Goal: Task Accomplishment & Management: Manage account settings

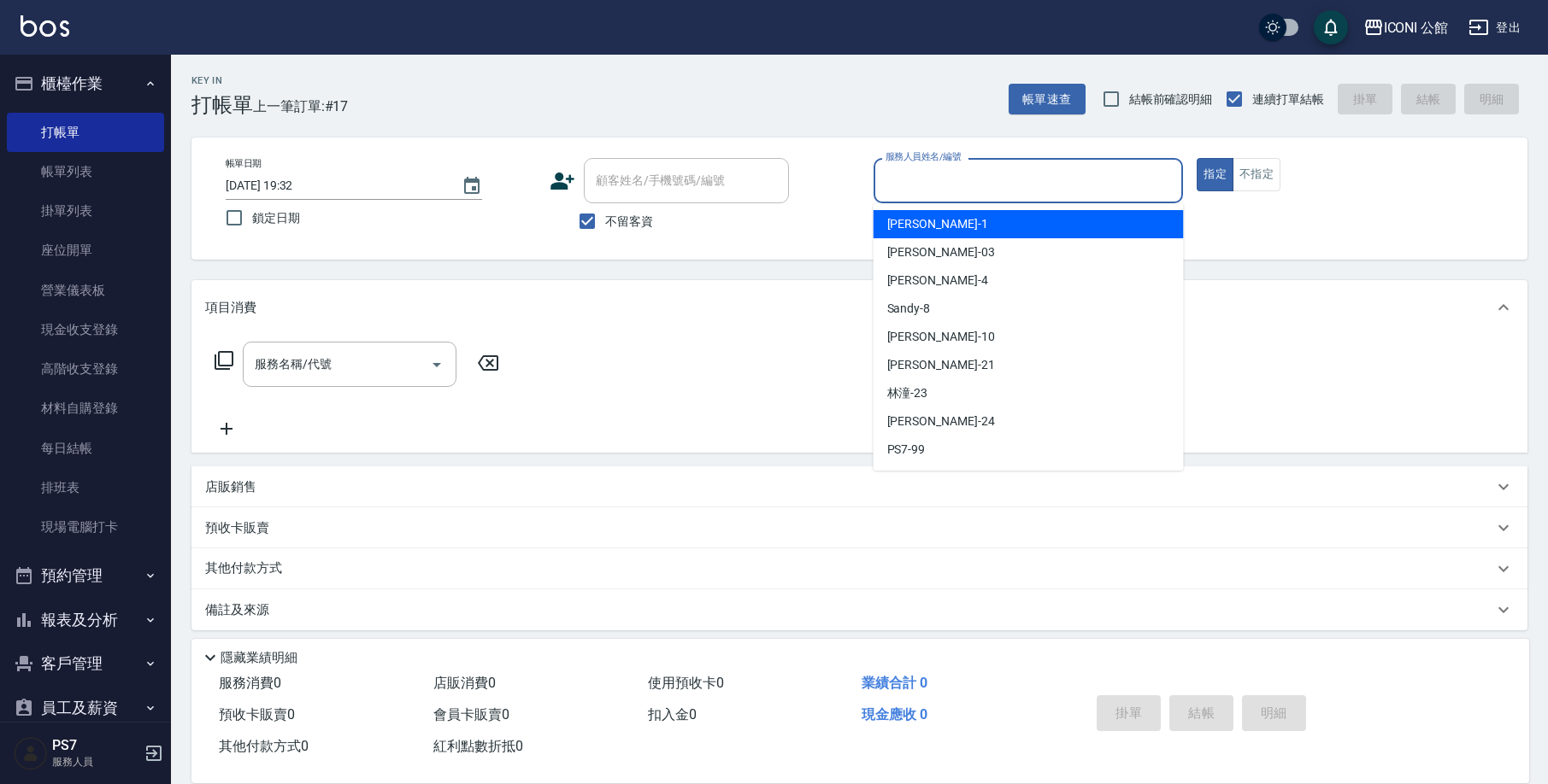
click at [1037, 191] on input "服務人員姓名/編號" at bounding box center [1028, 181] width 295 height 30
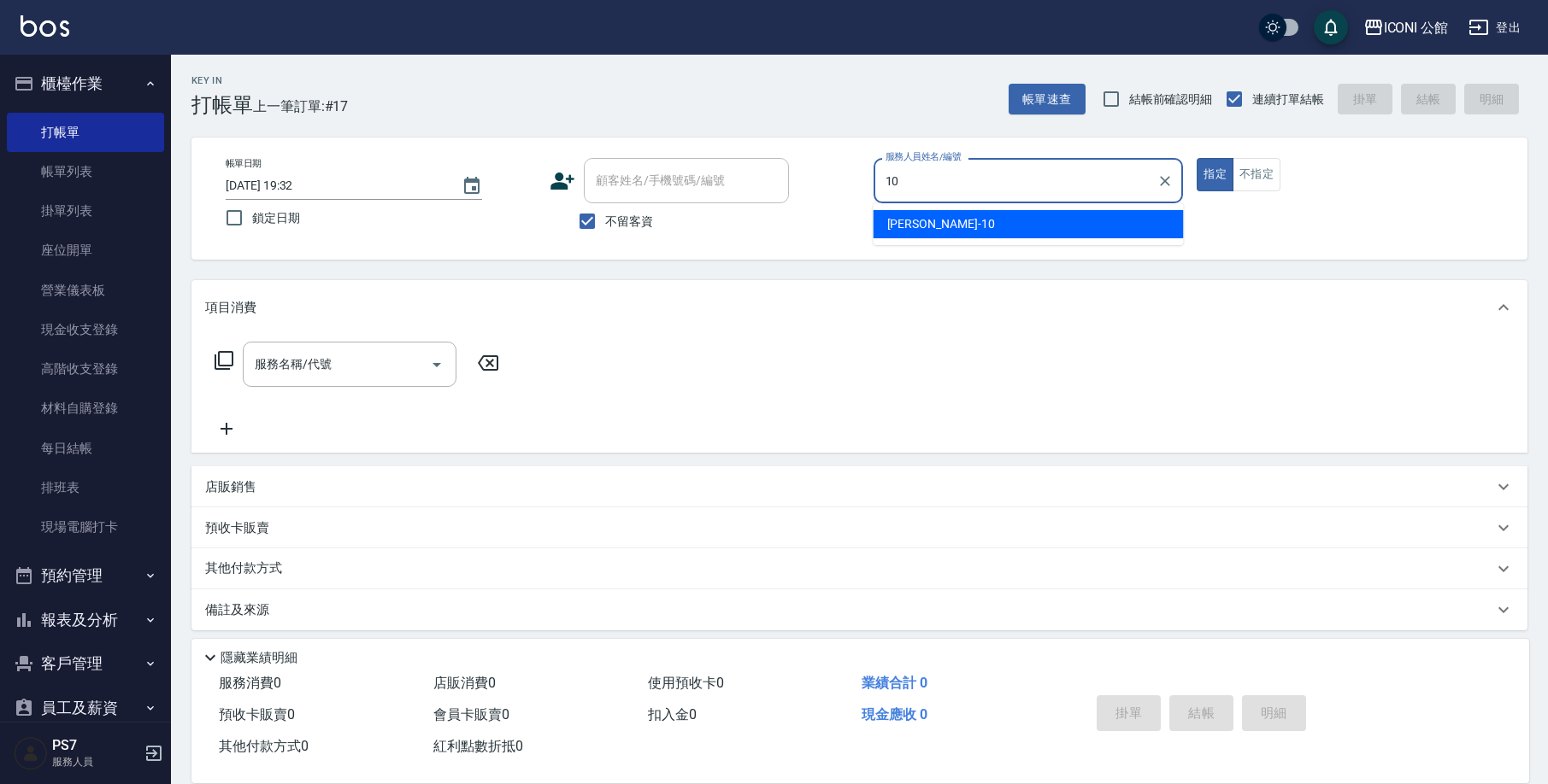
type input "[PERSON_NAME]-10"
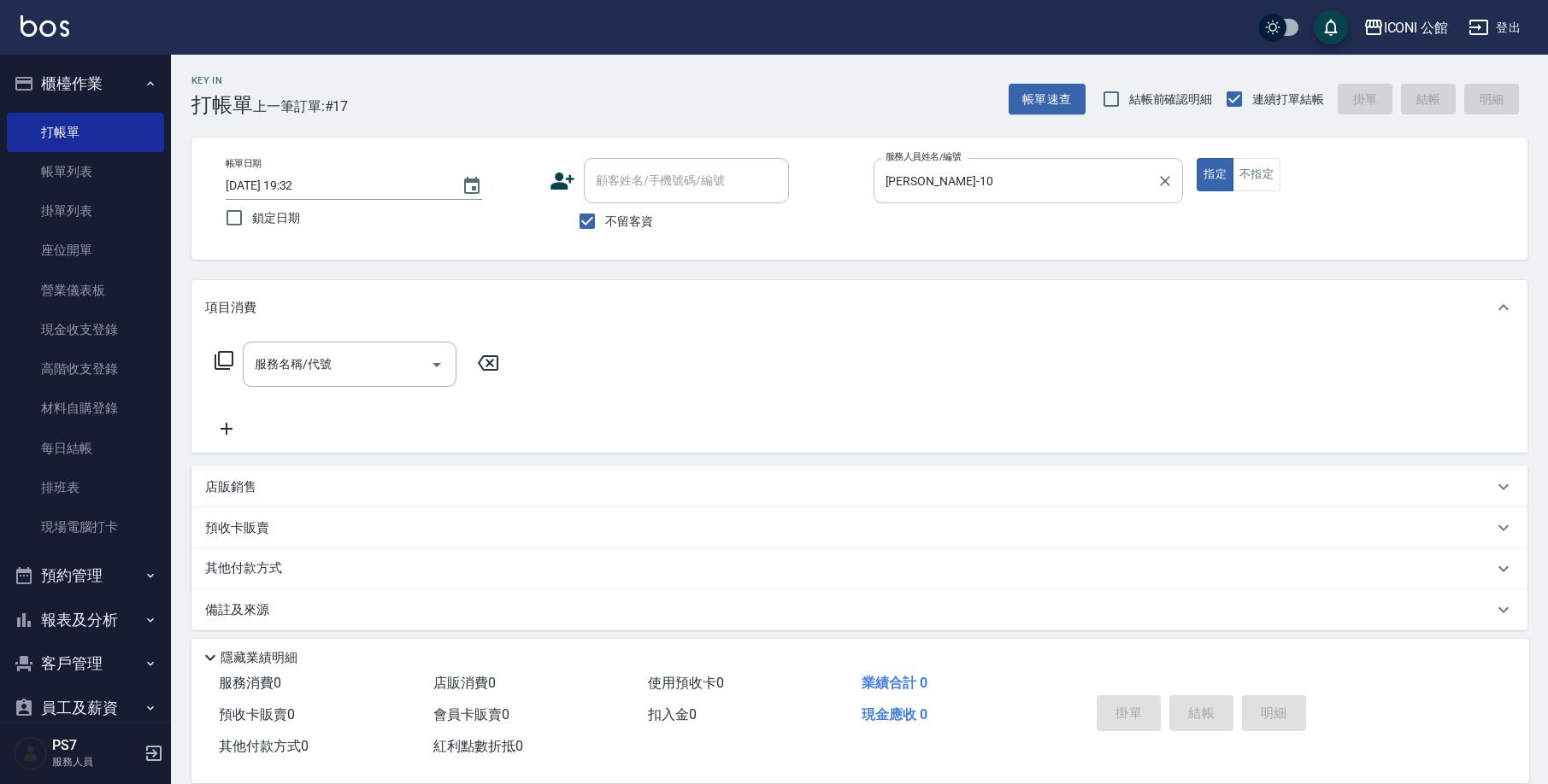
type button "true"
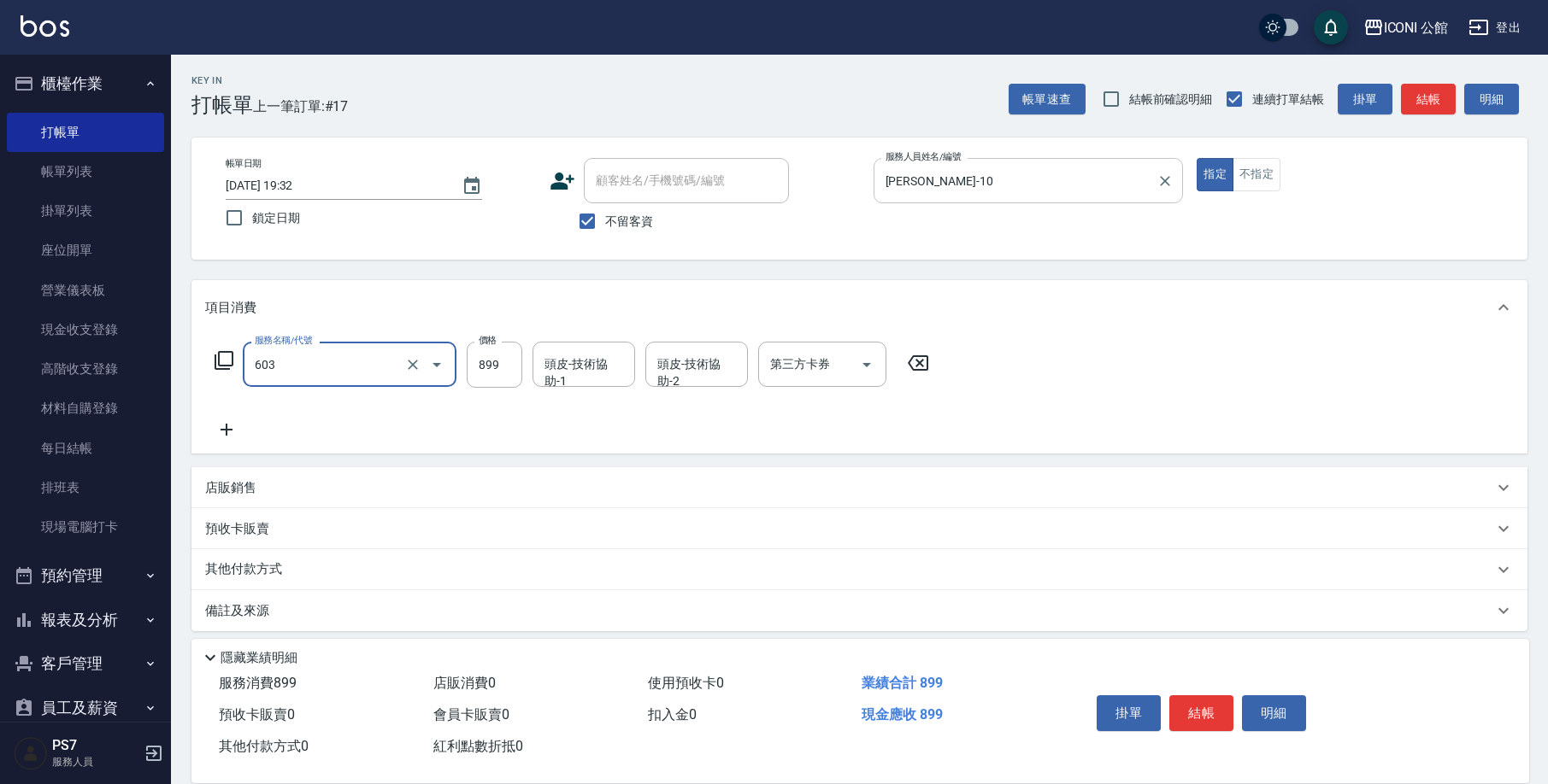
type input "冰鎮頭皮舒活洗髮(603)"
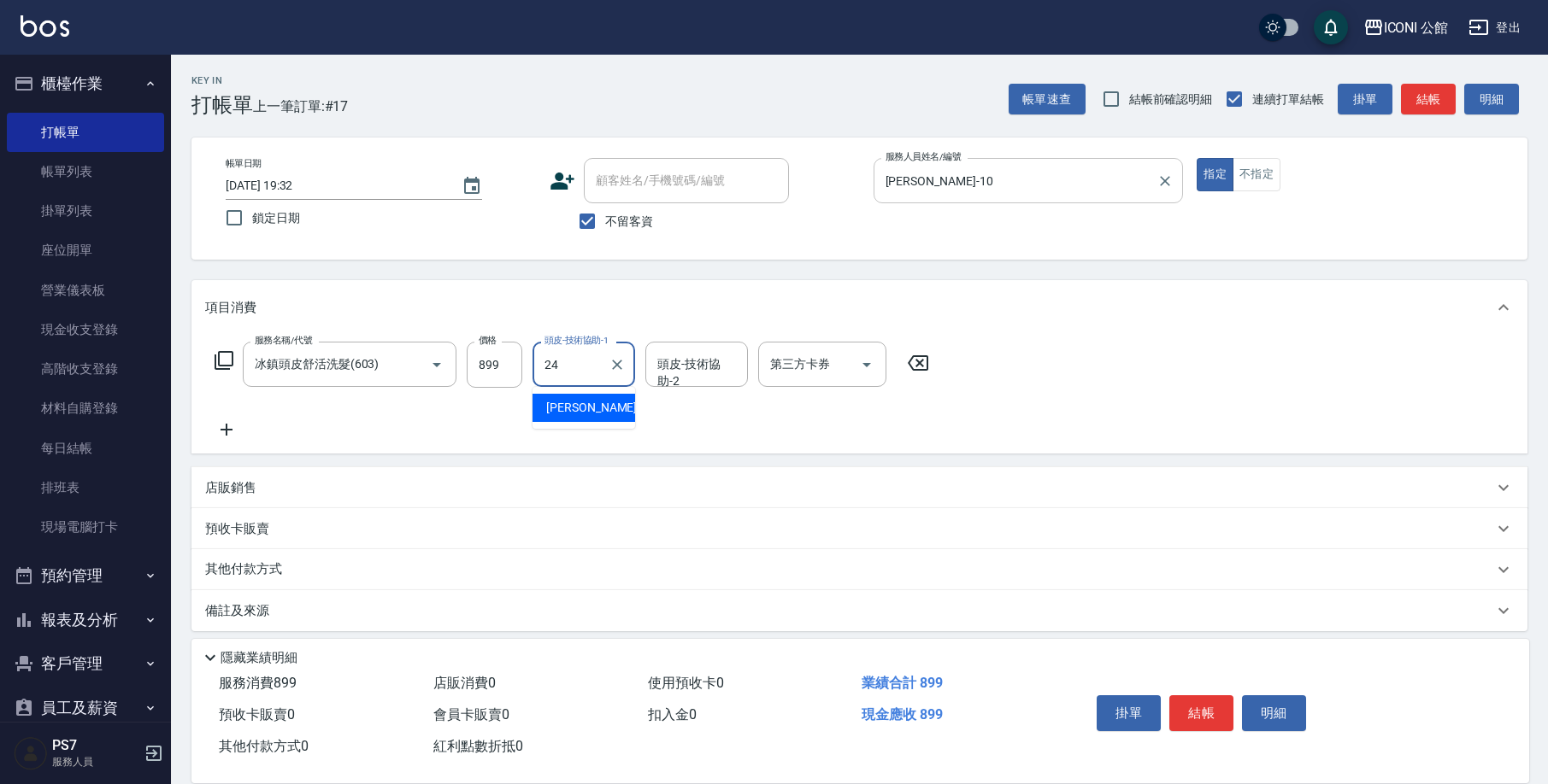
type input "可歆-24"
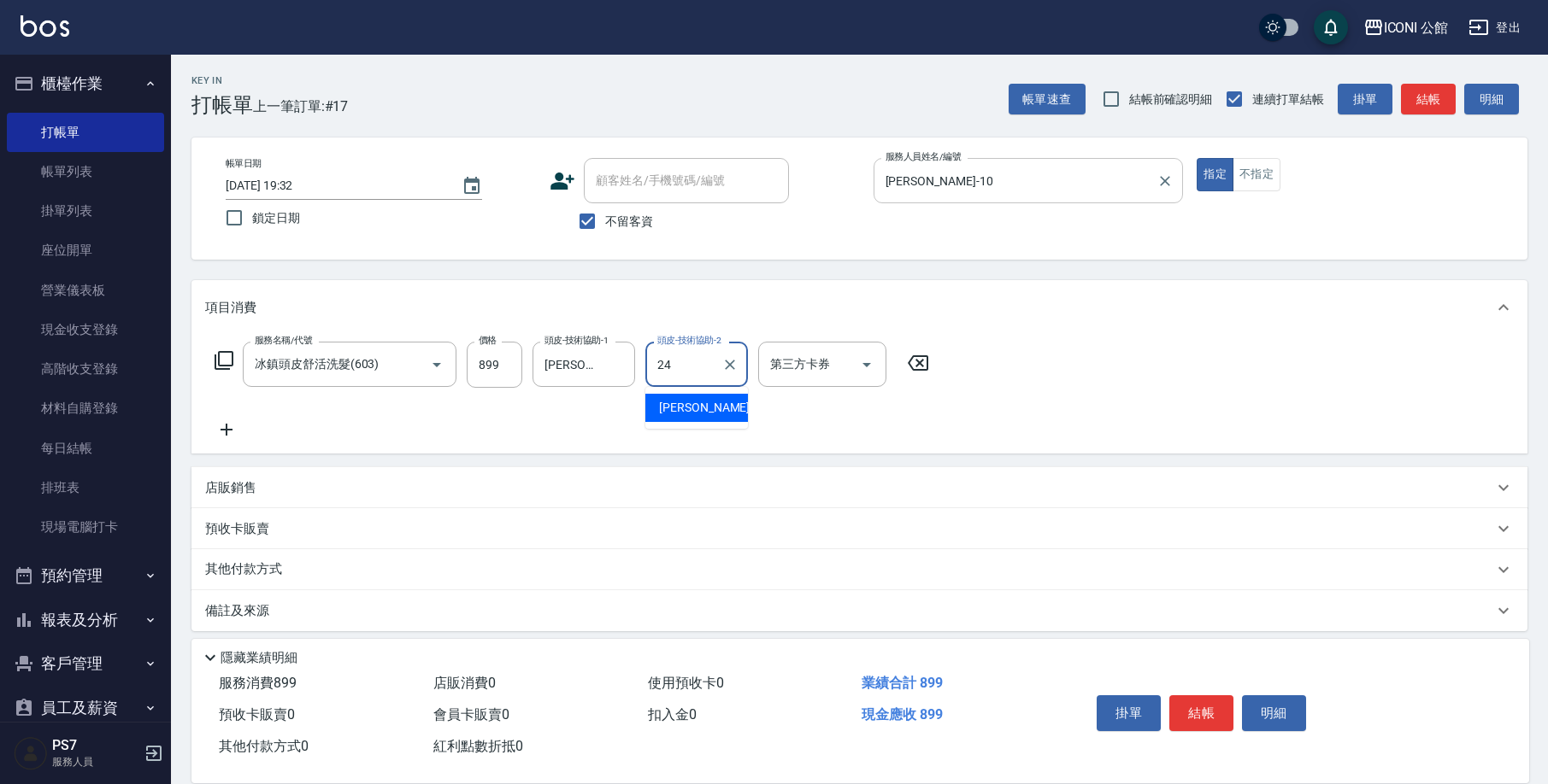
type input "可歆-24"
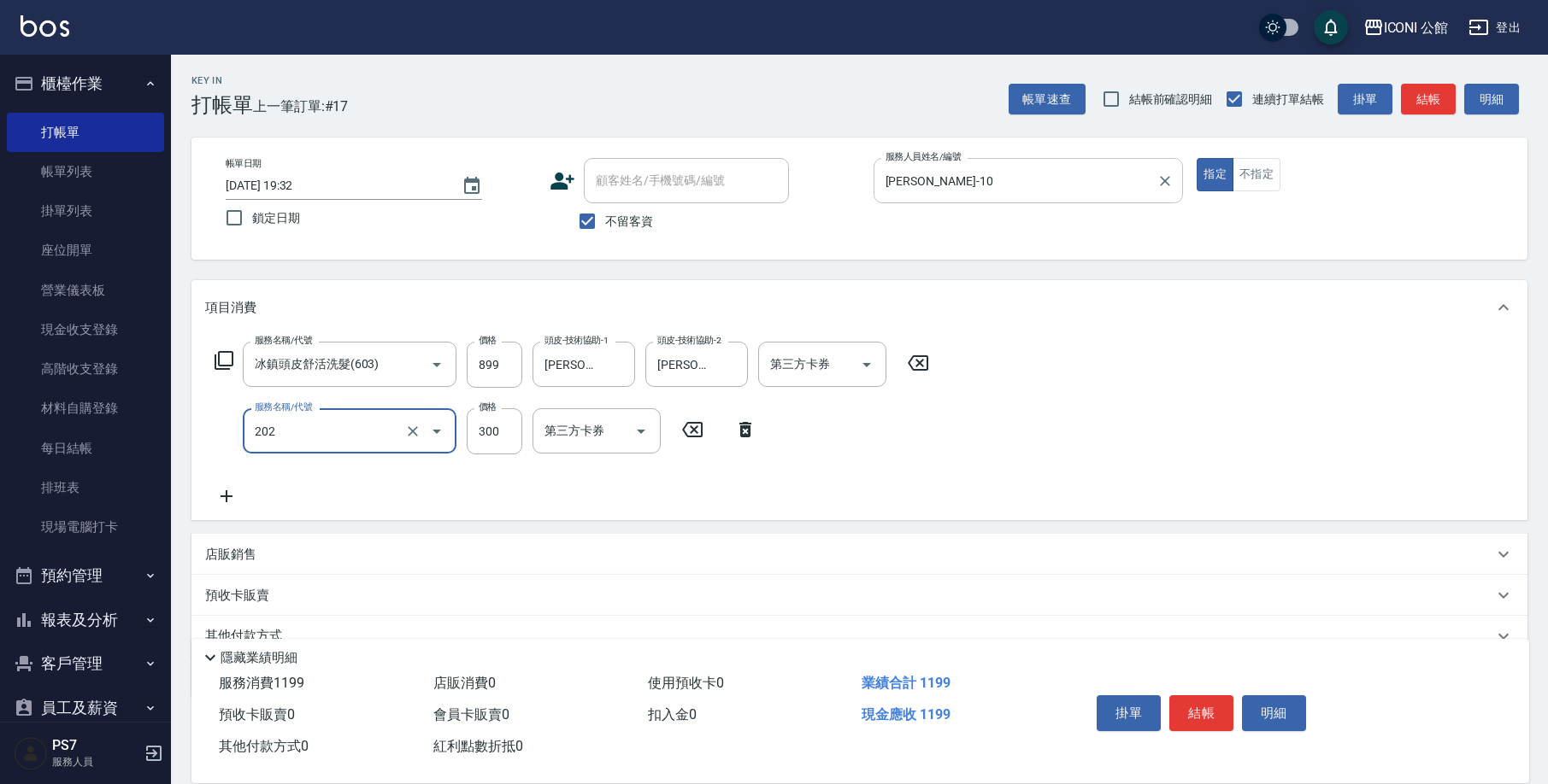
type input "單剪(202)"
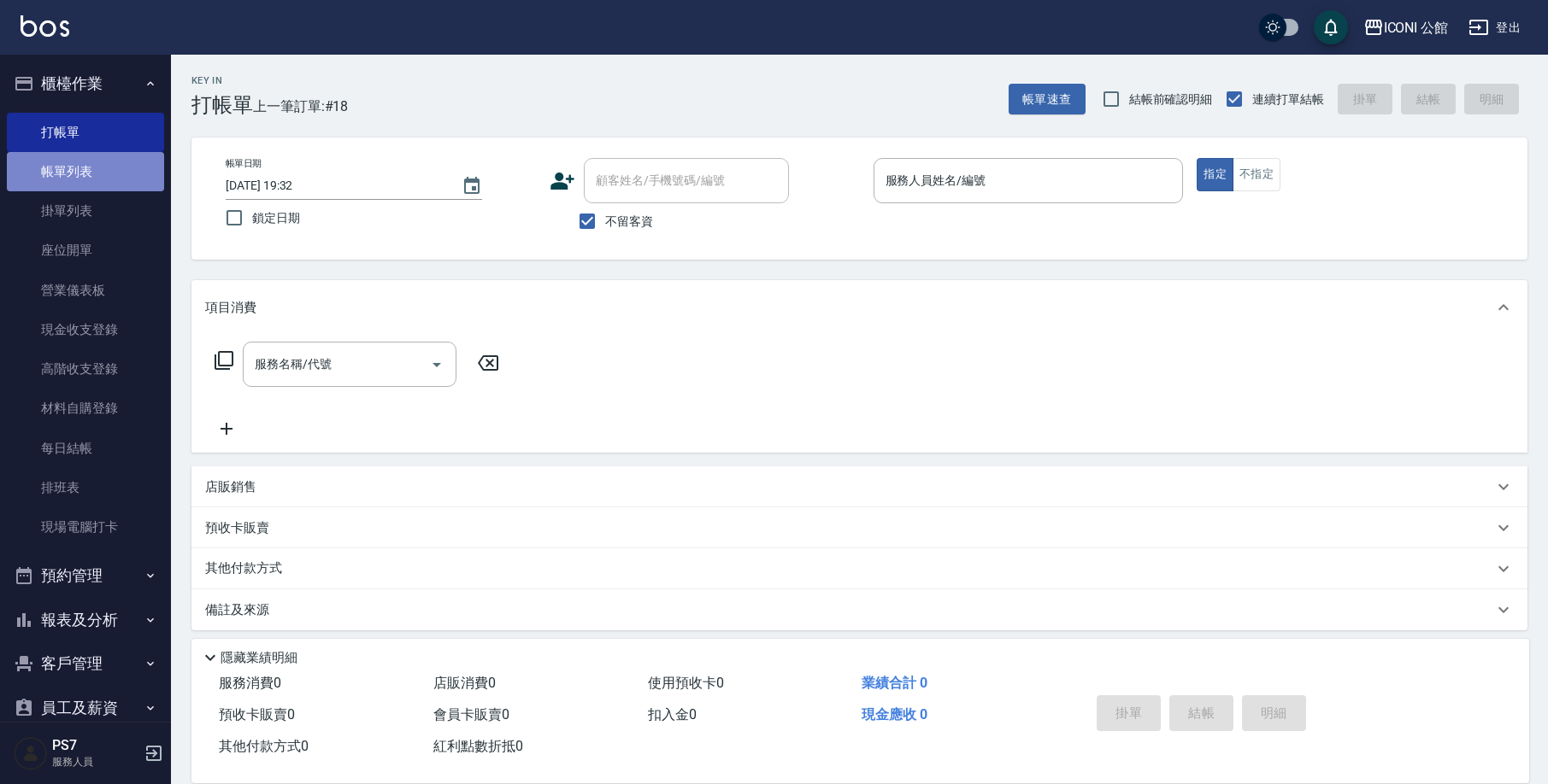
click at [89, 178] on link "帳單列表" at bounding box center [86, 172] width 157 height 39
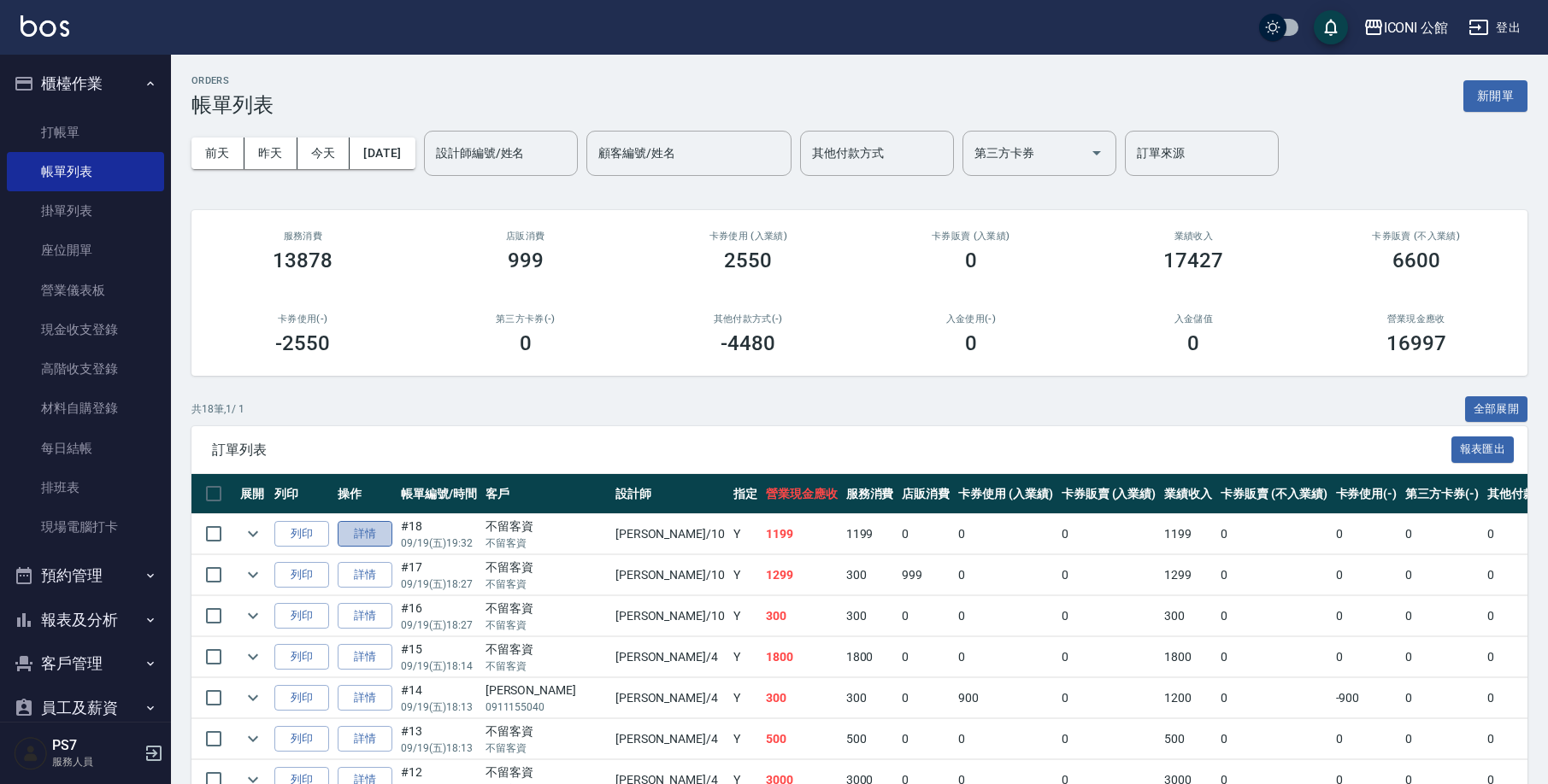
click at [378, 534] on link "詳情" at bounding box center [364, 535] width 54 height 27
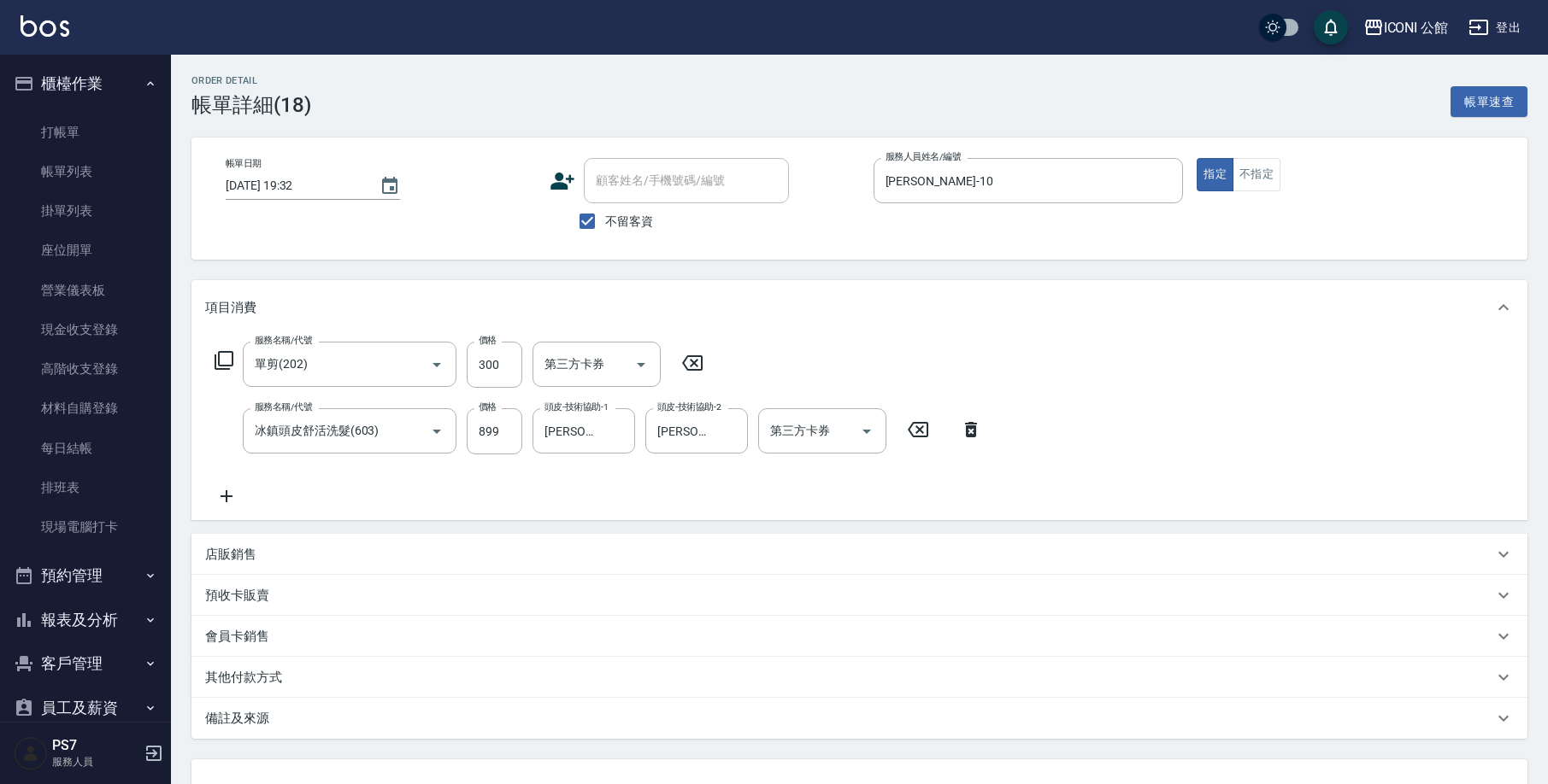
type input "2025/09/19 19:32"
checkbox input "true"
type input "Anna-10"
type input "單剪(202)"
type input "冰鎮頭皮舒活洗髮(603)"
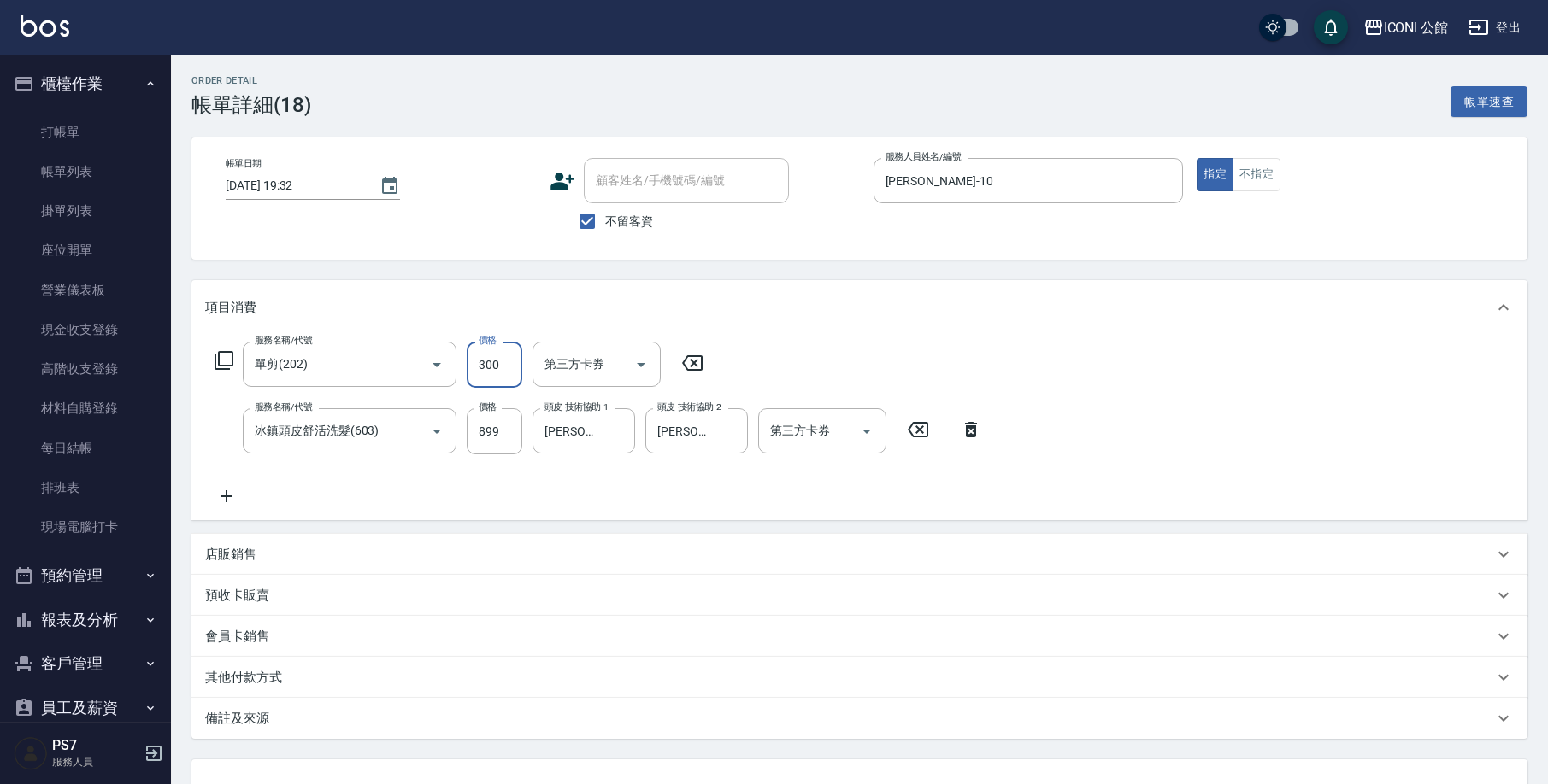
click at [504, 364] on input "300" at bounding box center [495, 365] width 55 height 46
type input "200"
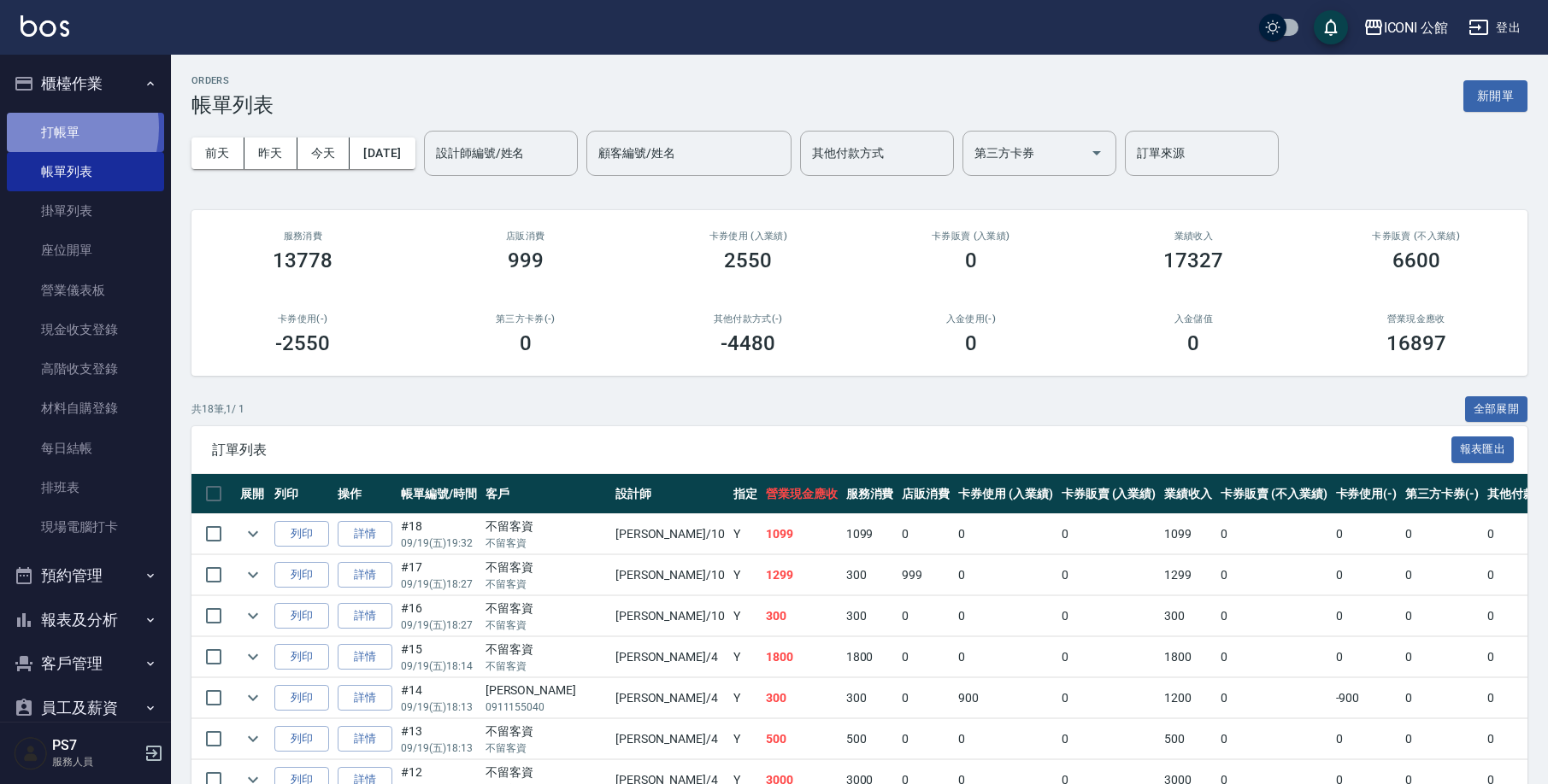
click at [47, 127] on link "打帳單" at bounding box center [86, 133] width 157 height 39
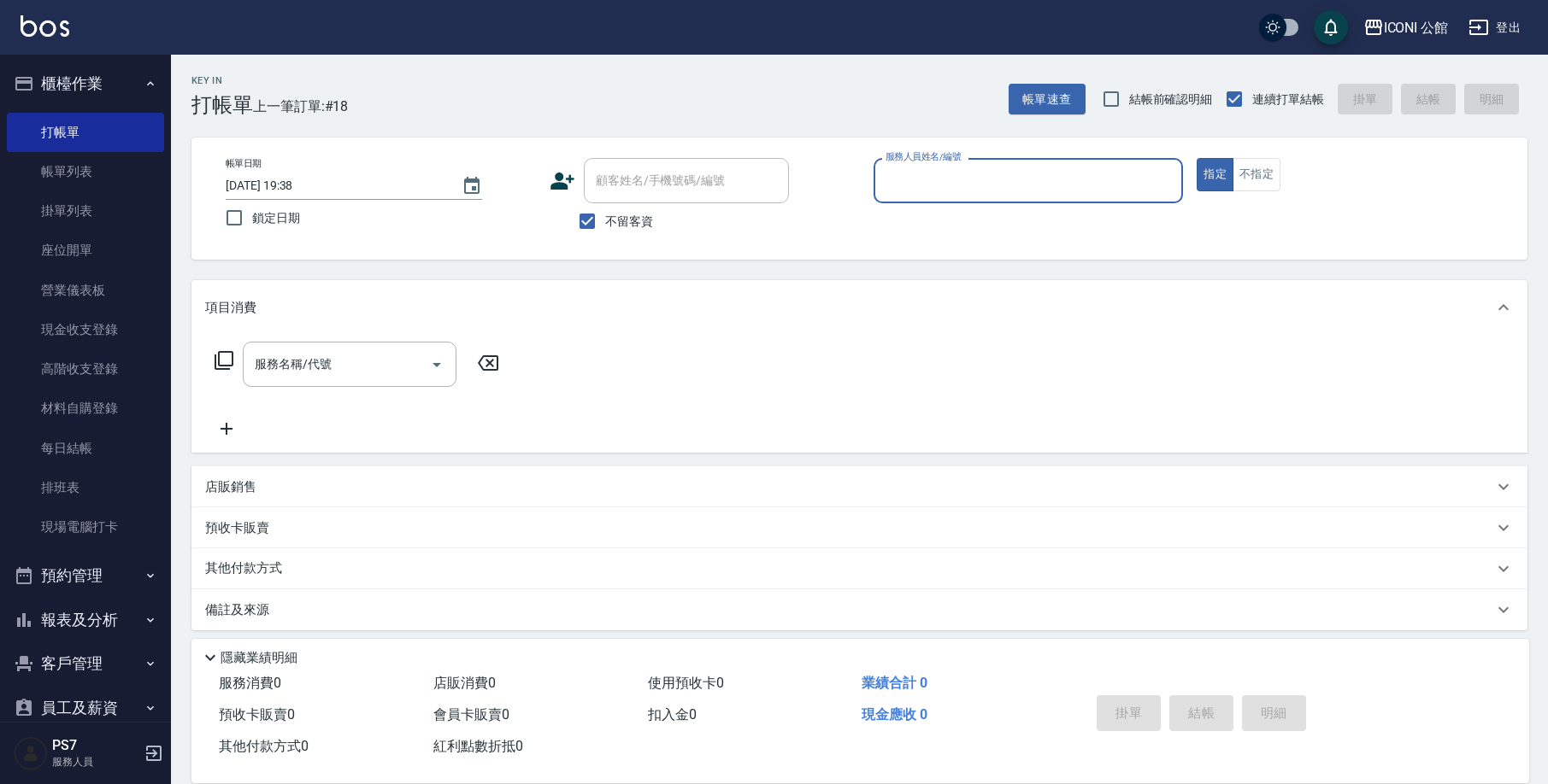
click at [1070, 159] on div "服務人員姓名/編號" at bounding box center [1028, 180] width 310 height 45
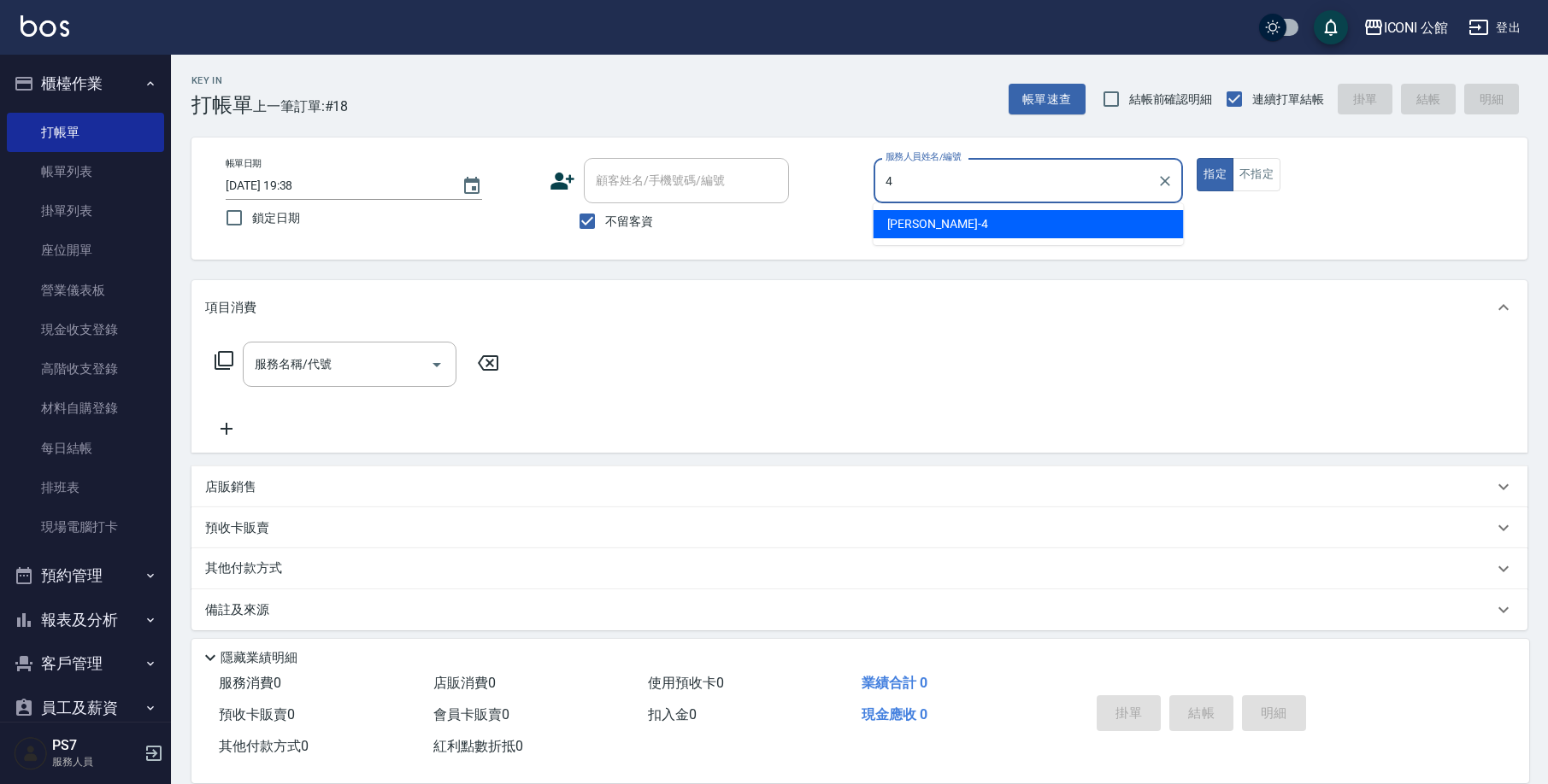
type input "Lina-4"
type button "true"
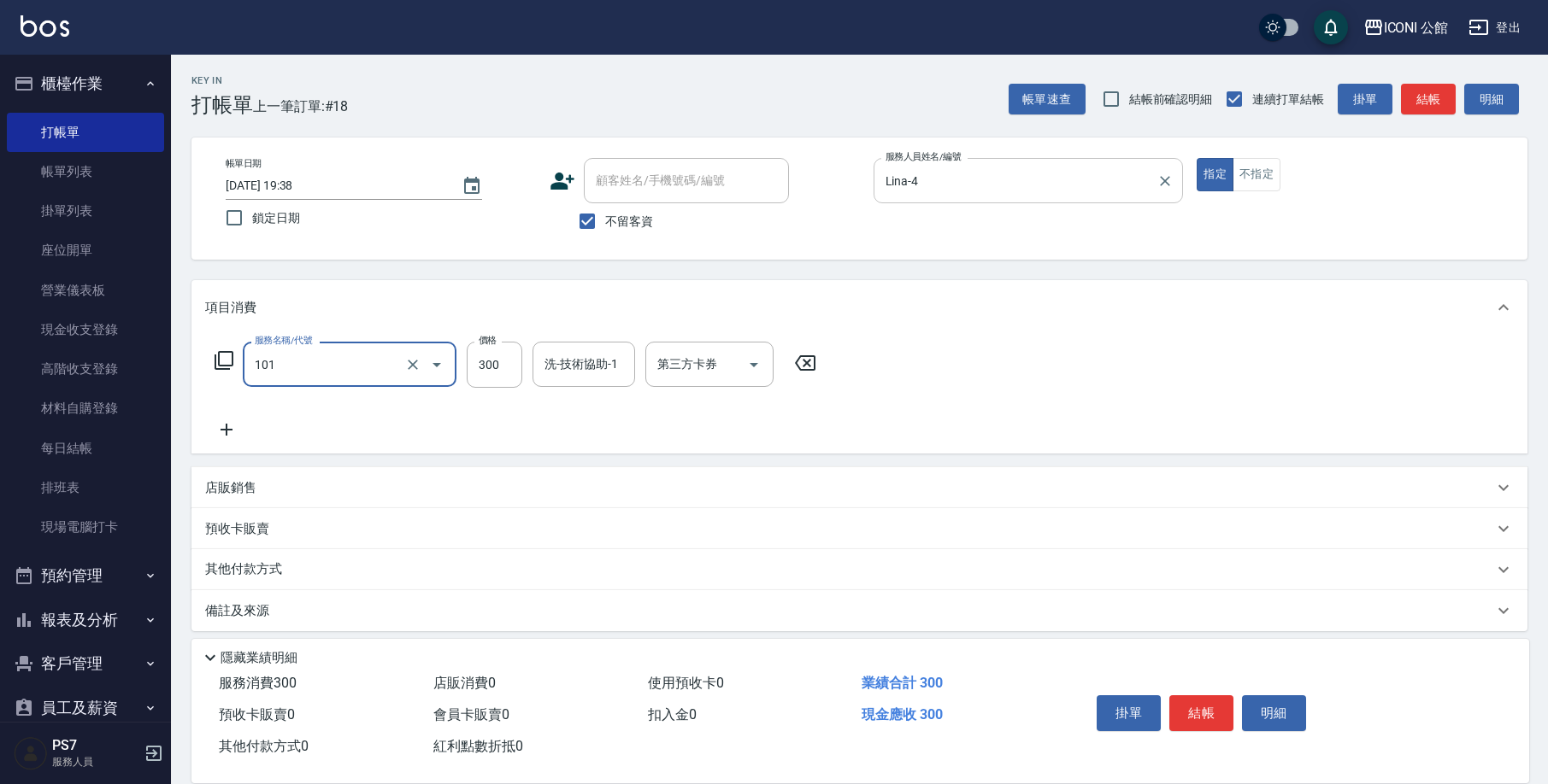
type input "洗髮(101)"
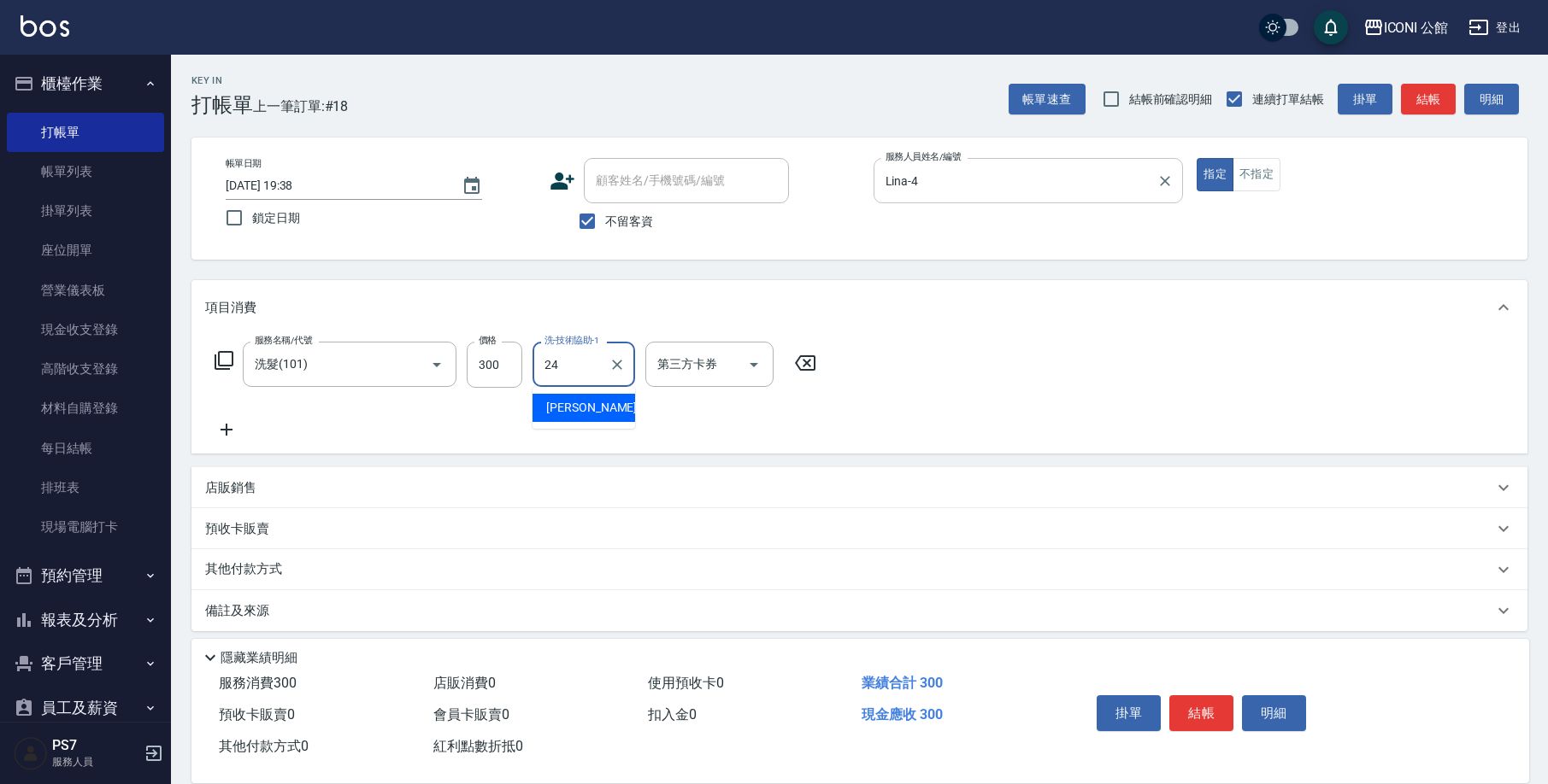
type input "可歆-24"
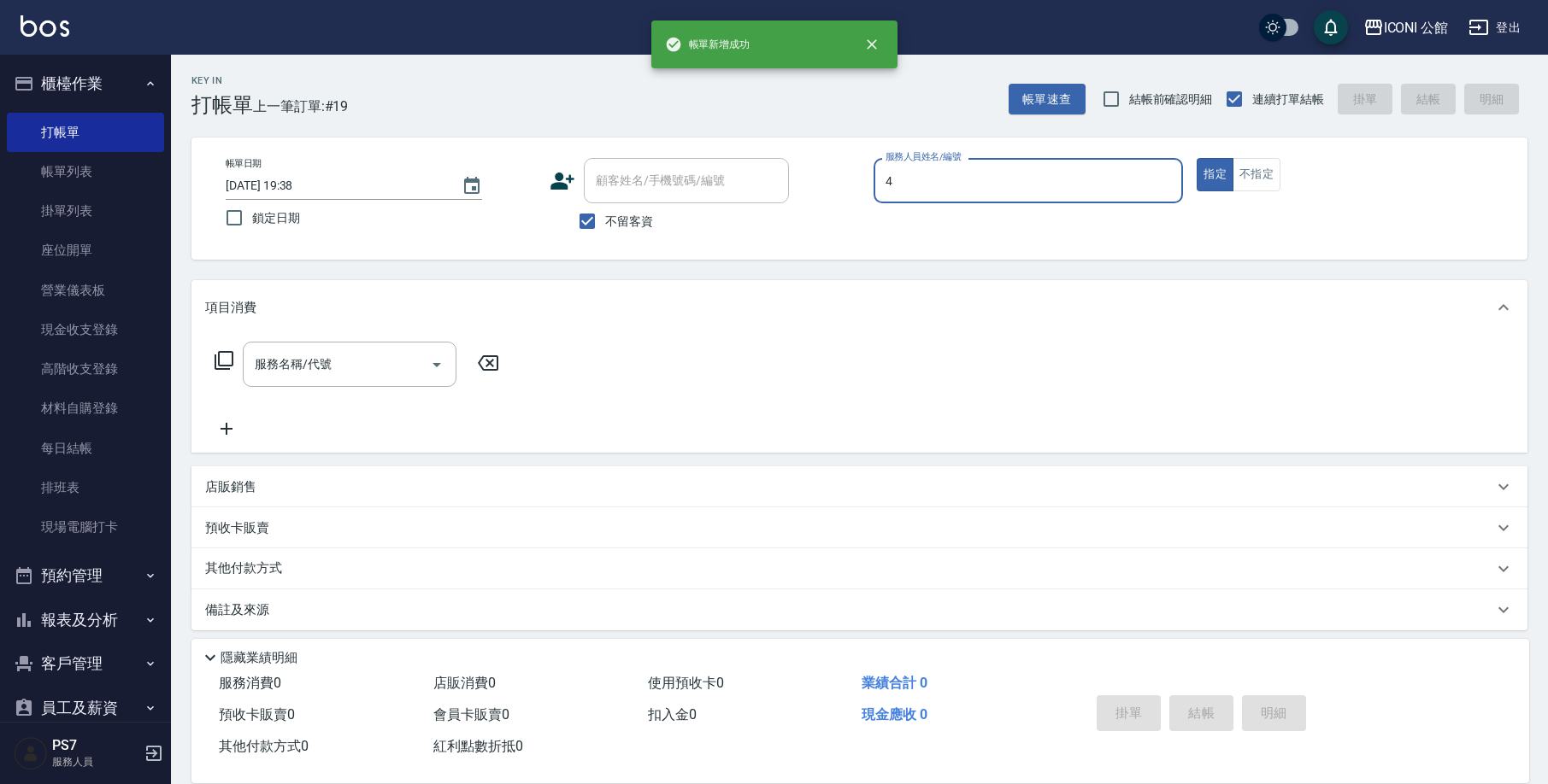
type input "Lina-4"
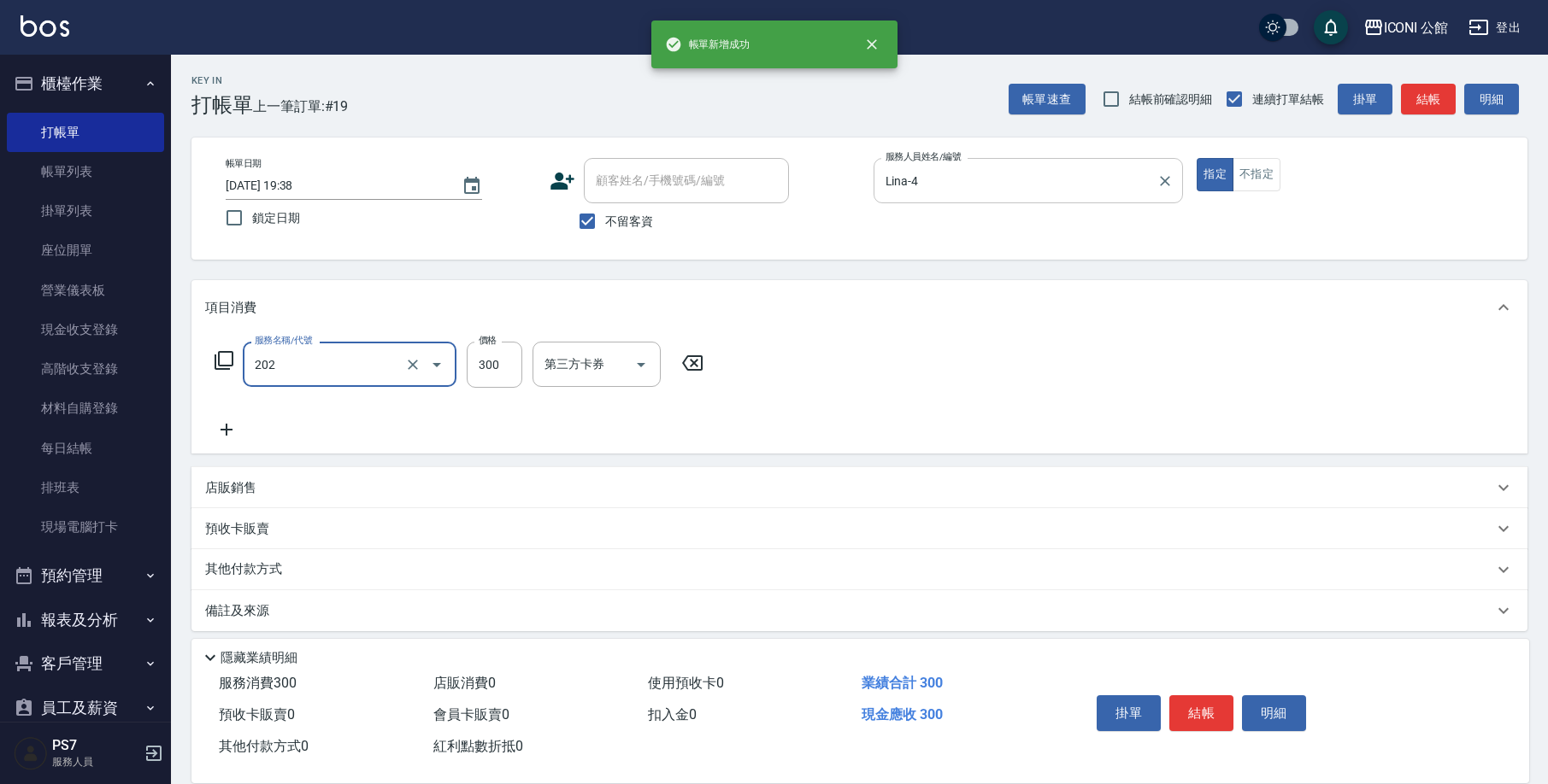
type input "單剪(202)"
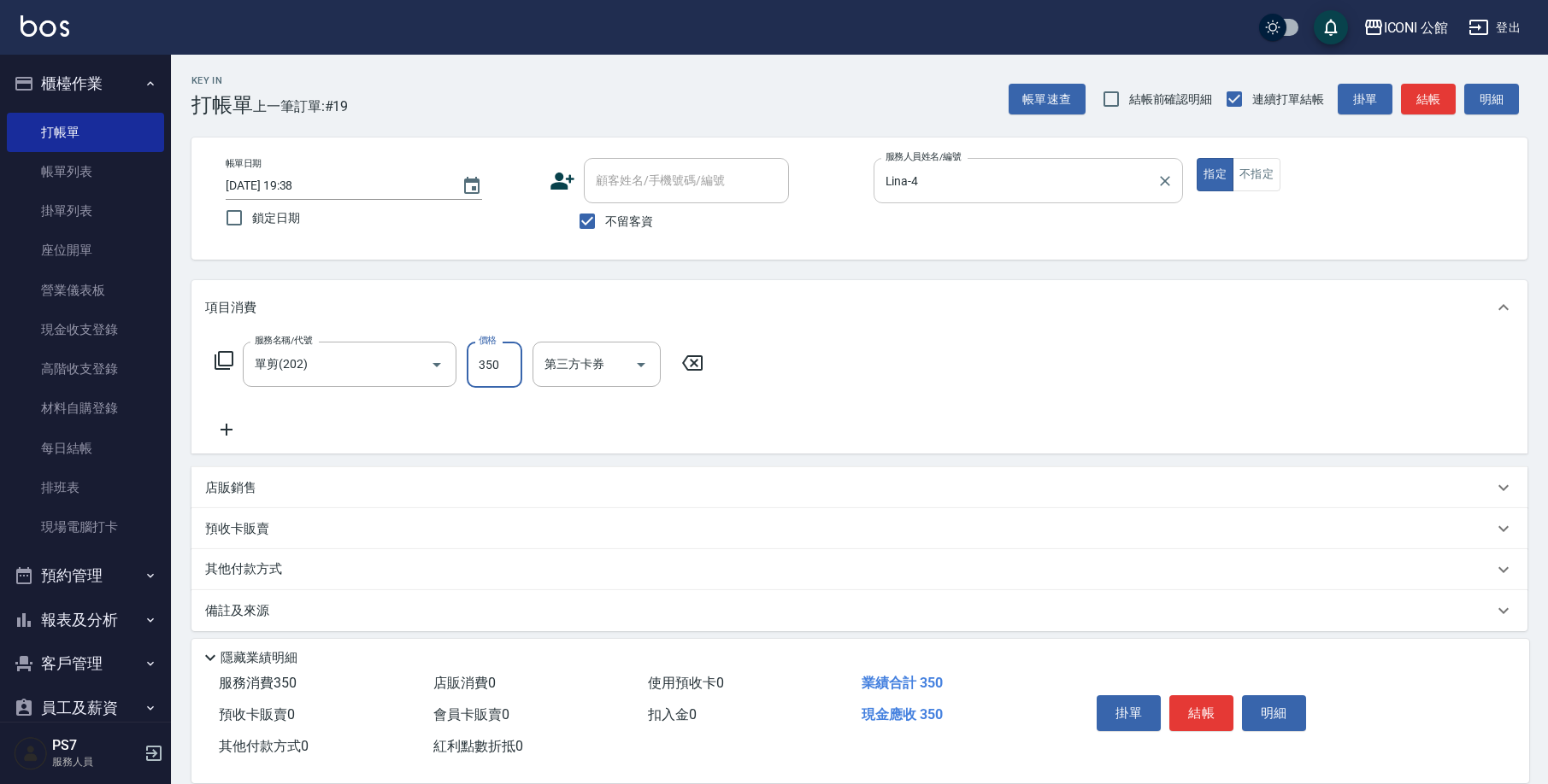
type input "350"
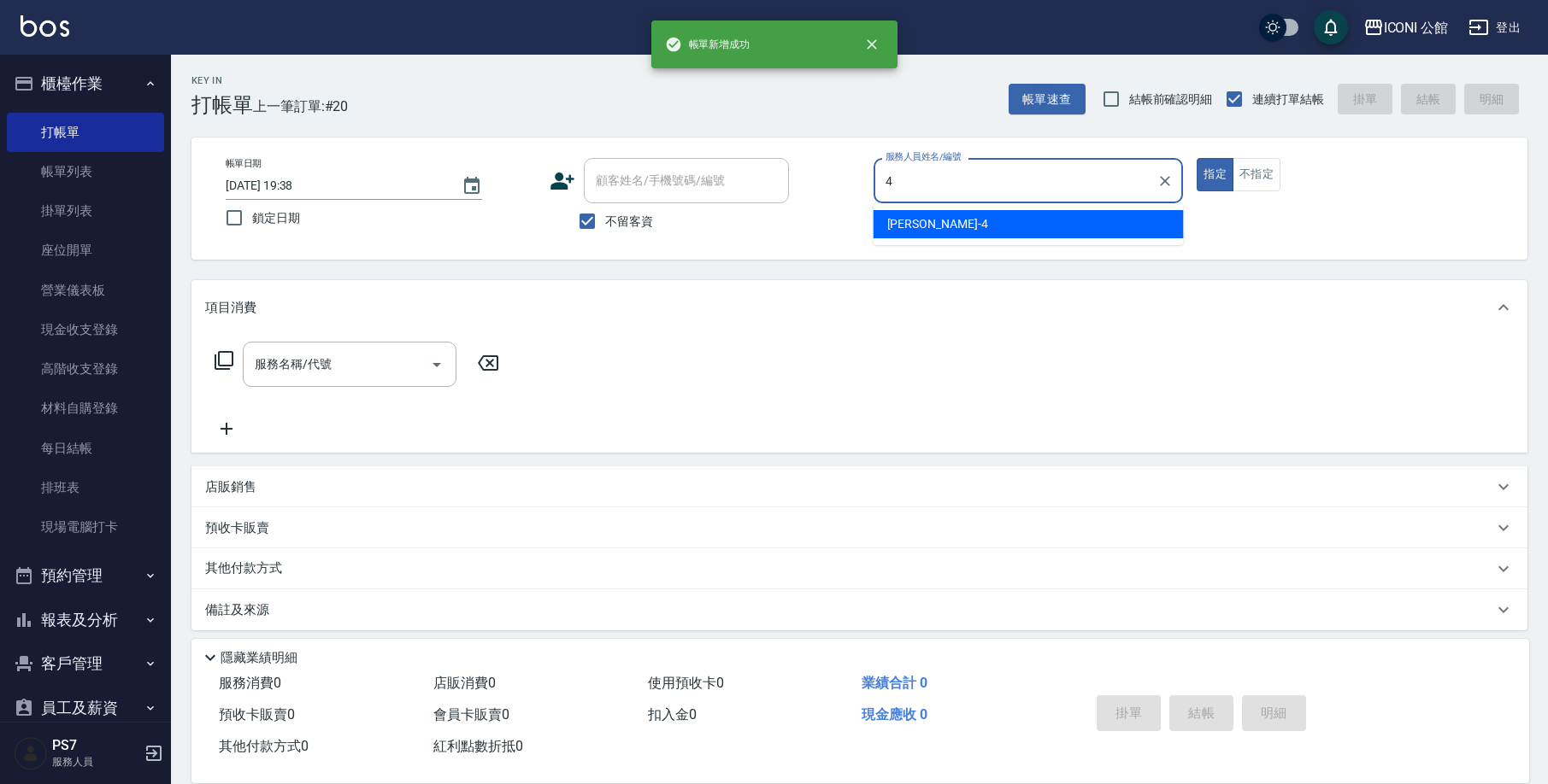
type input "Lina-4"
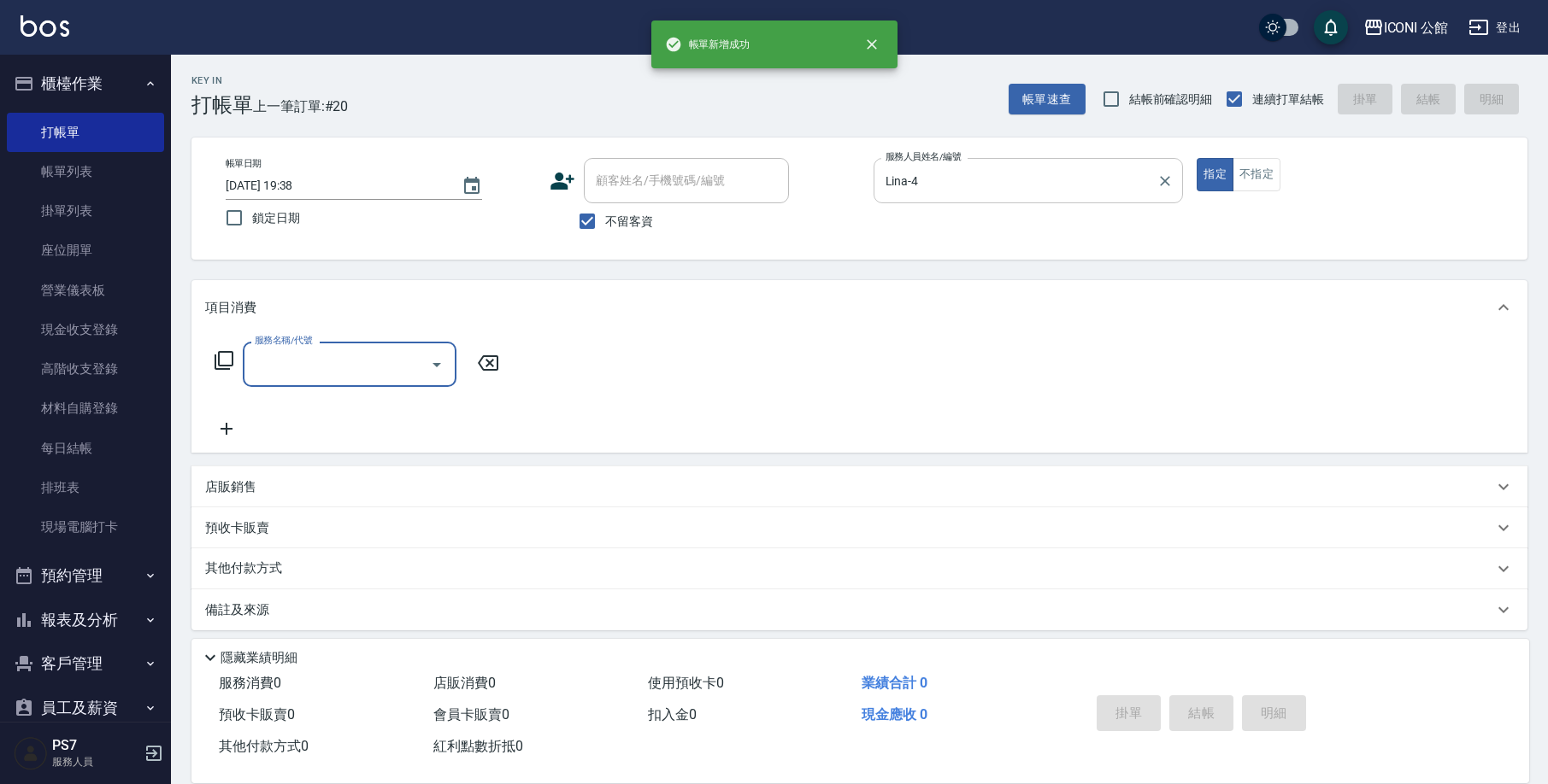
type input "3"
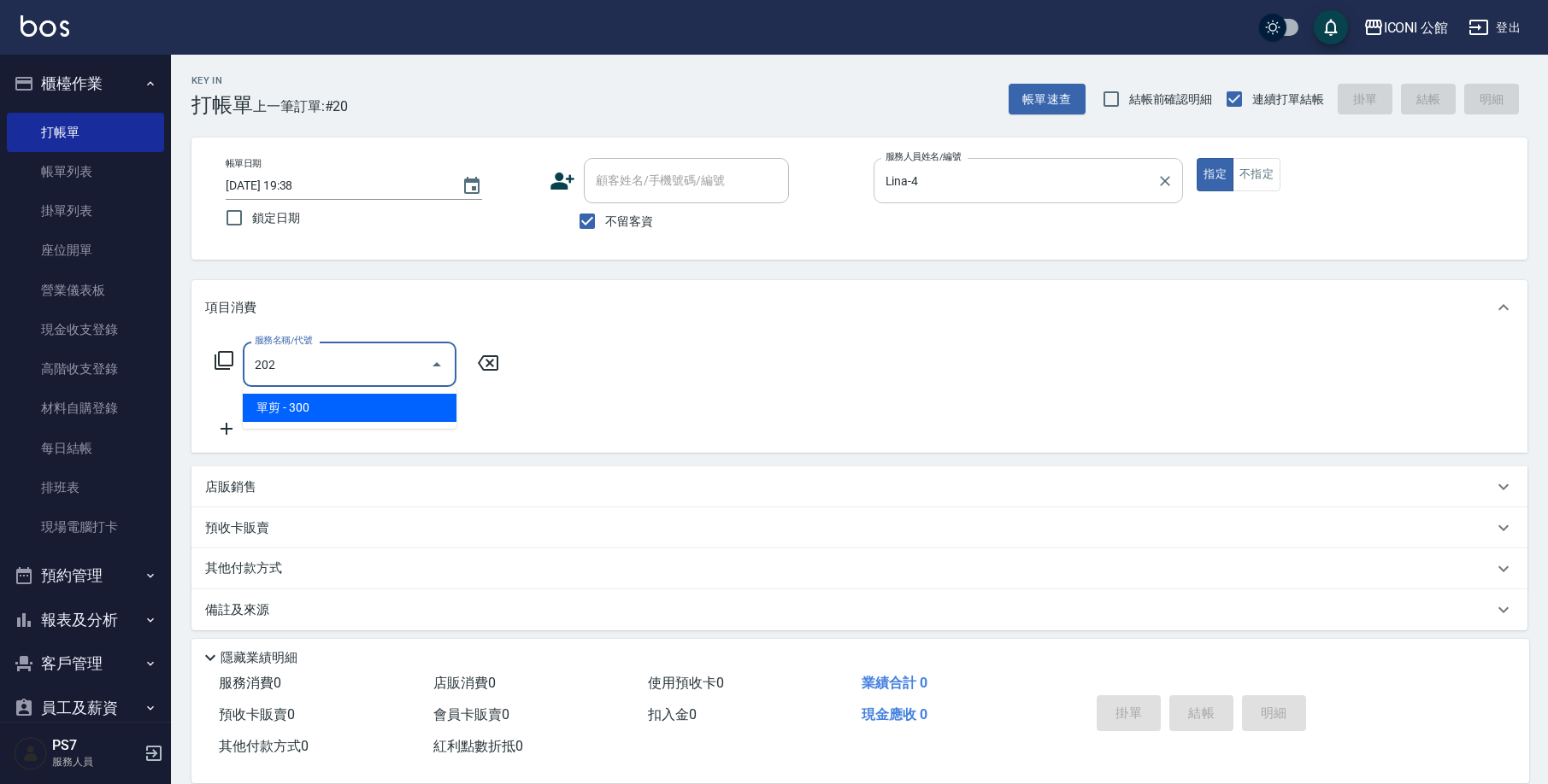
type input "單剪(202)"
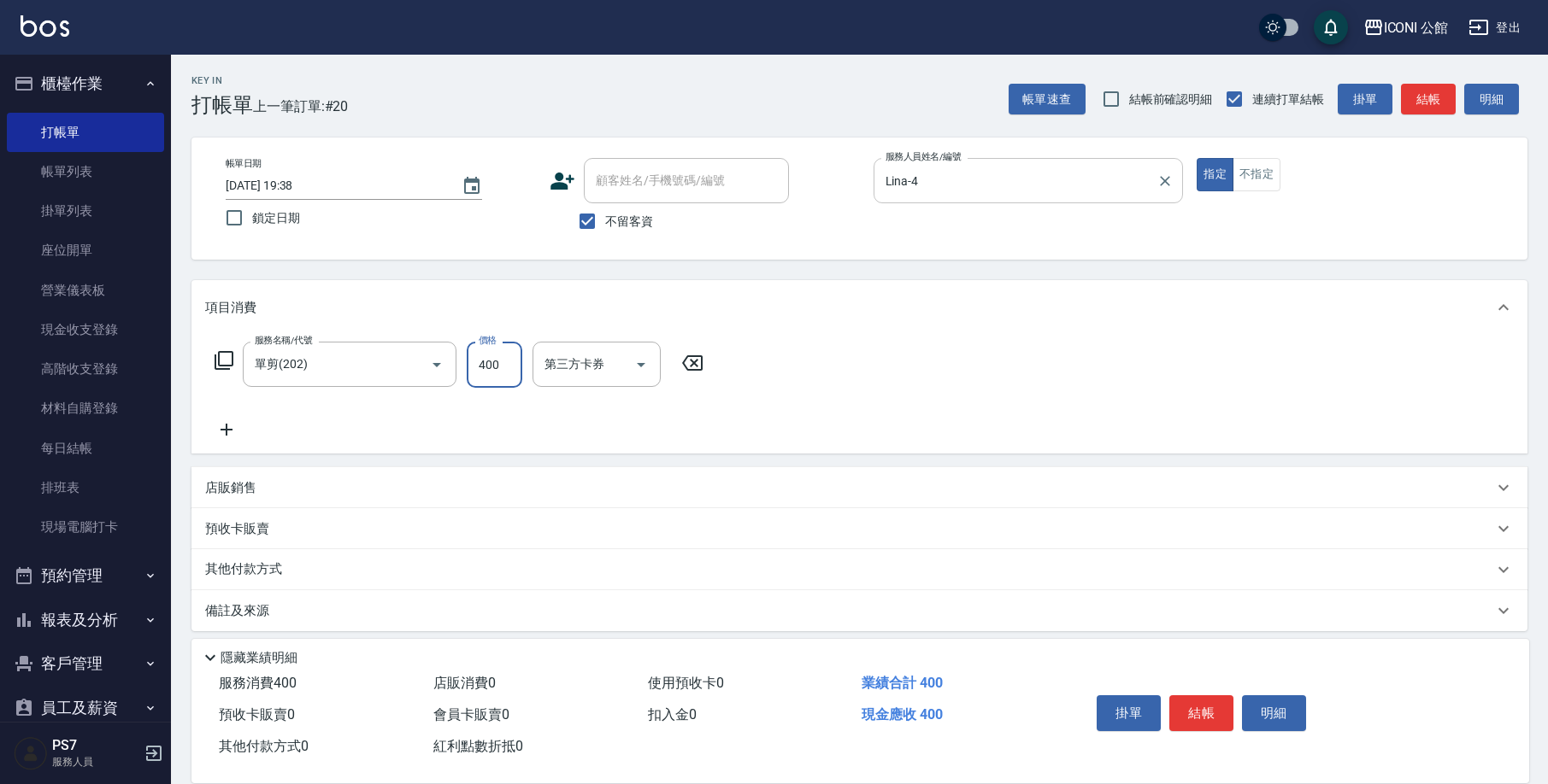
type input "400"
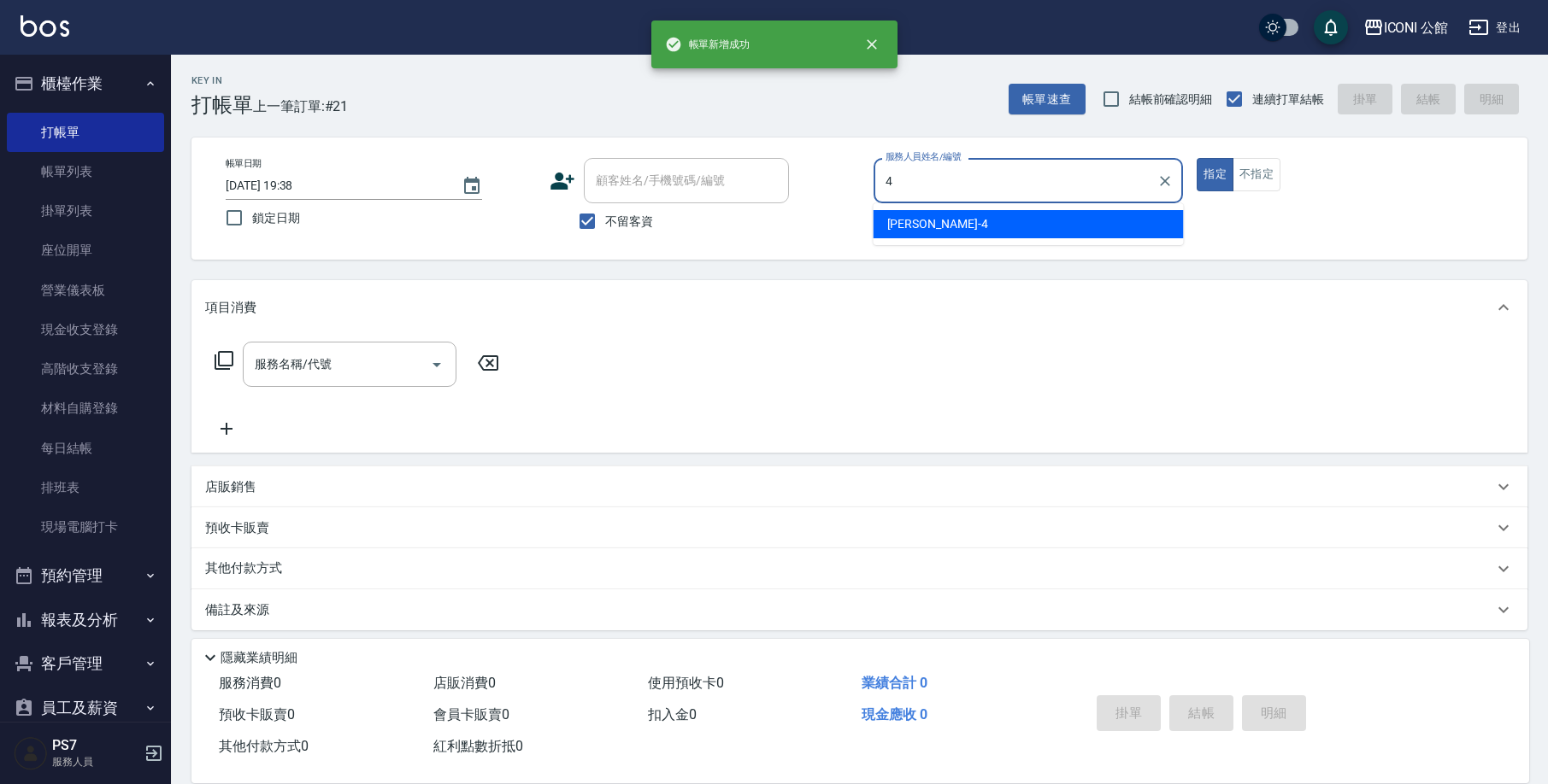
type input "Lina-4"
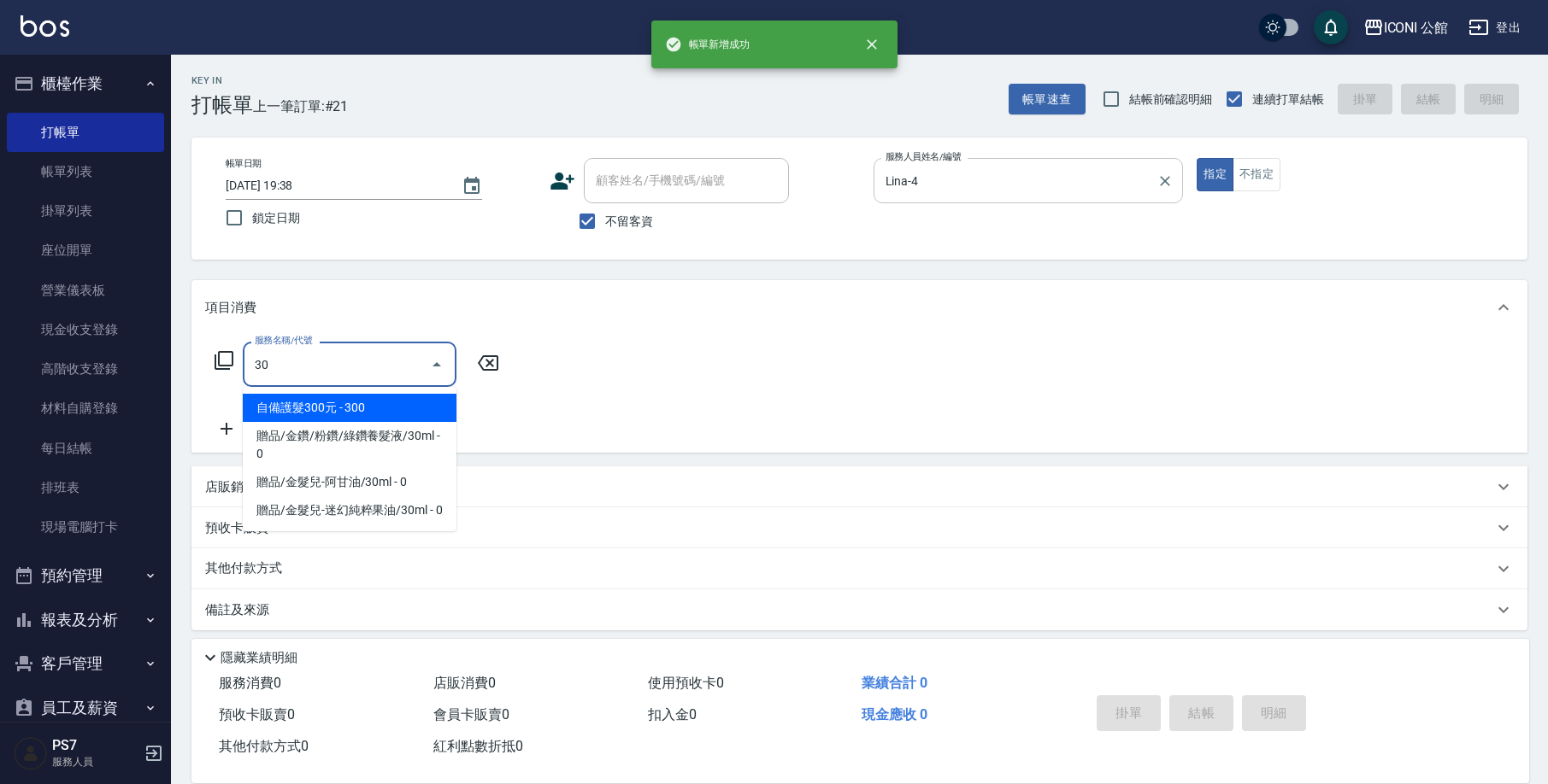
type input "3"
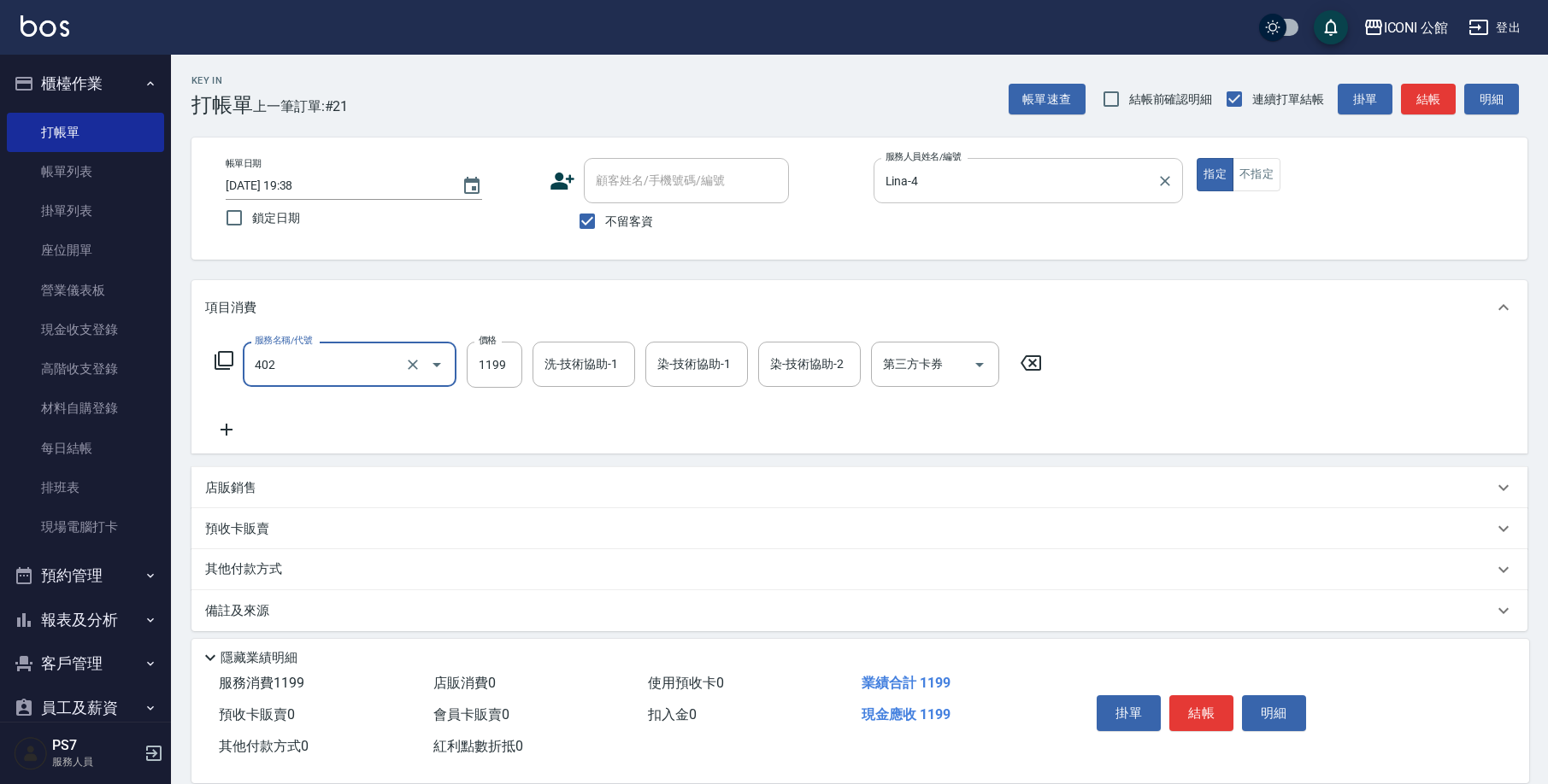
type input "設計染髮(402)"
type input "2000"
type input "4"
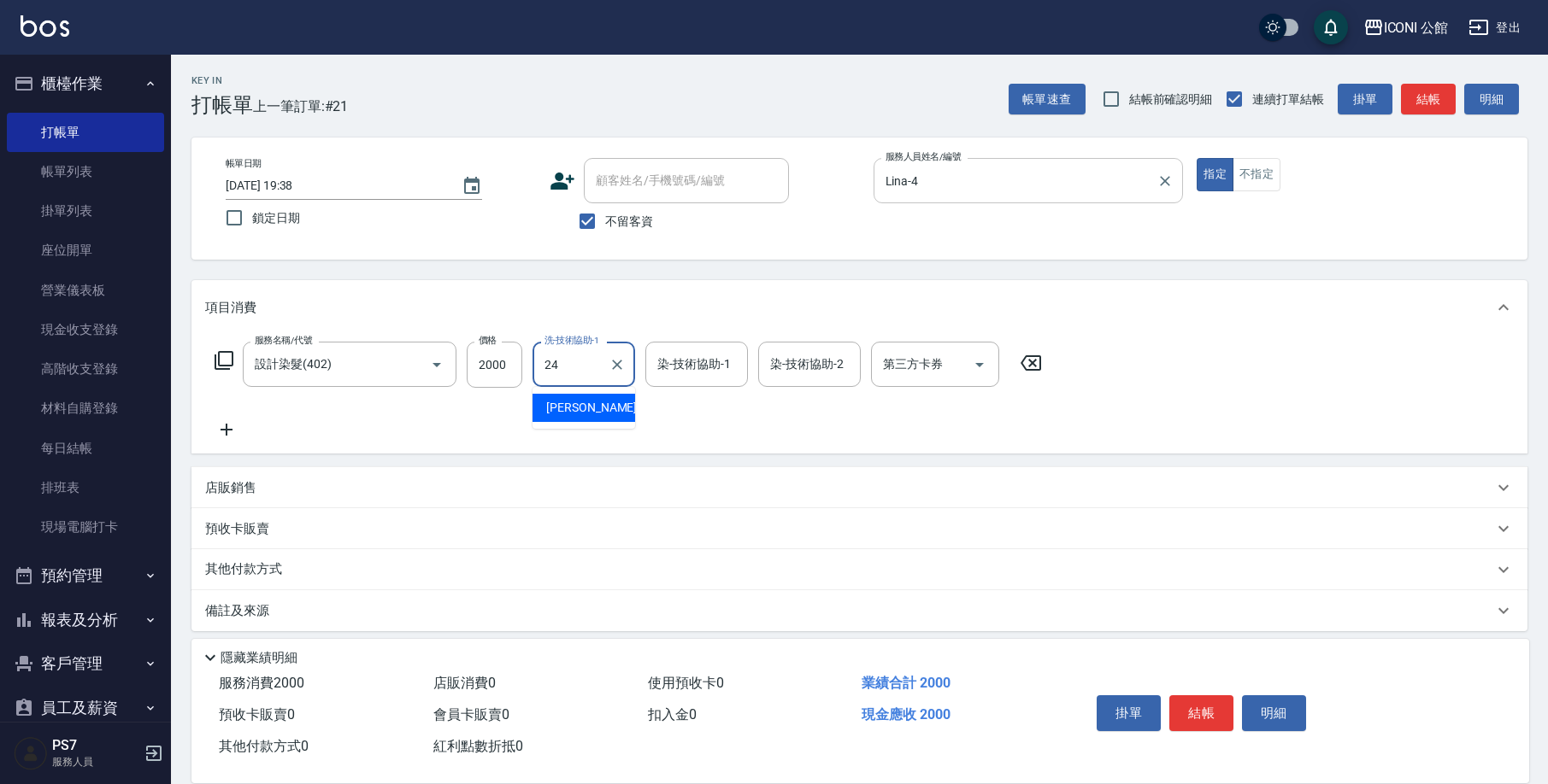
type input "可歆-24"
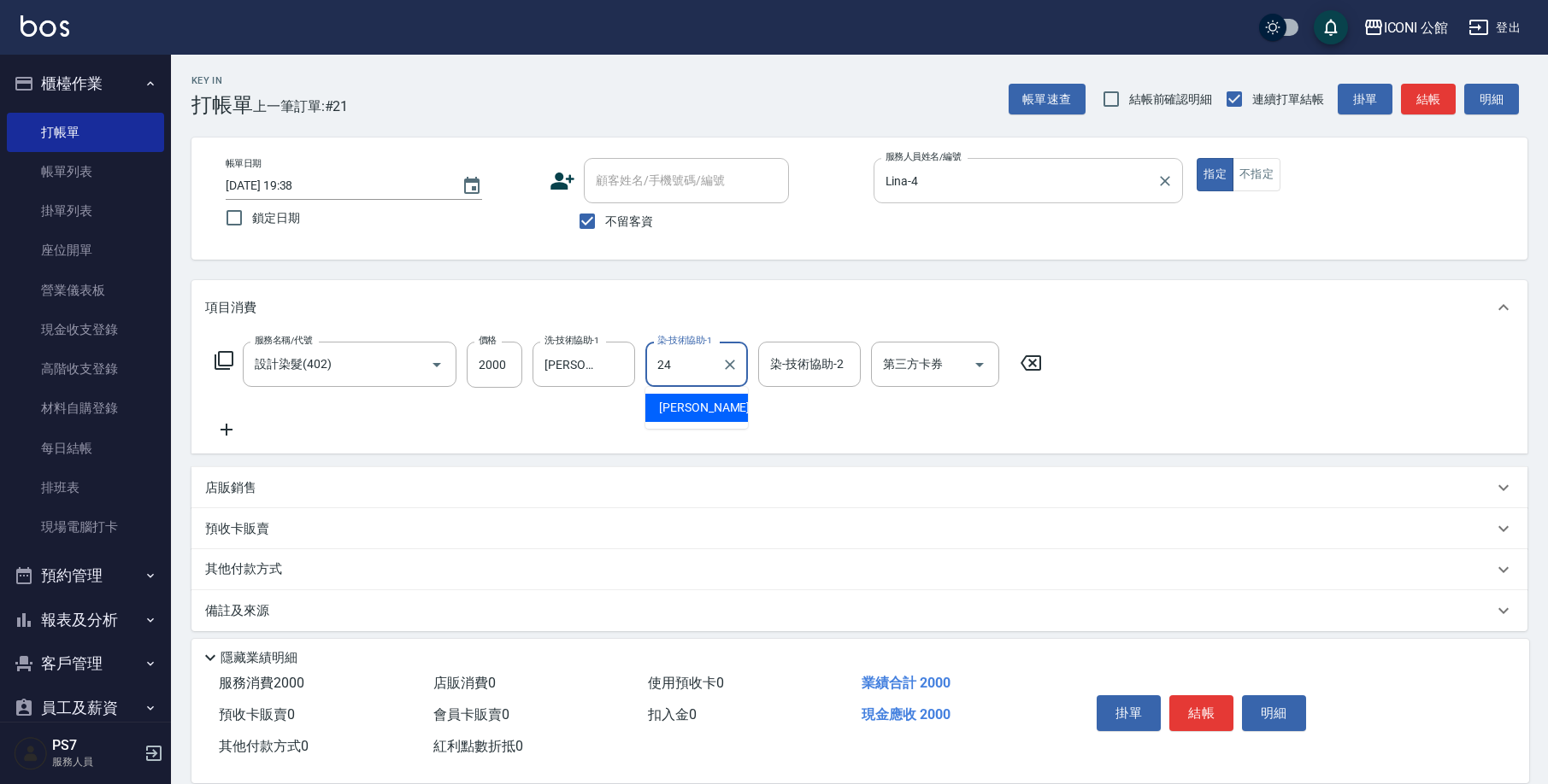
type input "可歆-24"
click at [1207, 704] on button "結帳" at bounding box center [1201, 714] width 64 height 36
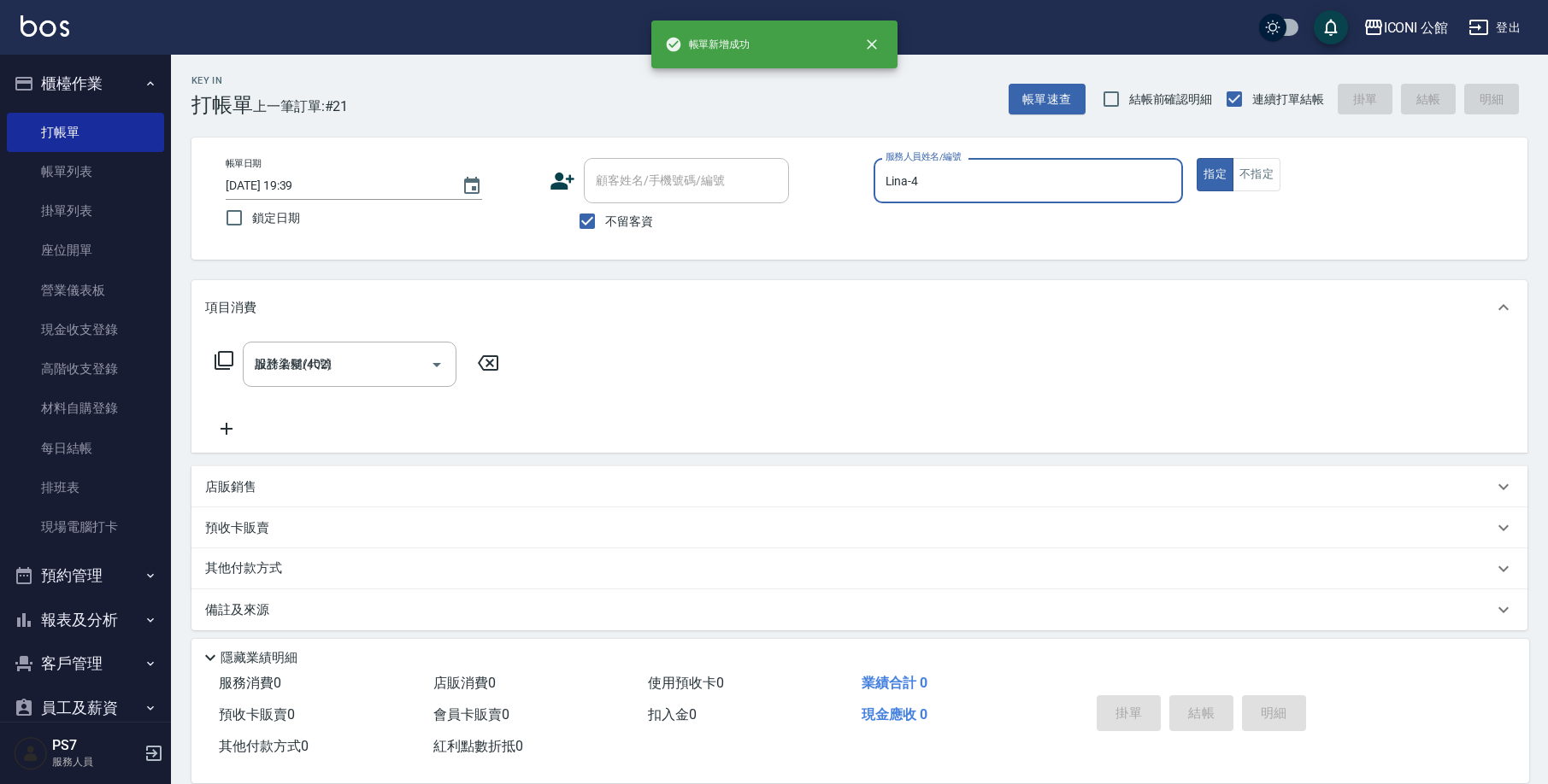
type input "2025/09/19 19:39"
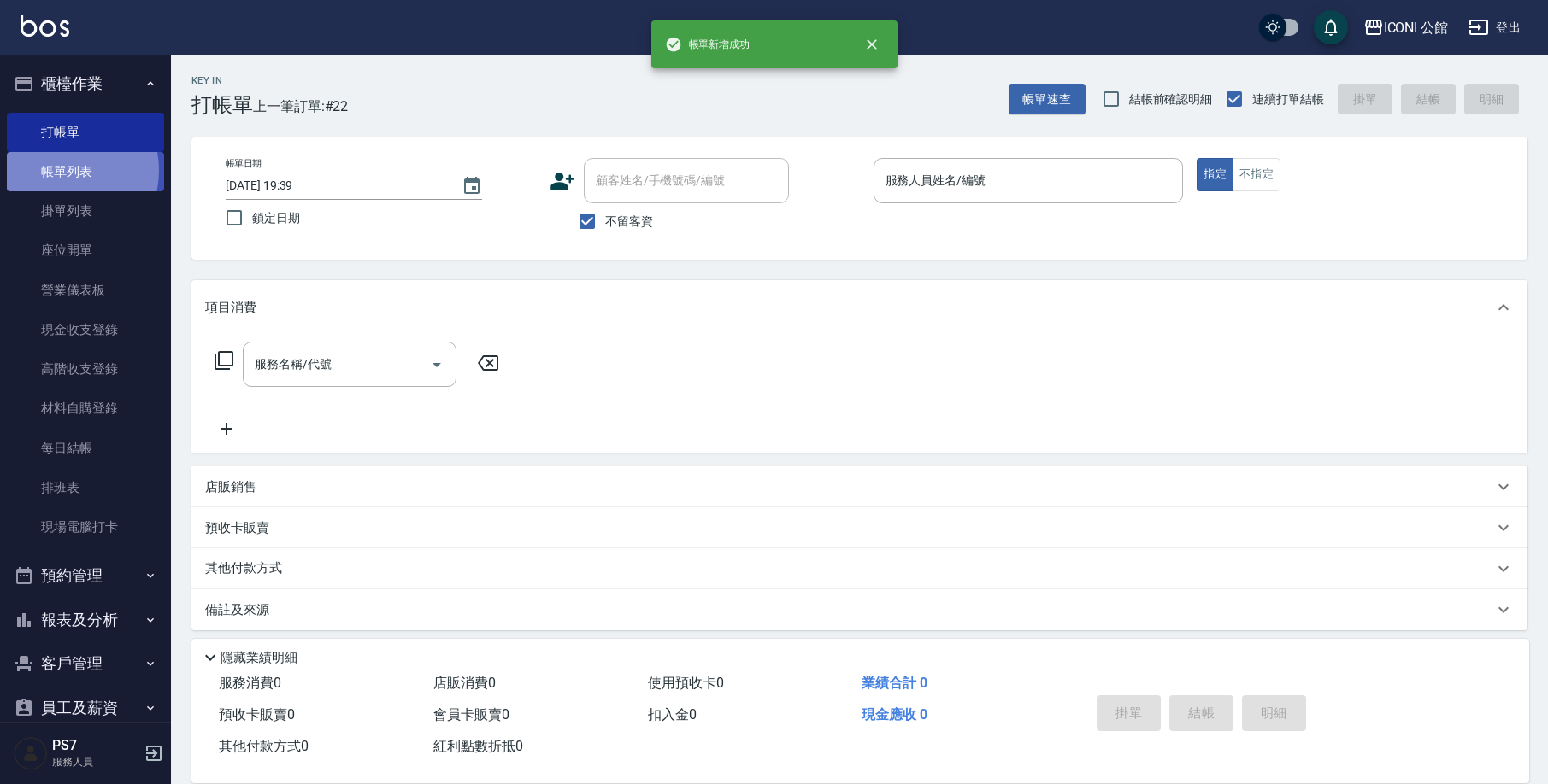
click at [55, 170] on link "帳單列表" at bounding box center [86, 172] width 157 height 39
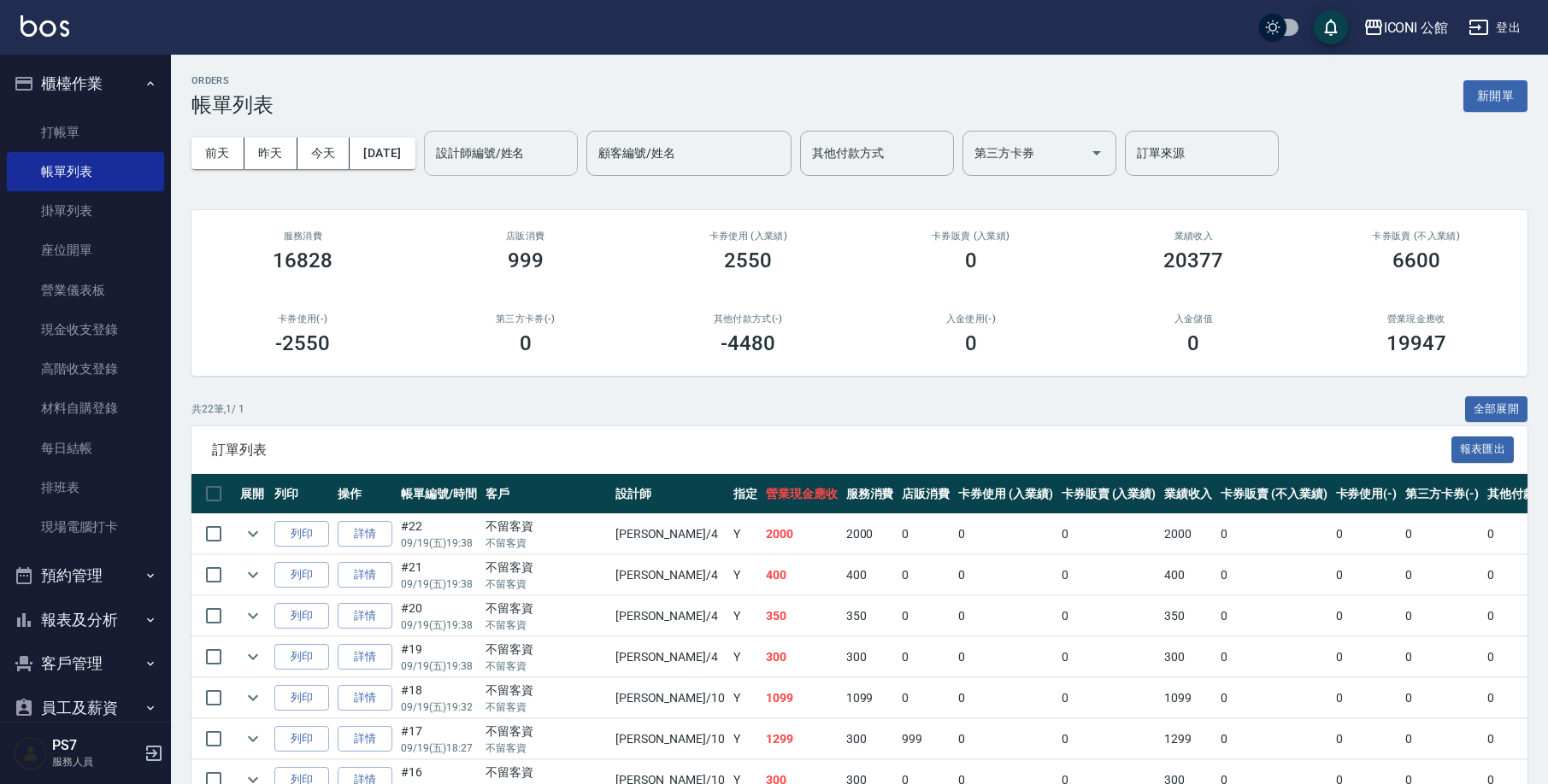
click at [512, 149] on input "設計師編號/姓名" at bounding box center [500, 153] width 138 height 30
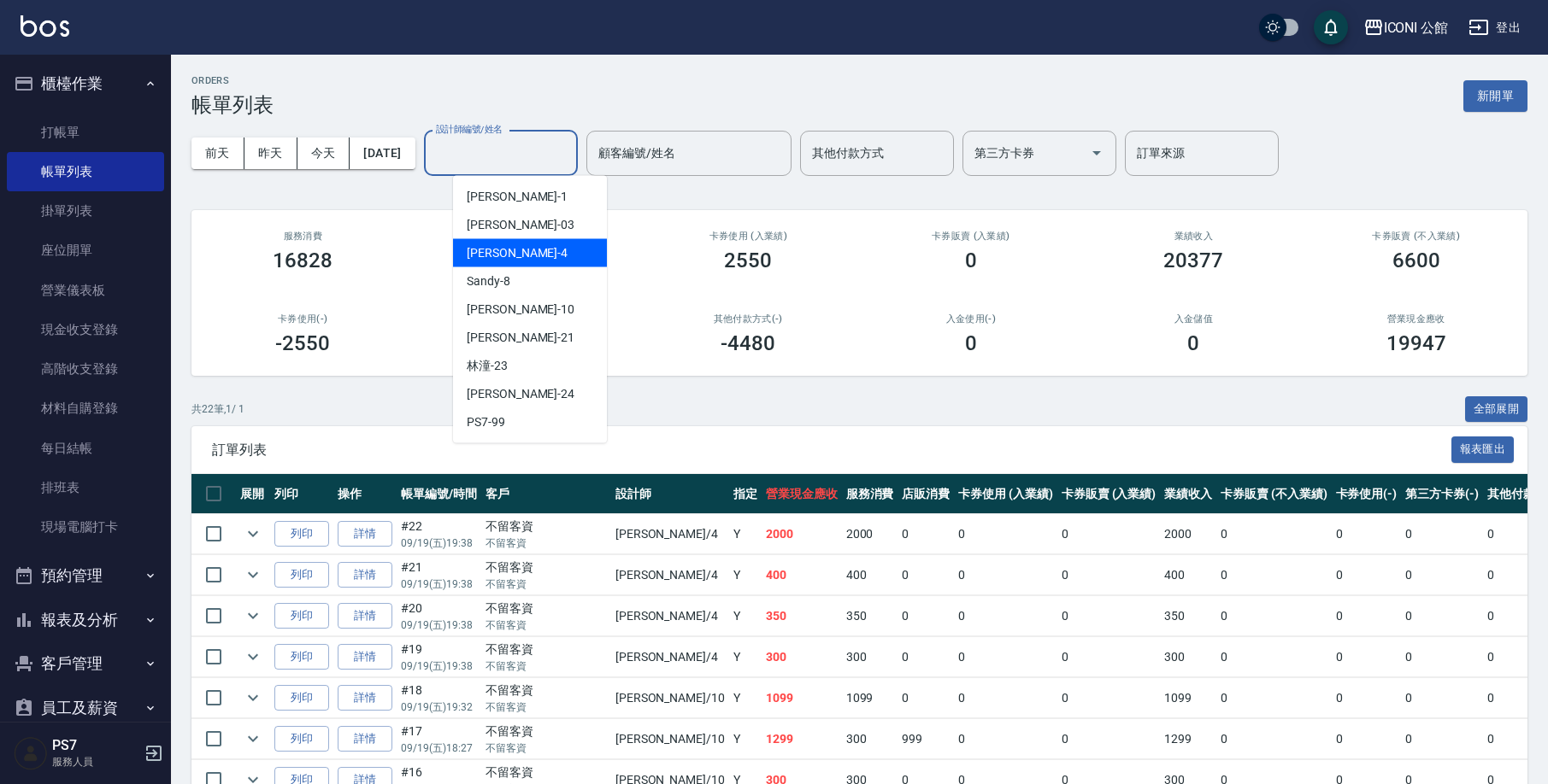
click at [487, 251] on span "Lina -4" at bounding box center [517, 253] width 101 height 18
type input "Lina-4"
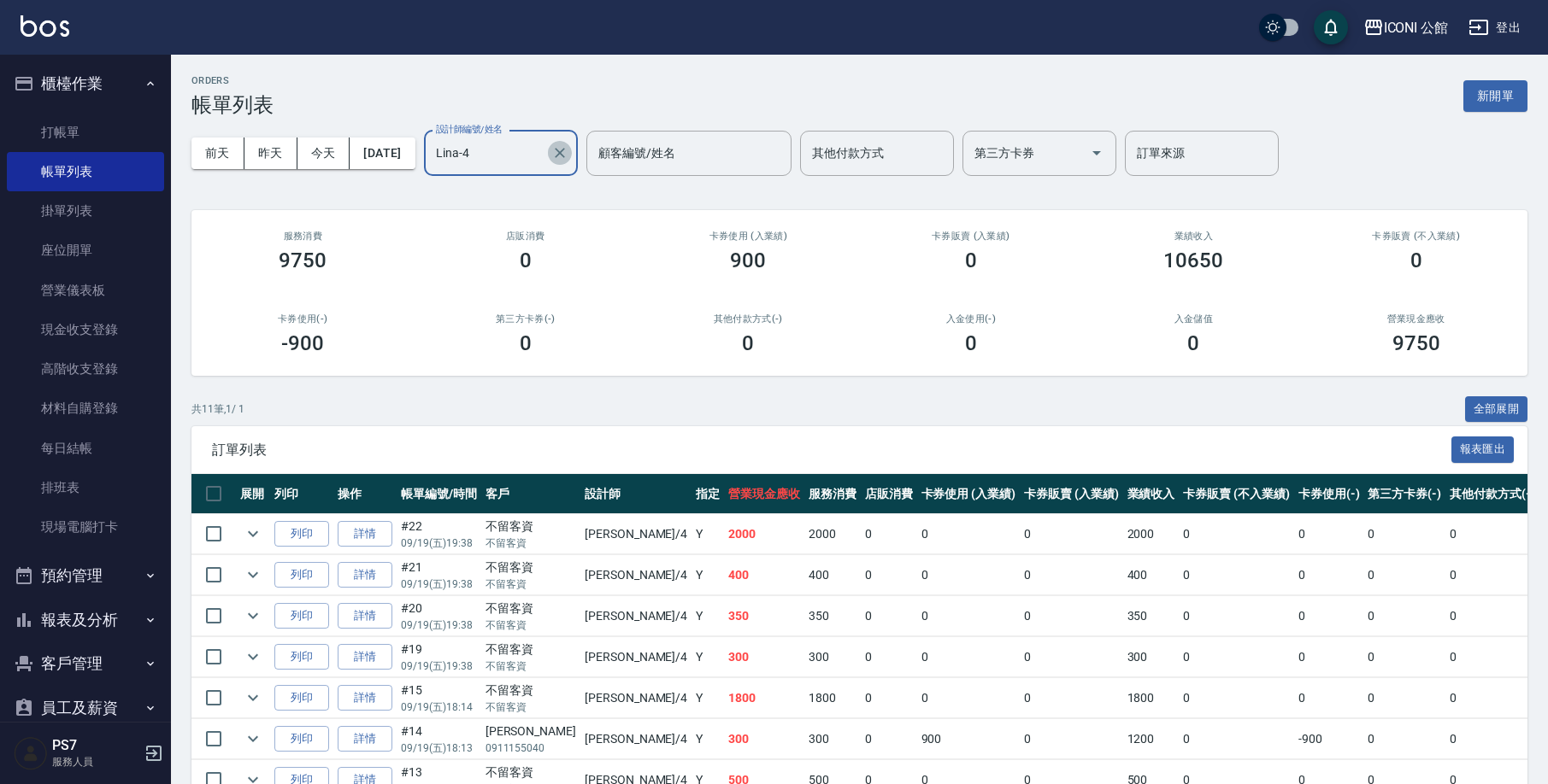
click at [569, 154] on icon "Clear" at bounding box center [559, 152] width 17 height 17
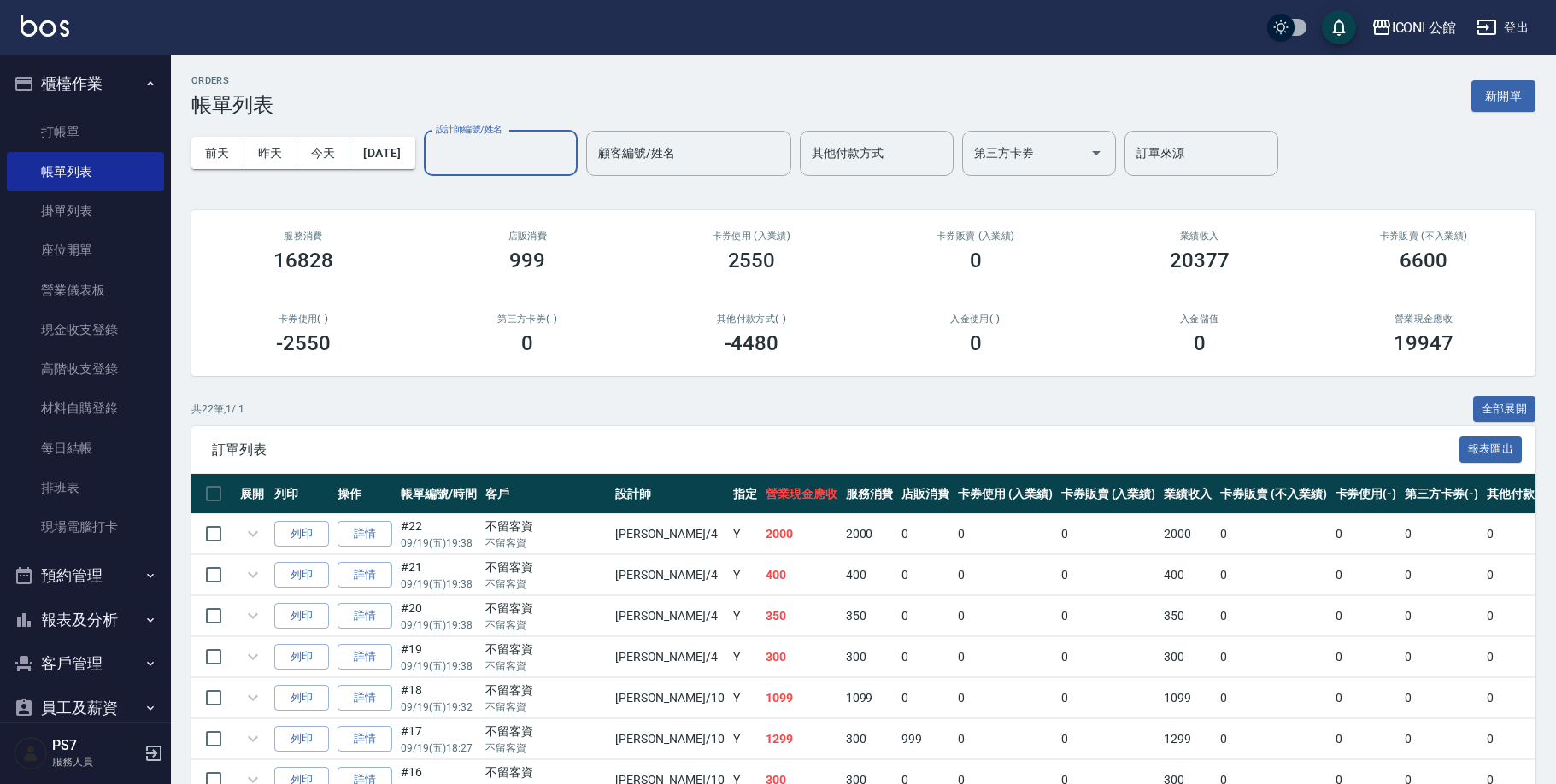
click at [536, 151] on input "設計師編號/姓名" at bounding box center [500, 153] width 138 height 30
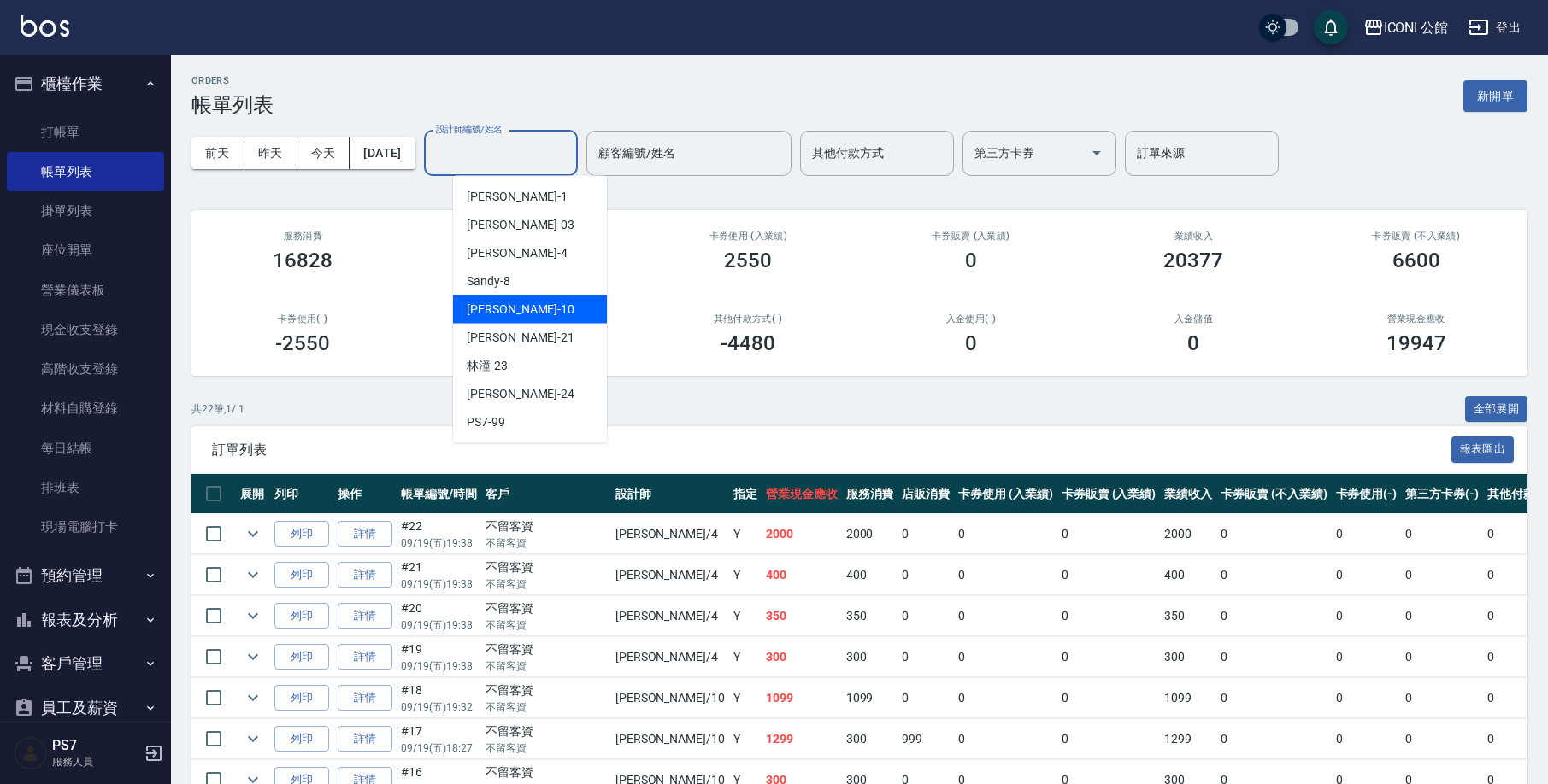
click at [540, 306] on div "Anna -10" at bounding box center [529, 310] width 154 height 29
type input "Anna-10"
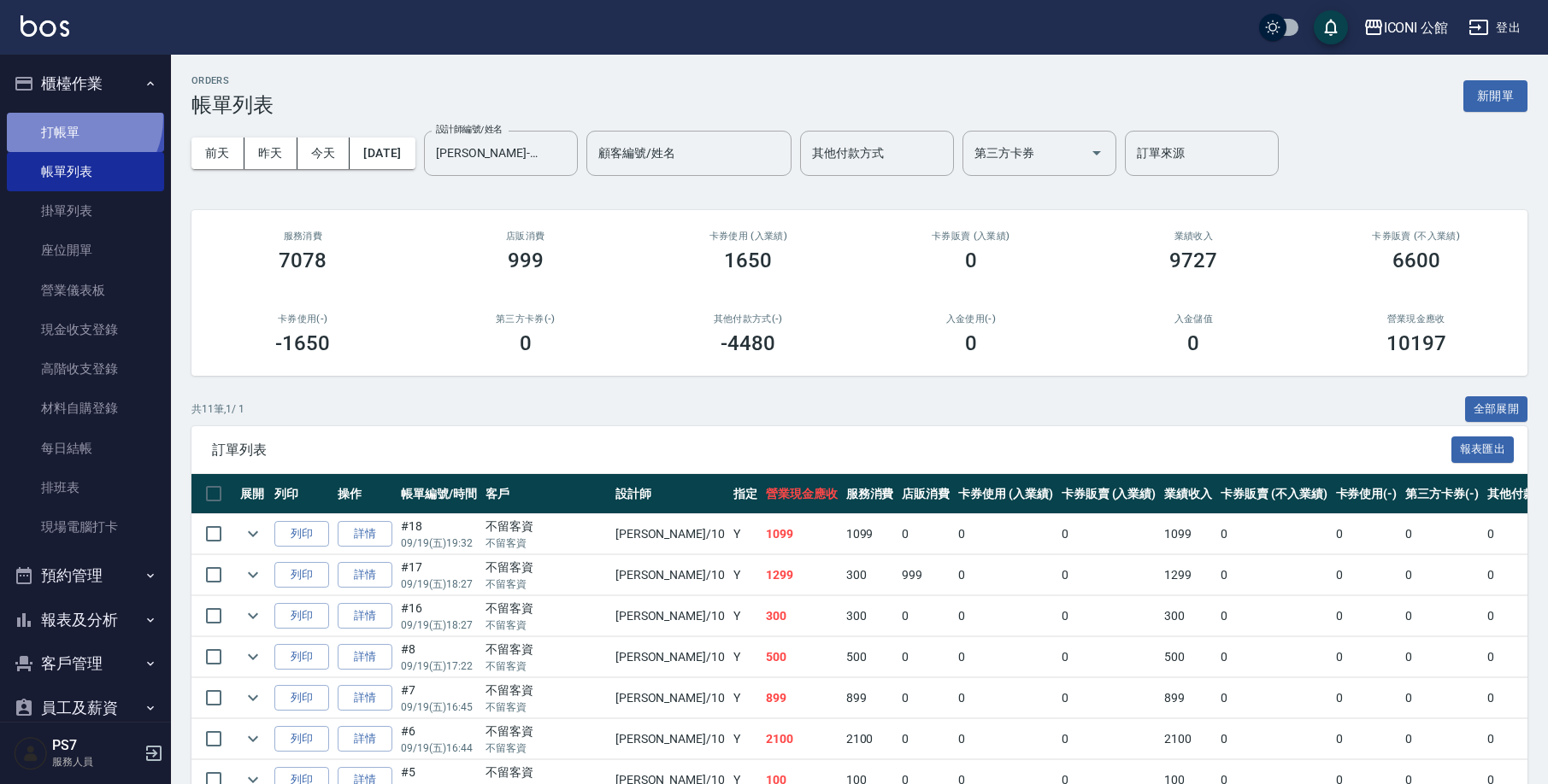
click at [73, 118] on link "打帳單" at bounding box center [86, 133] width 157 height 39
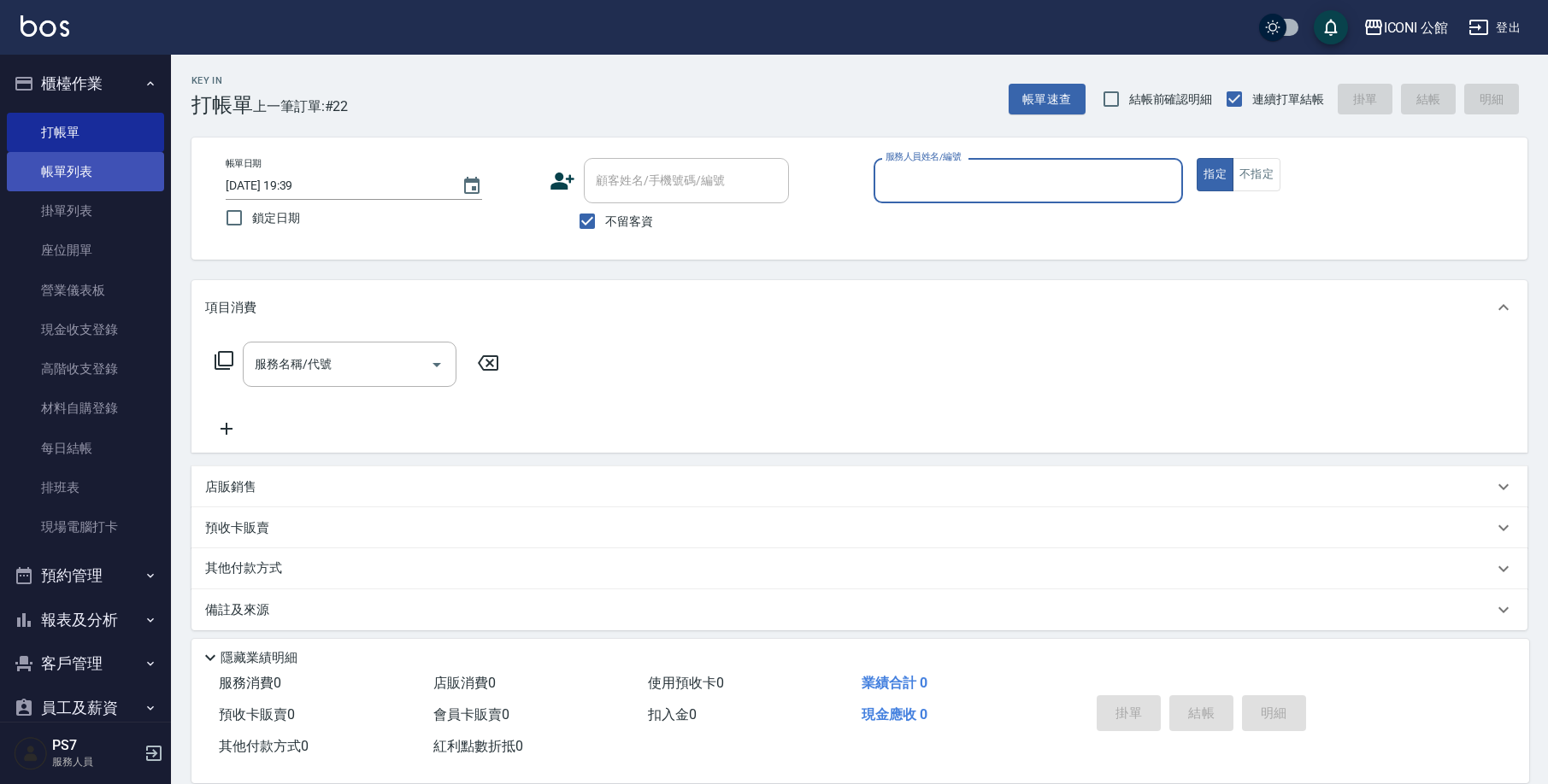
click at [29, 176] on link "帳單列表" at bounding box center [86, 172] width 157 height 39
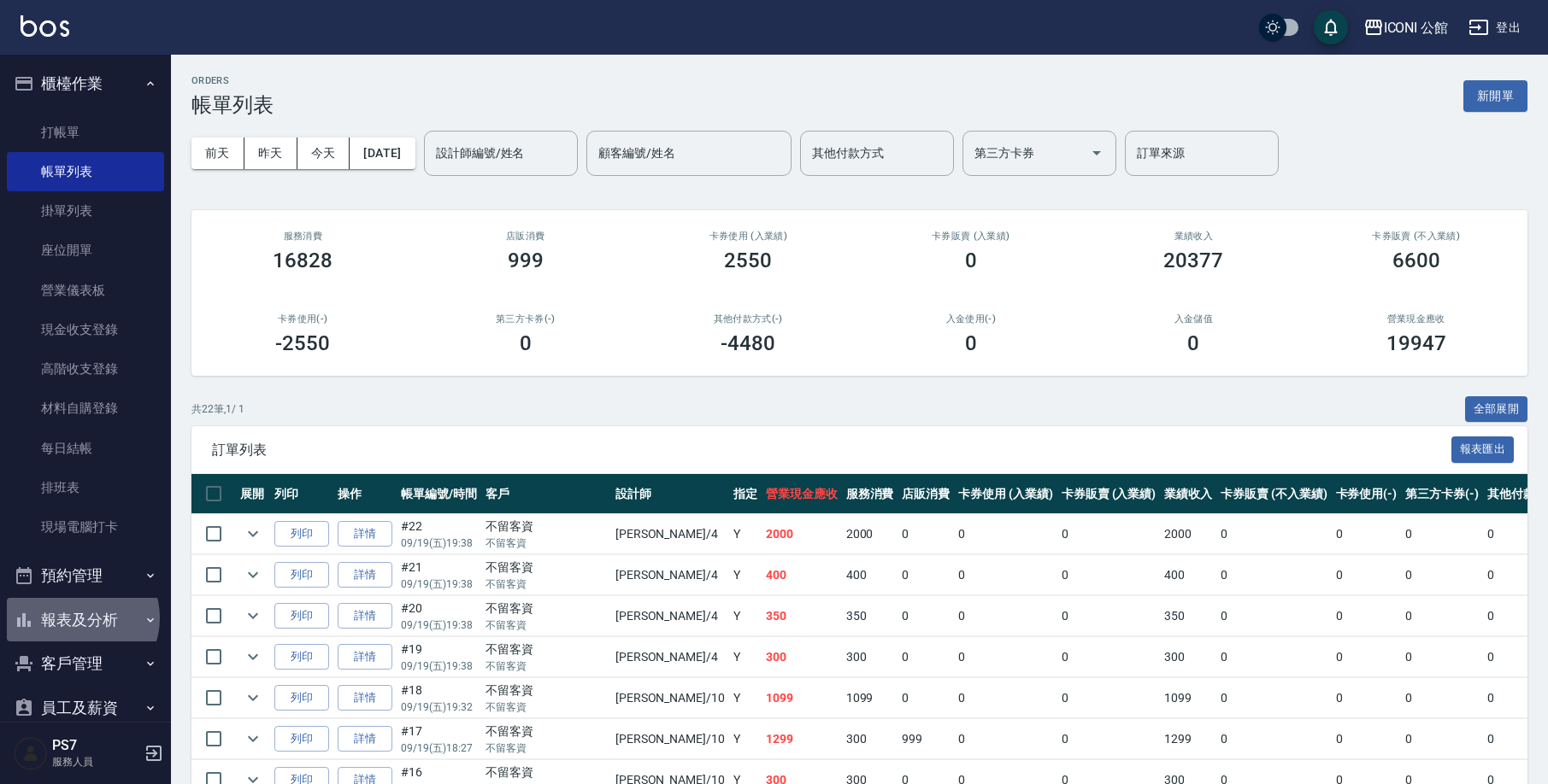
click at [81, 615] on button "報表及分析" at bounding box center [86, 620] width 157 height 45
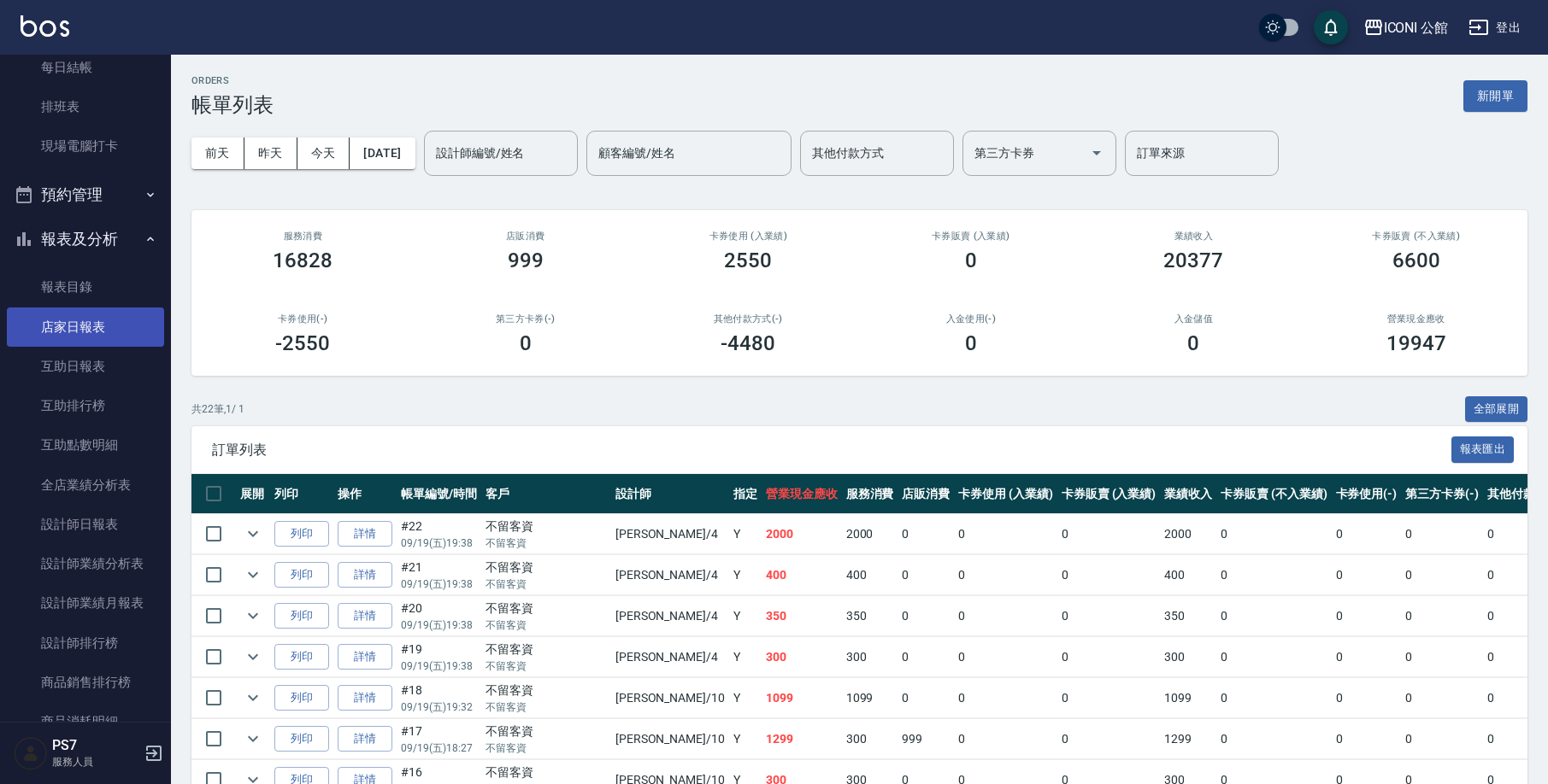
scroll to position [559, 0]
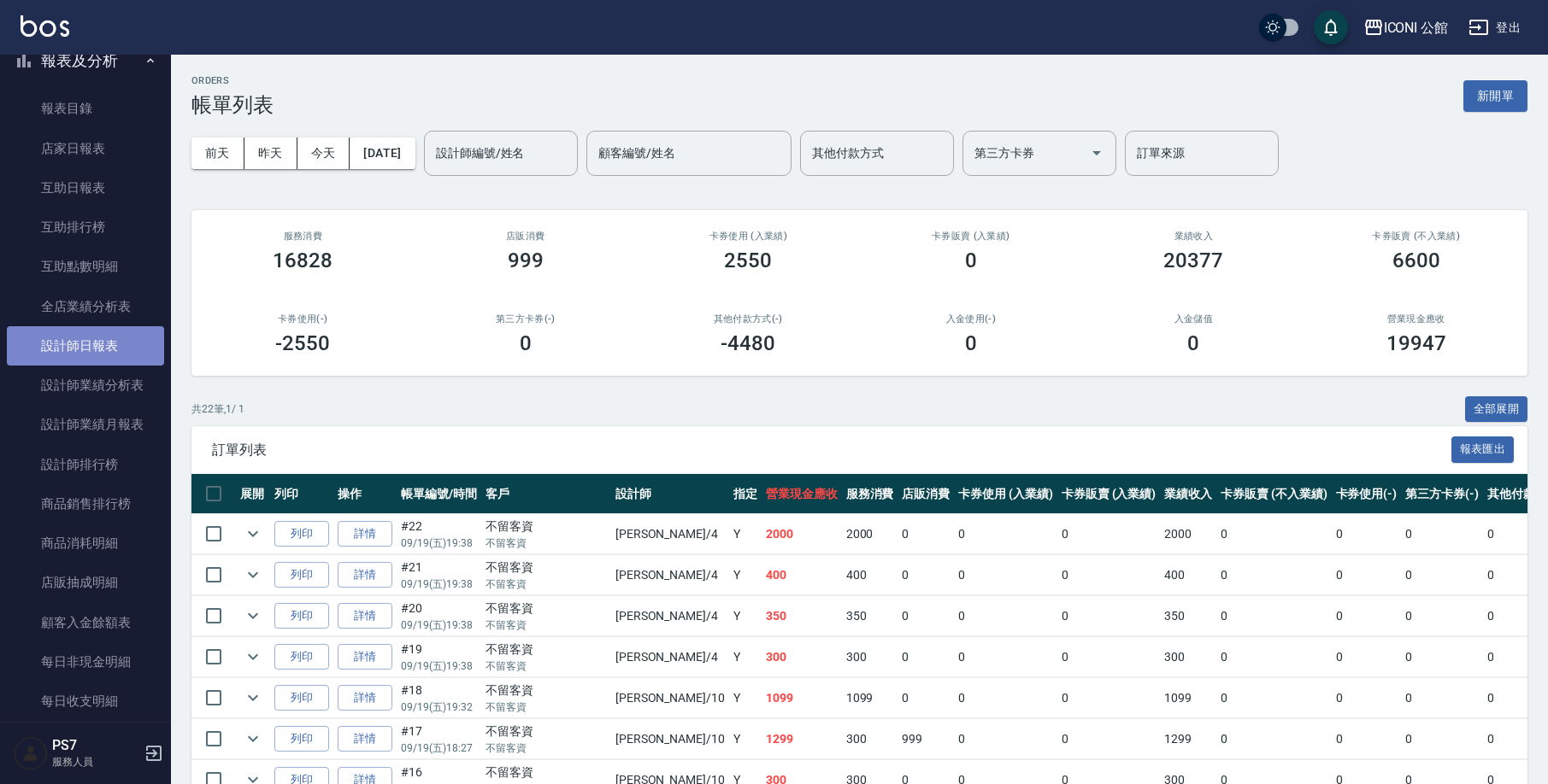
click at [99, 337] on link "設計師日報表" at bounding box center [86, 346] width 157 height 39
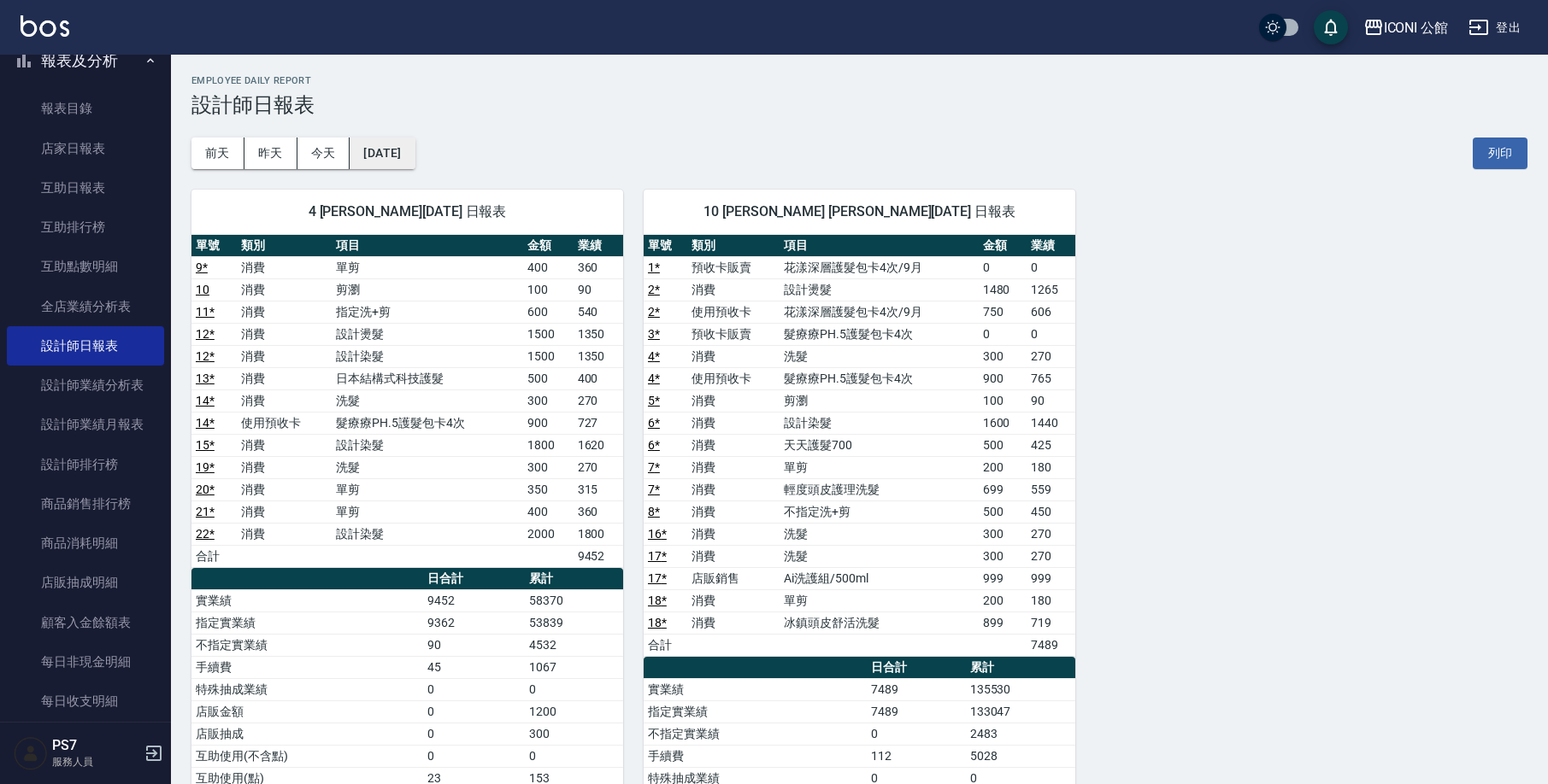
click at [396, 159] on button "[DATE]" at bounding box center [381, 152] width 65 height 31
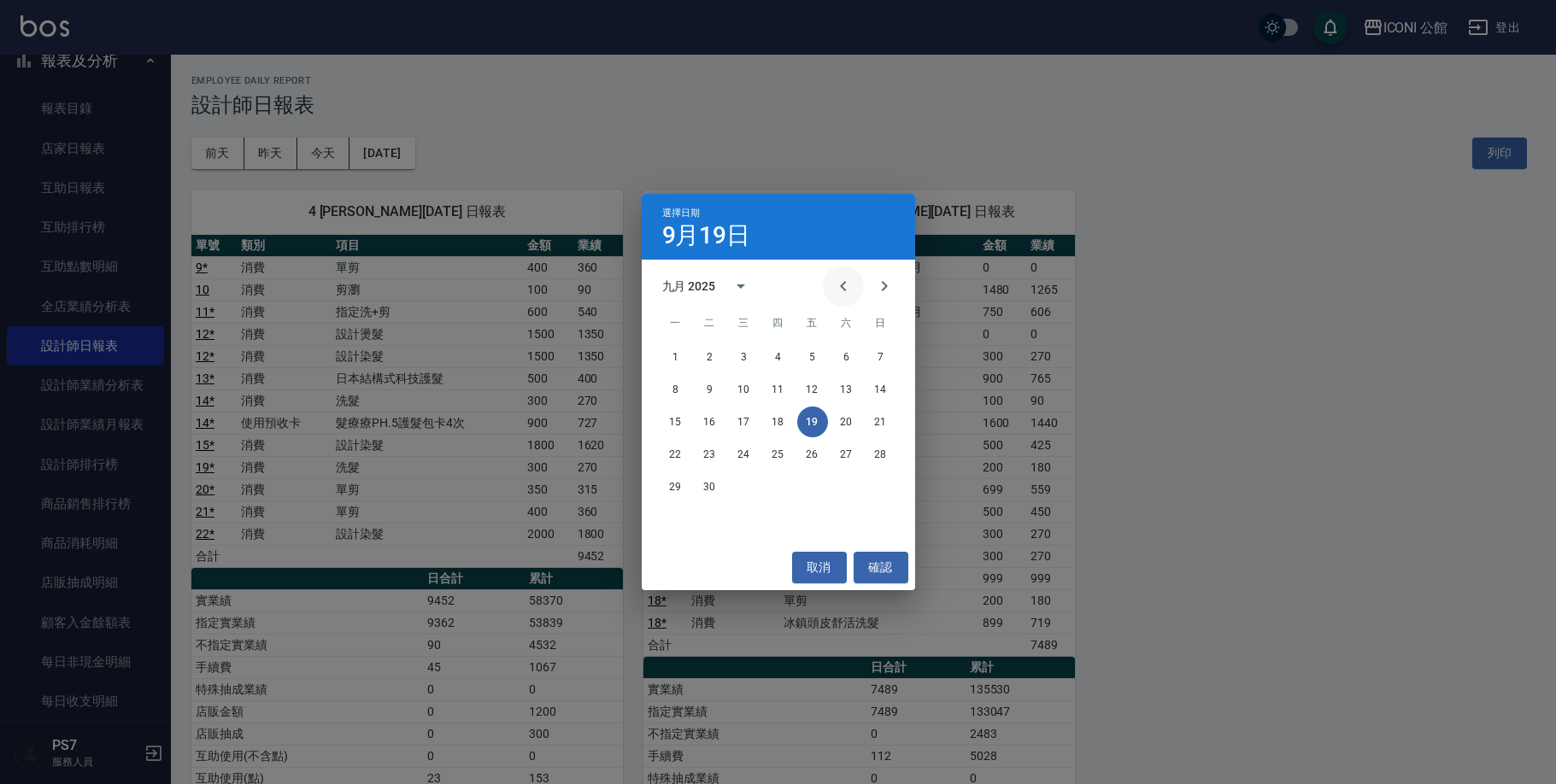
click at [842, 290] on icon "Previous month" at bounding box center [843, 286] width 20 height 20
click at [708, 467] on button "19" at bounding box center [710, 454] width 31 height 31
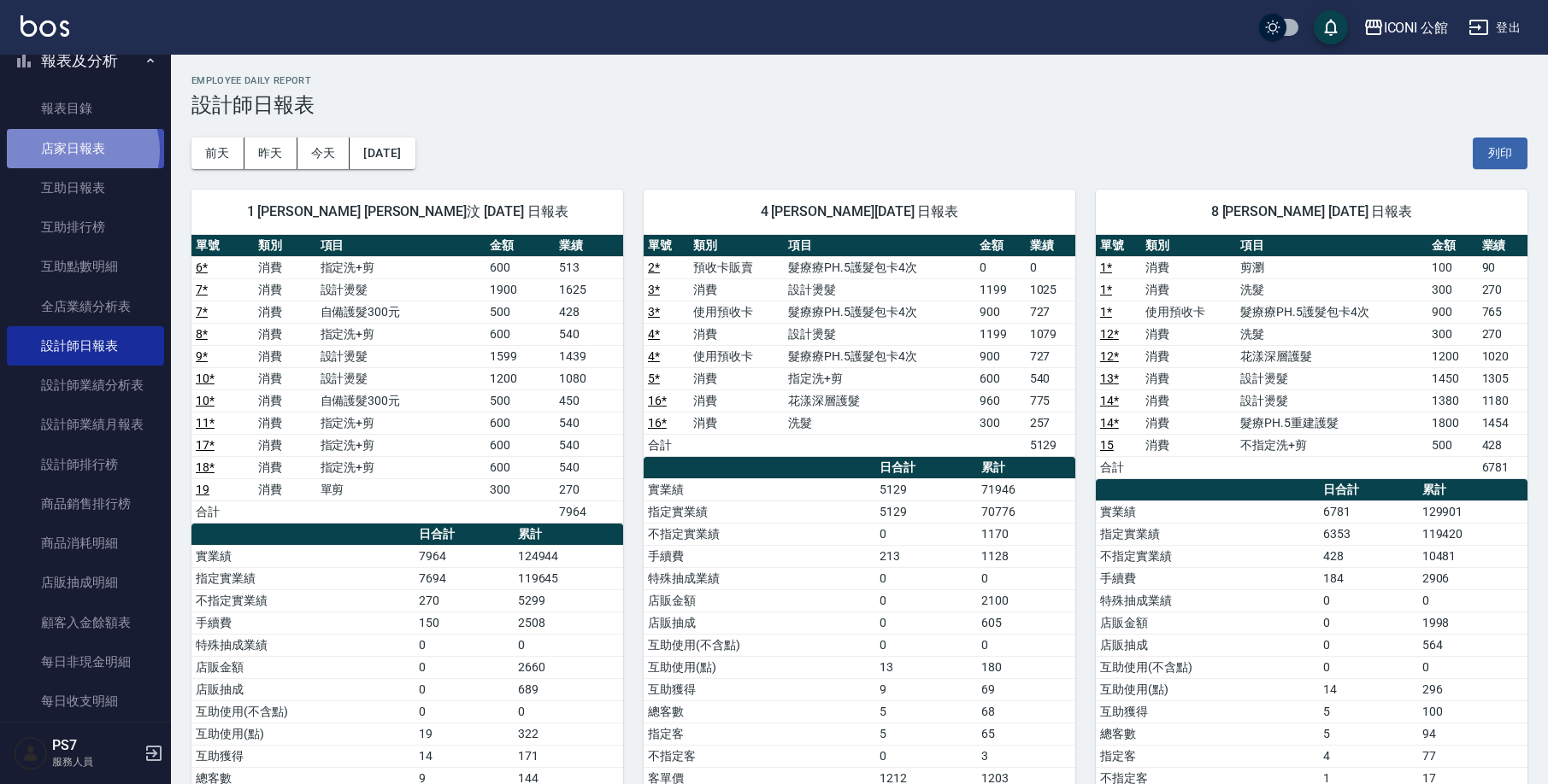
click at [81, 147] on link "店家日報表" at bounding box center [86, 149] width 157 height 39
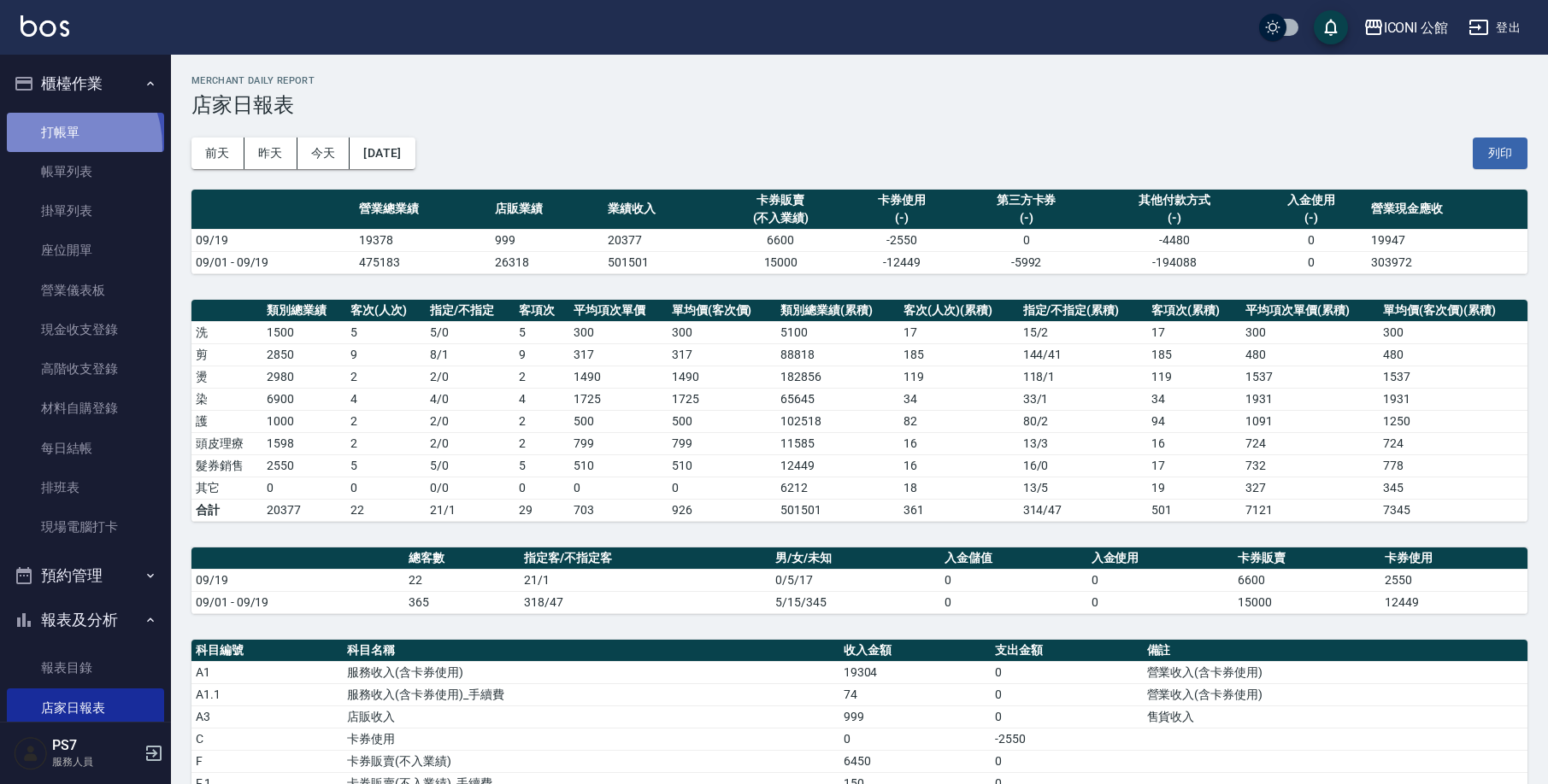
click at [51, 146] on link "打帳單" at bounding box center [86, 133] width 157 height 39
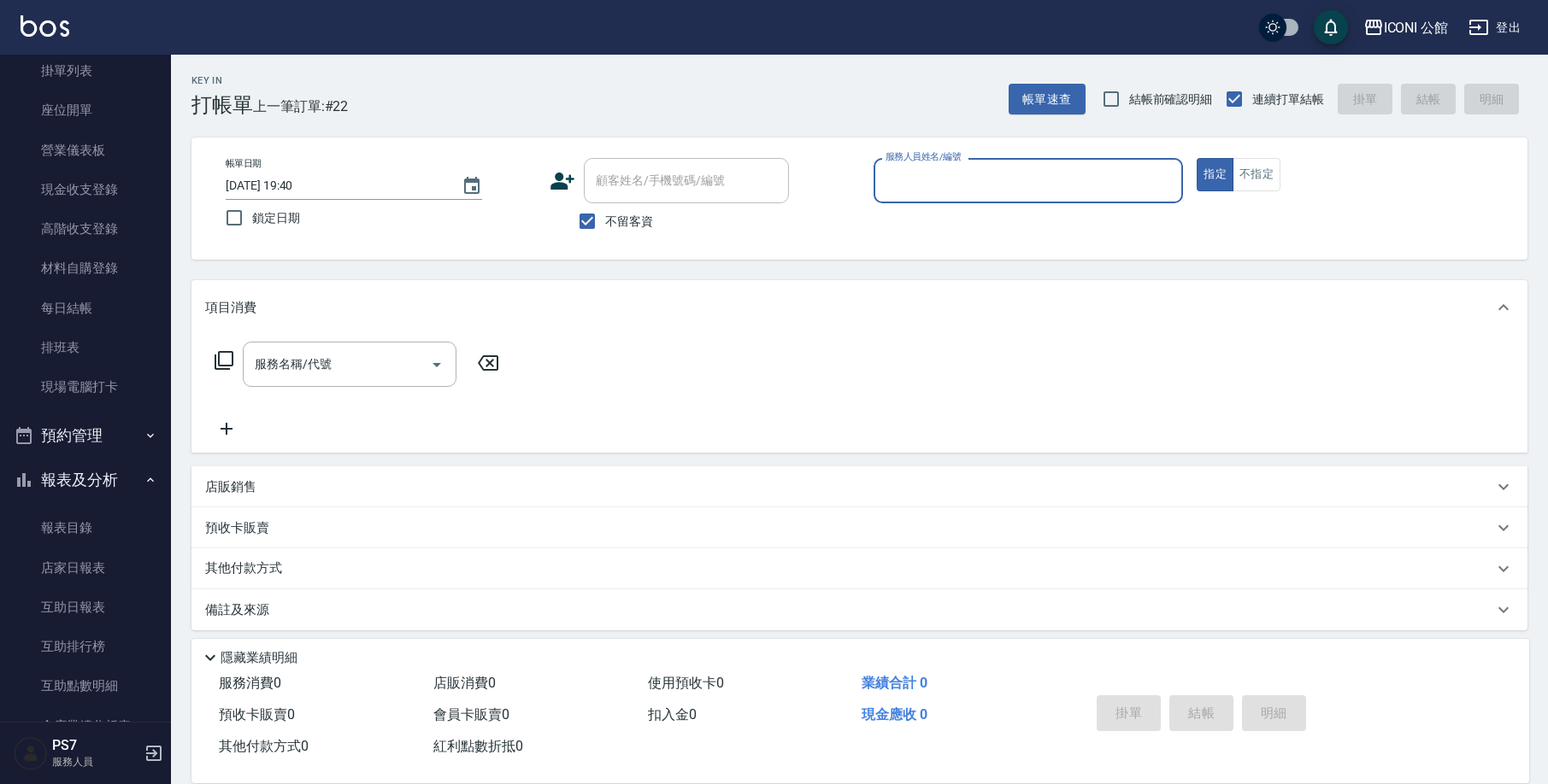
scroll to position [372, 0]
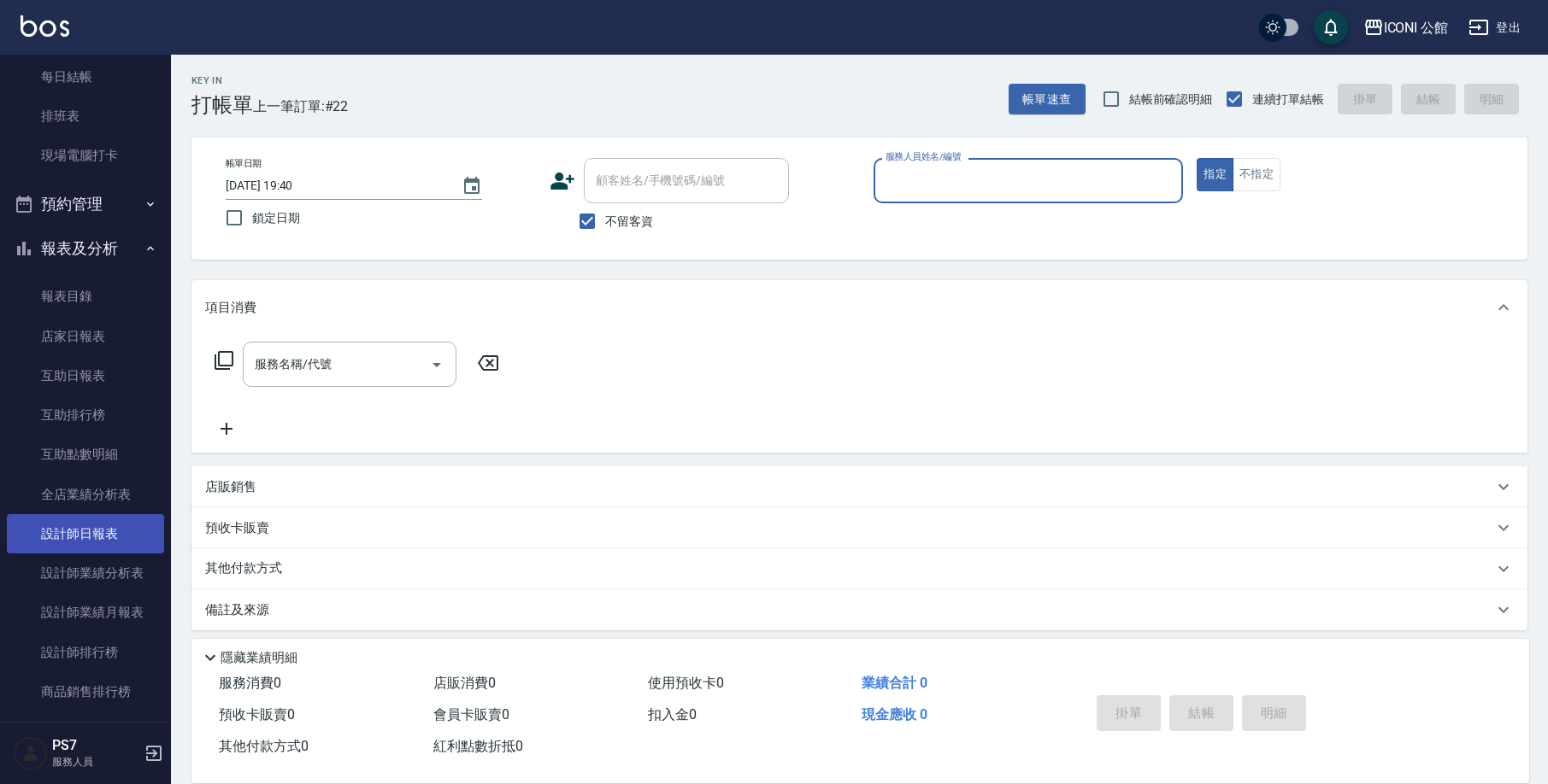
click at [77, 537] on link "設計師日報表" at bounding box center [86, 534] width 157 height 39
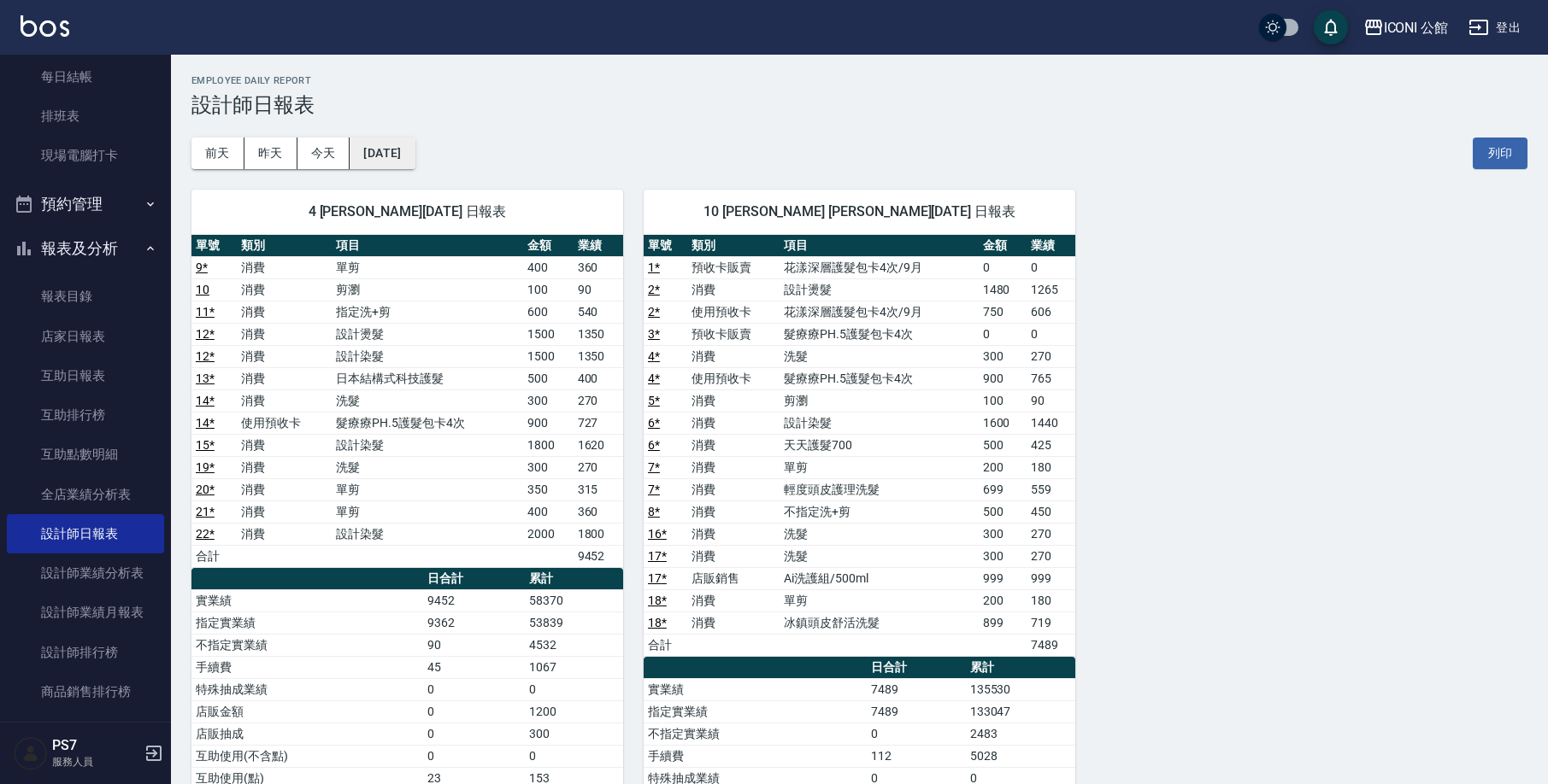
click at [397, 142] on button "[DATE]" at bounding box center [381, 152] width 65 height 31
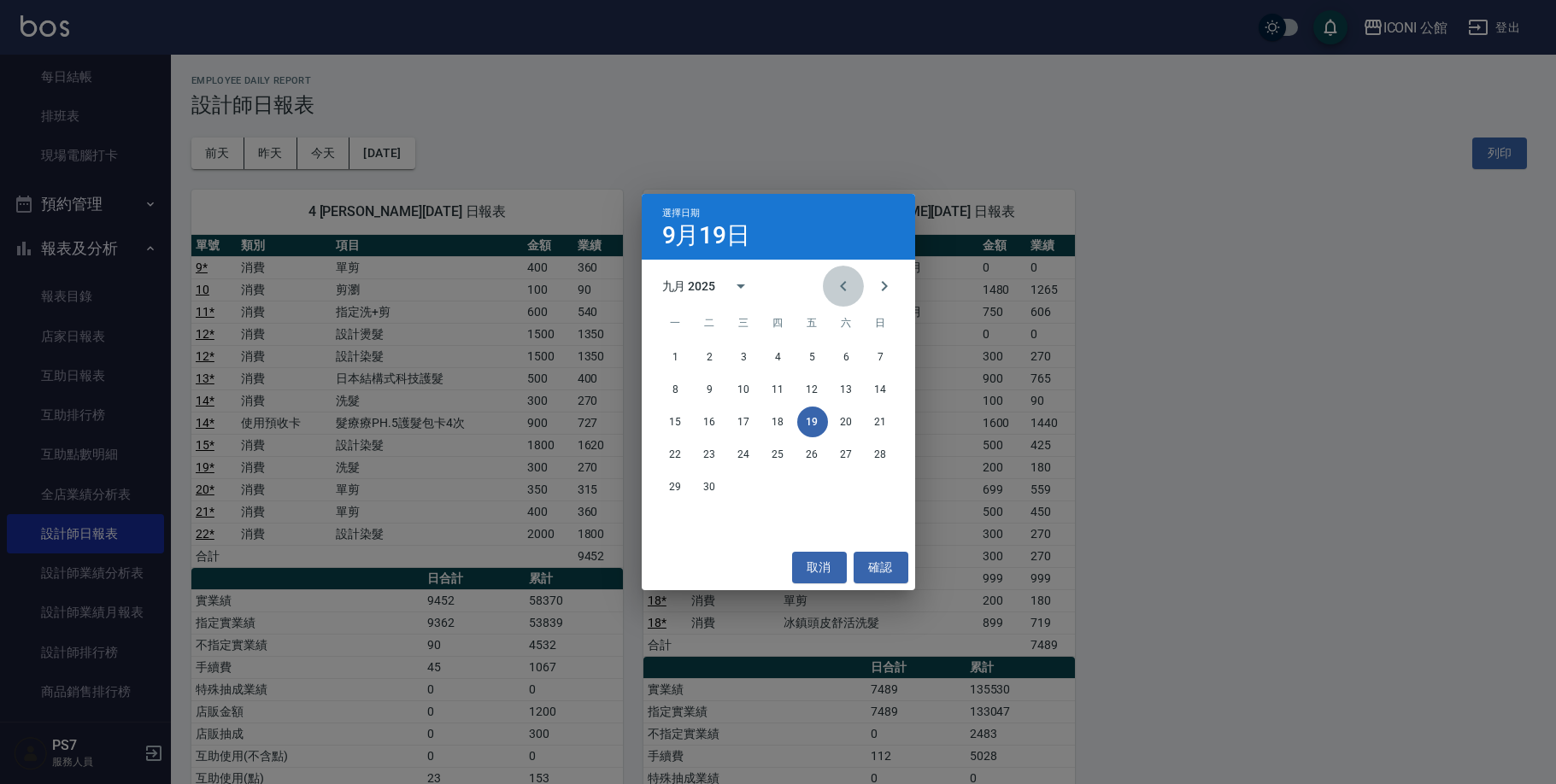
click at [848, 280] on icon "Previous month" at bounding box center [843, 286] width 20 height 20
click at [706, 453] on button "19" at bounding box center [710, 454] width 31 height 31
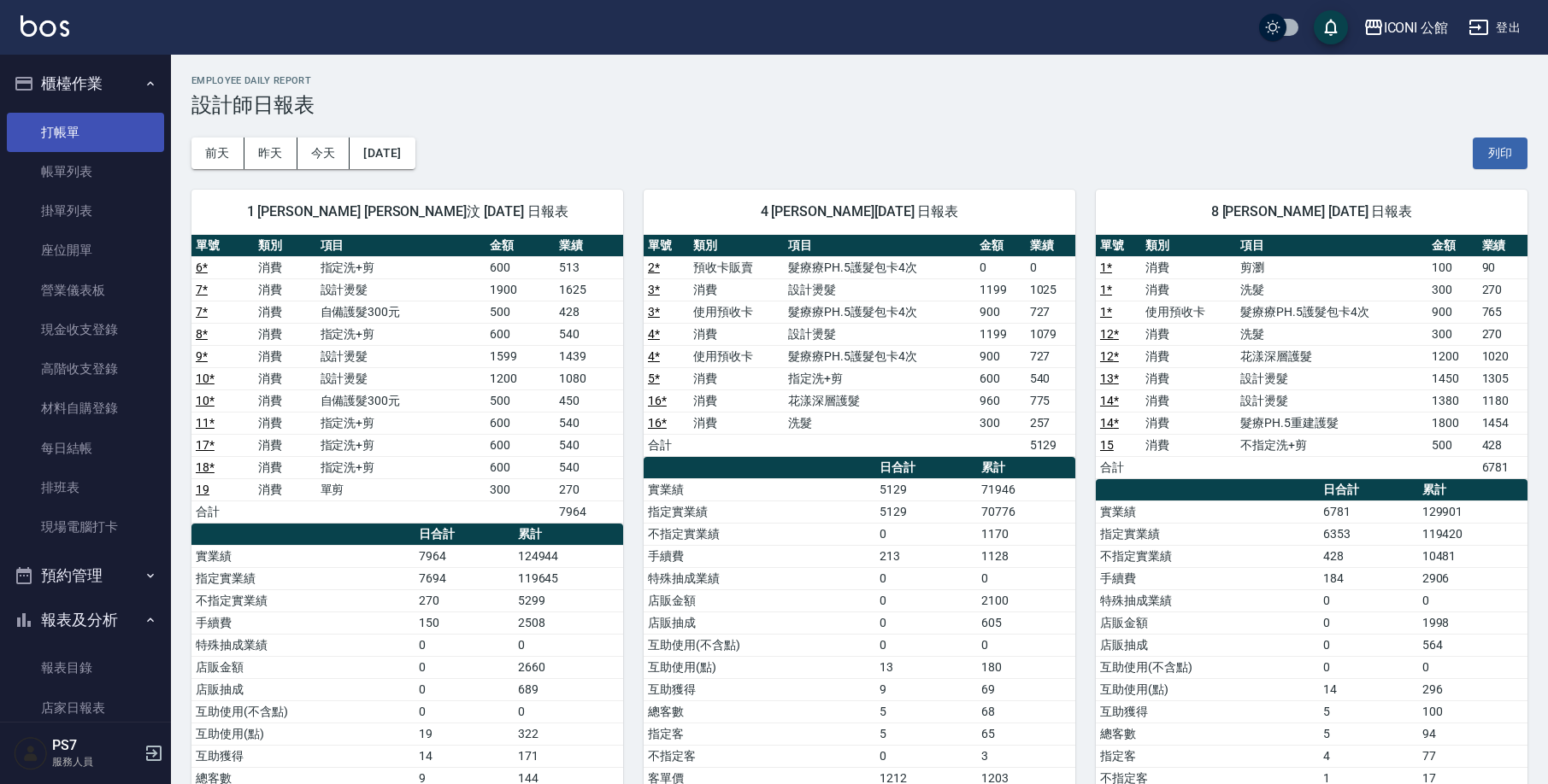
click at [59, 133] on link "打帳單" at bounding box center [86, 133] width 157 height 39
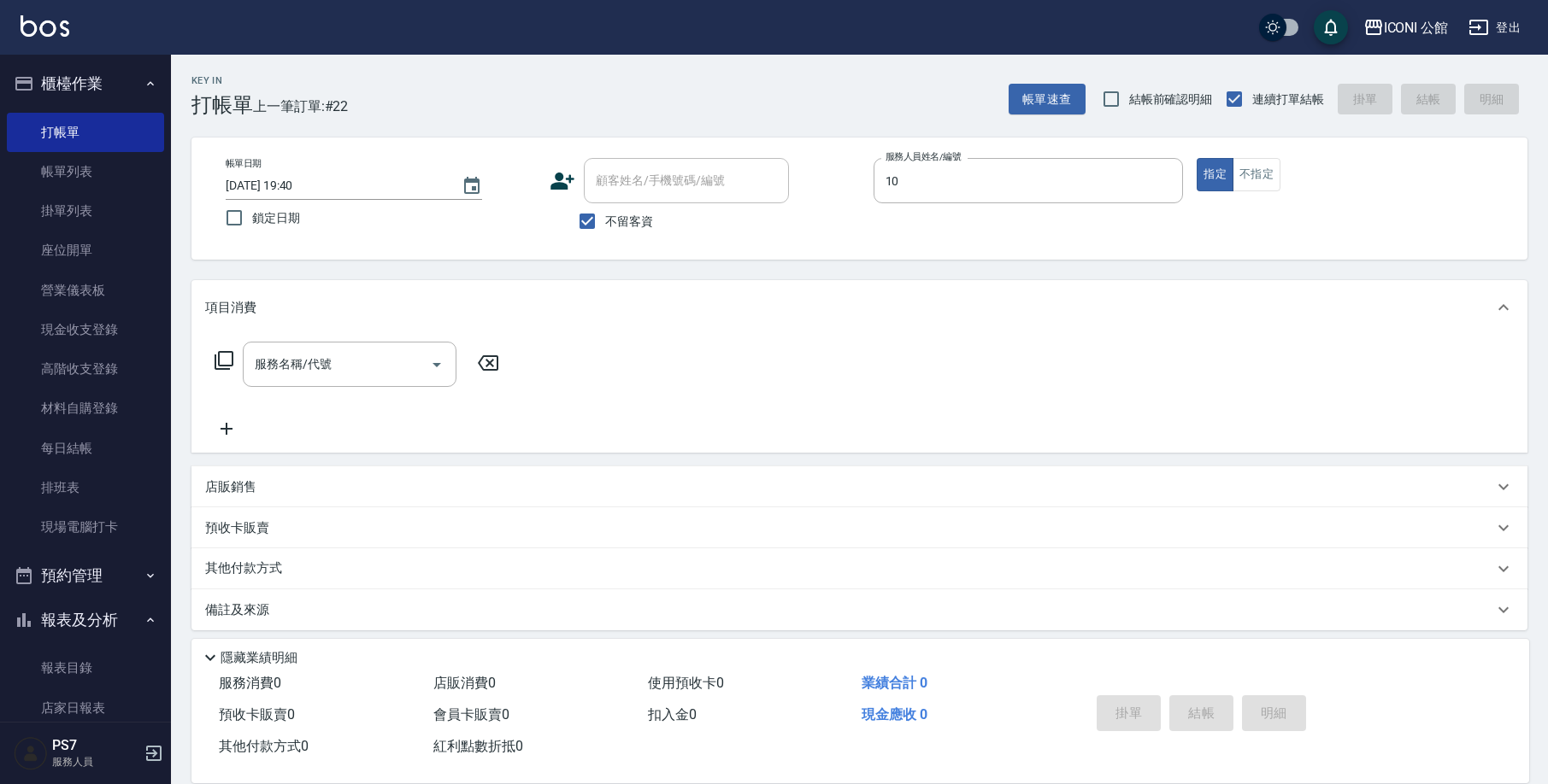
type input "Anna-10"
type button "true"
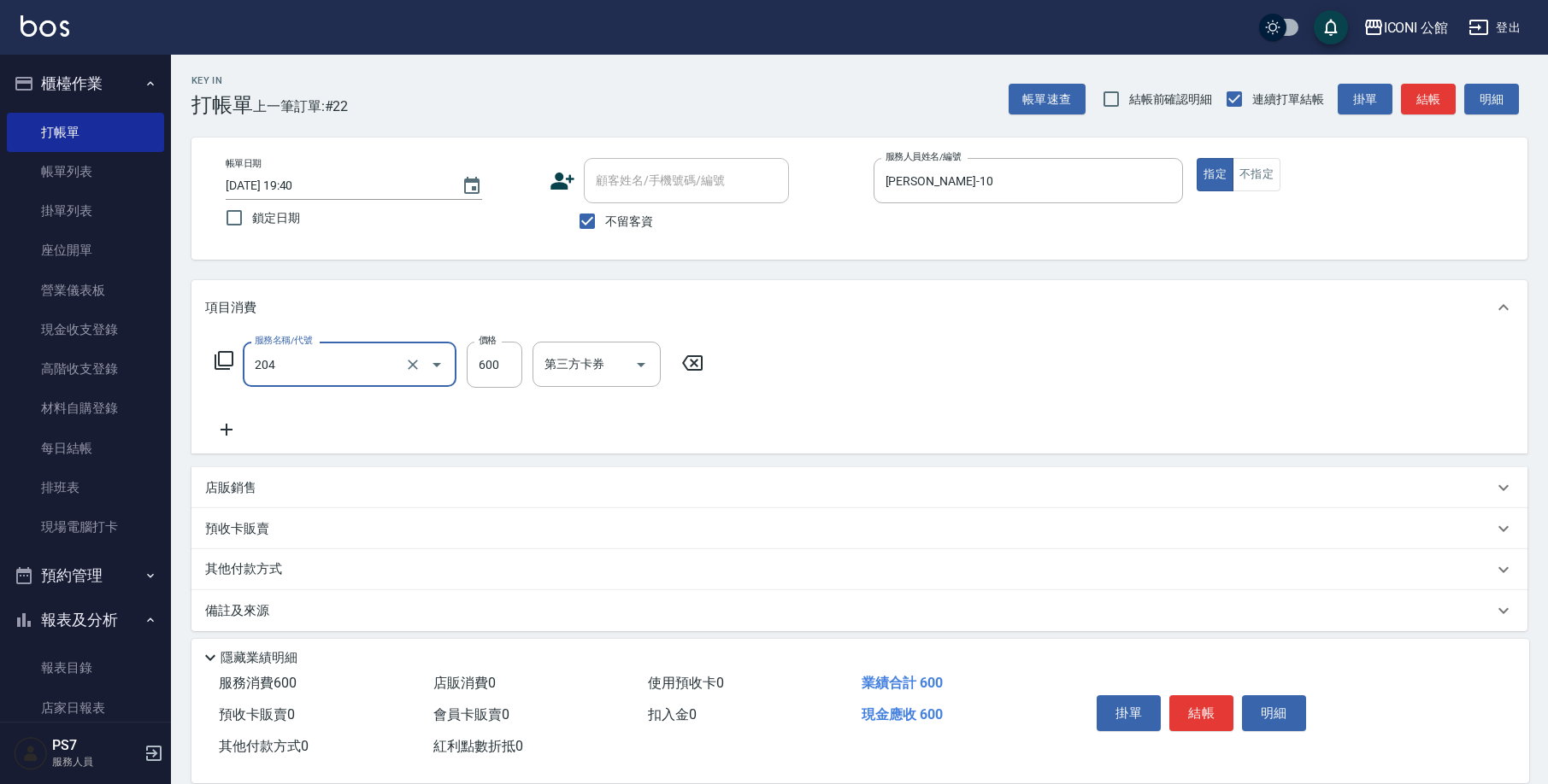
type input "指定洗+剪(204)"
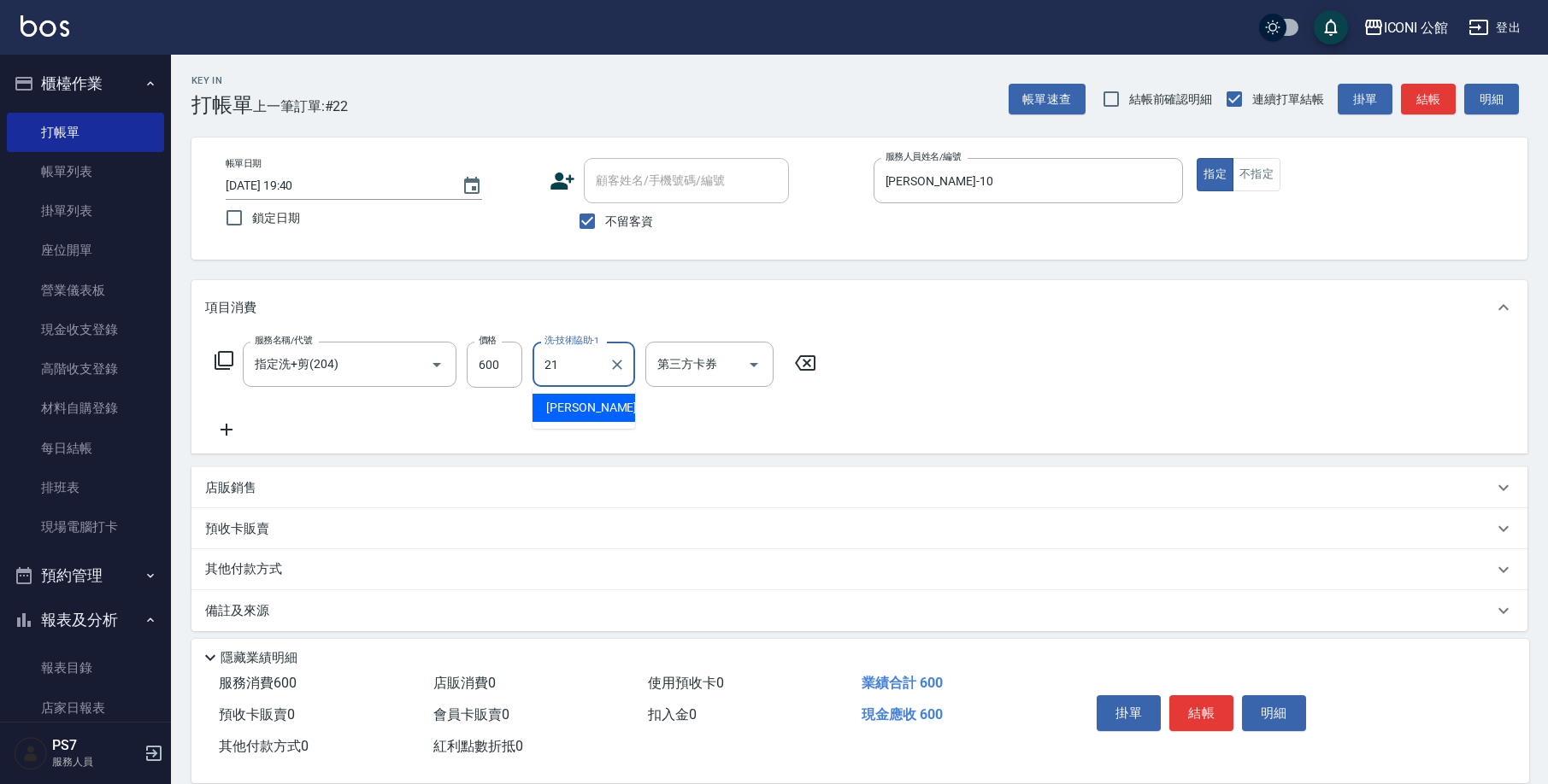
type input "Tim-21"
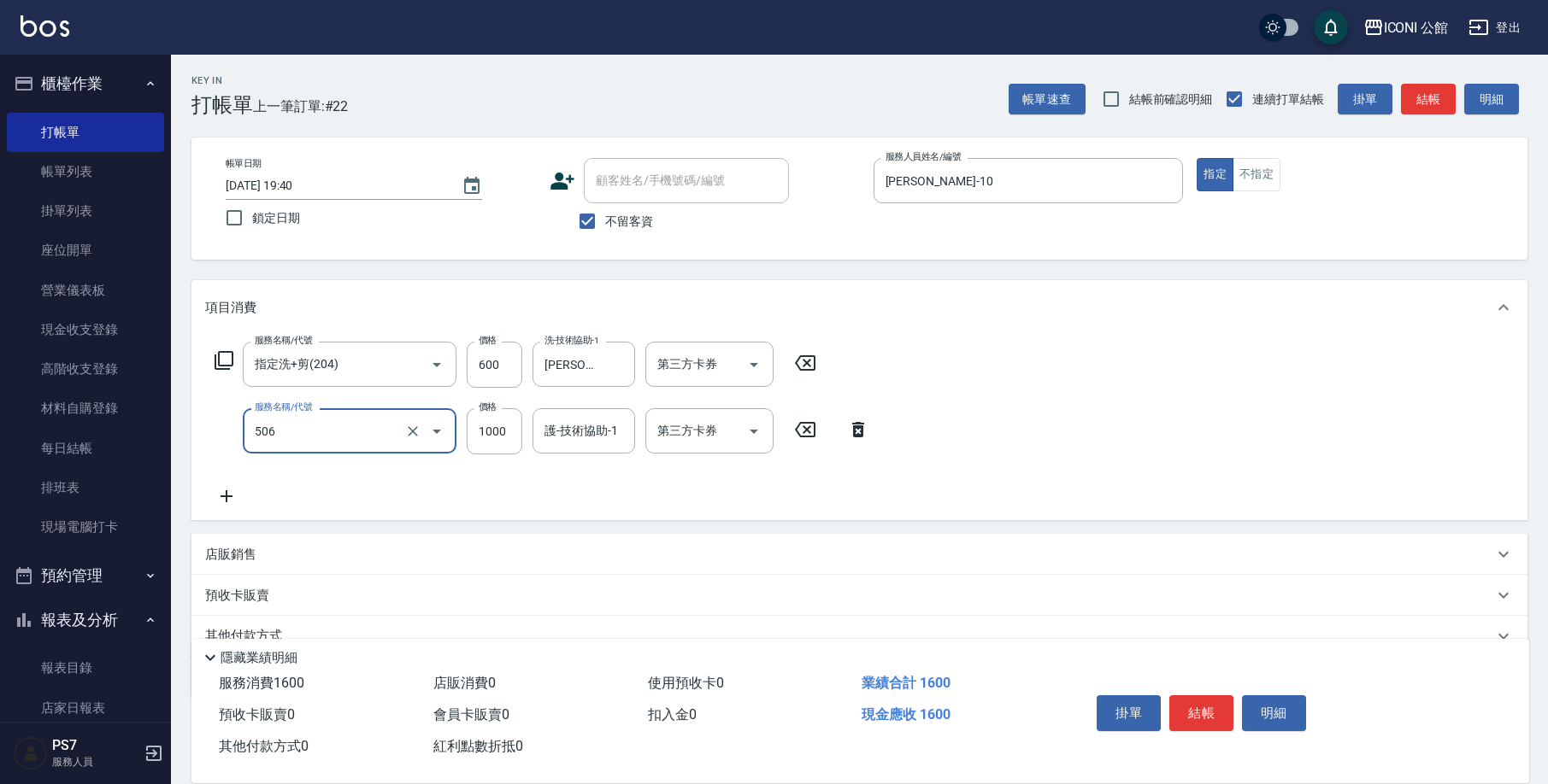
type input "DD急救護髮(506)"
type input "800"
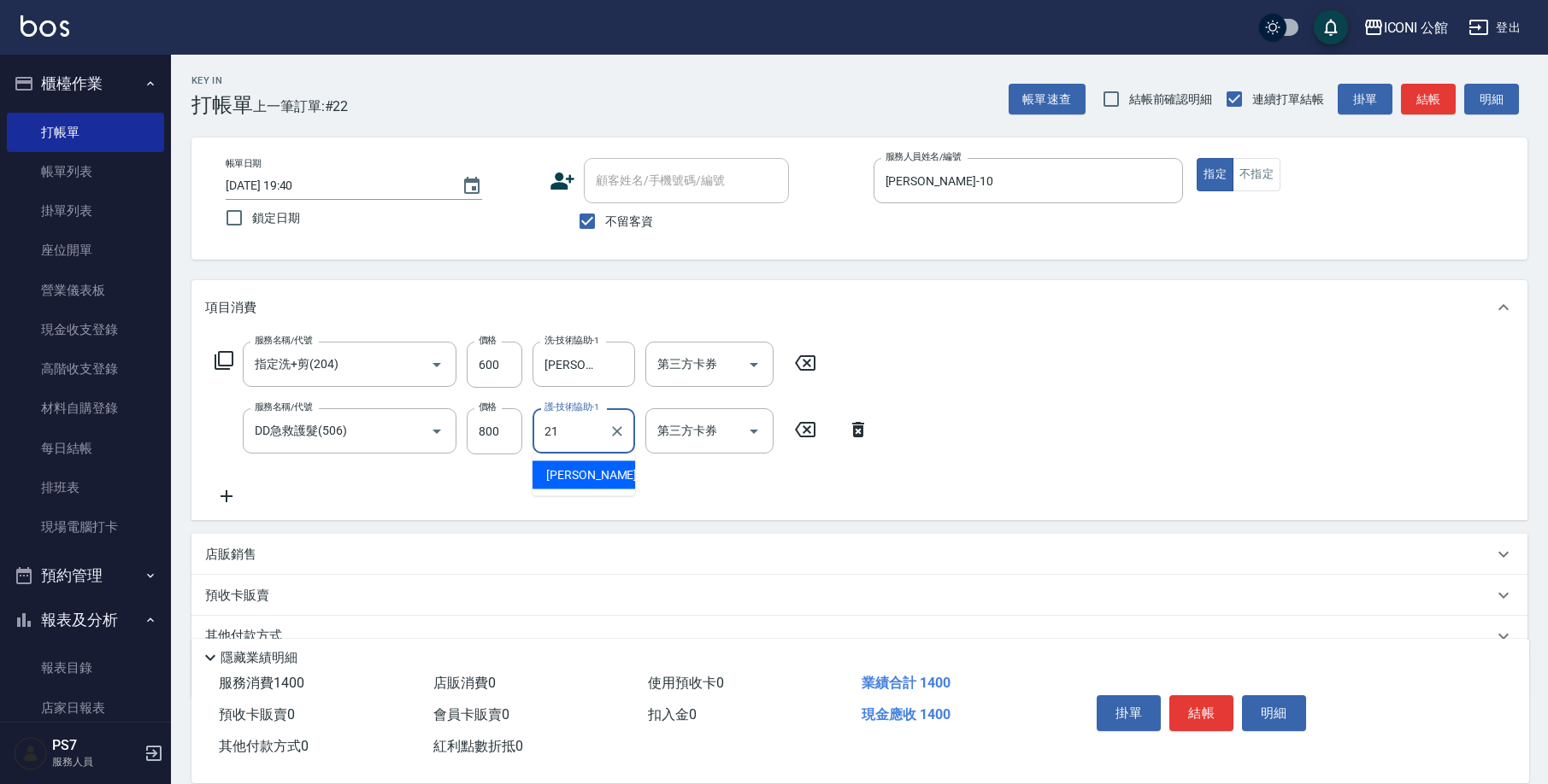
type input "Tim-21"
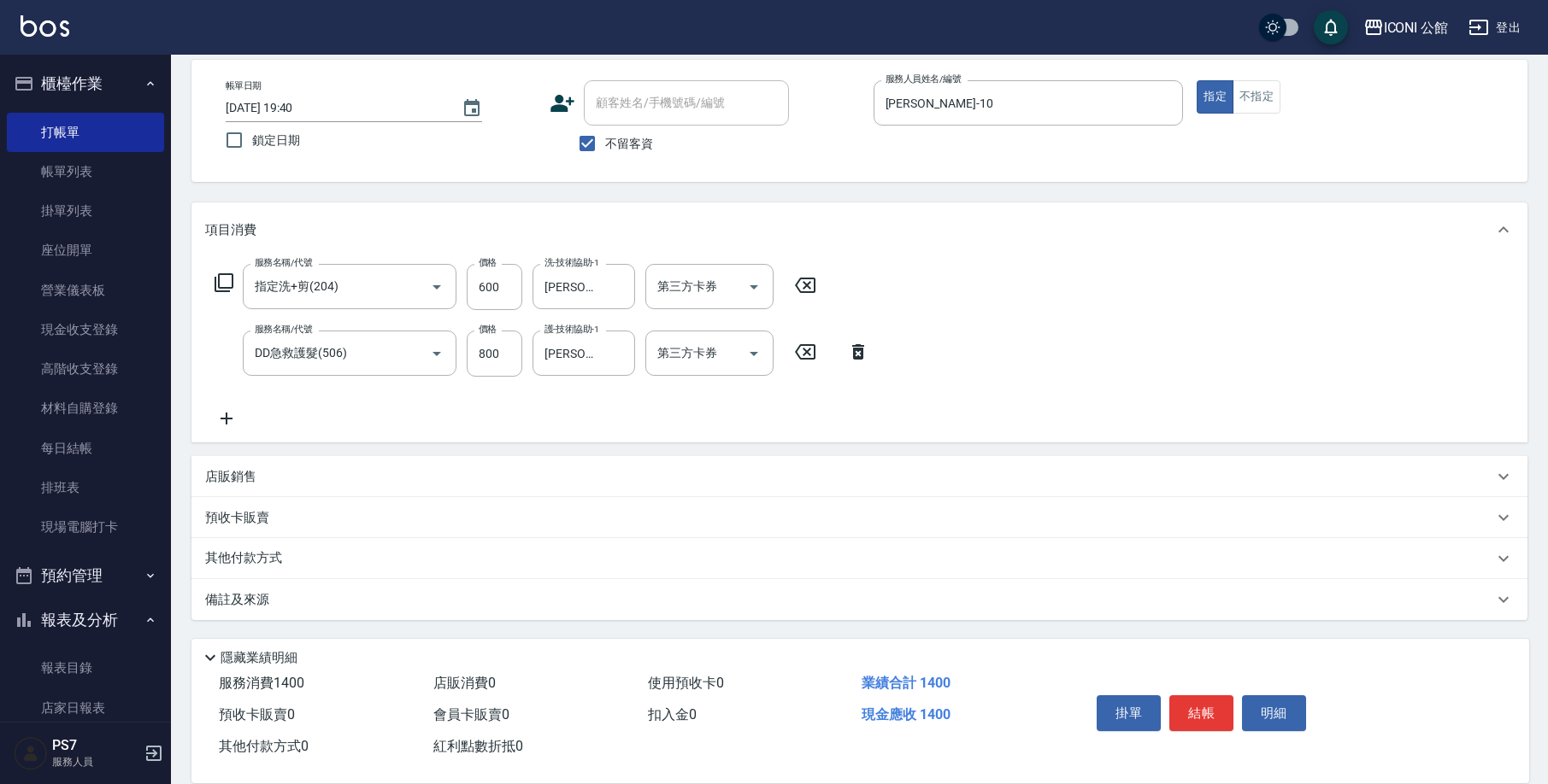
click at [247, 559] on p "其他付款方式" at bounding box center [248, 559] width 86 height 19
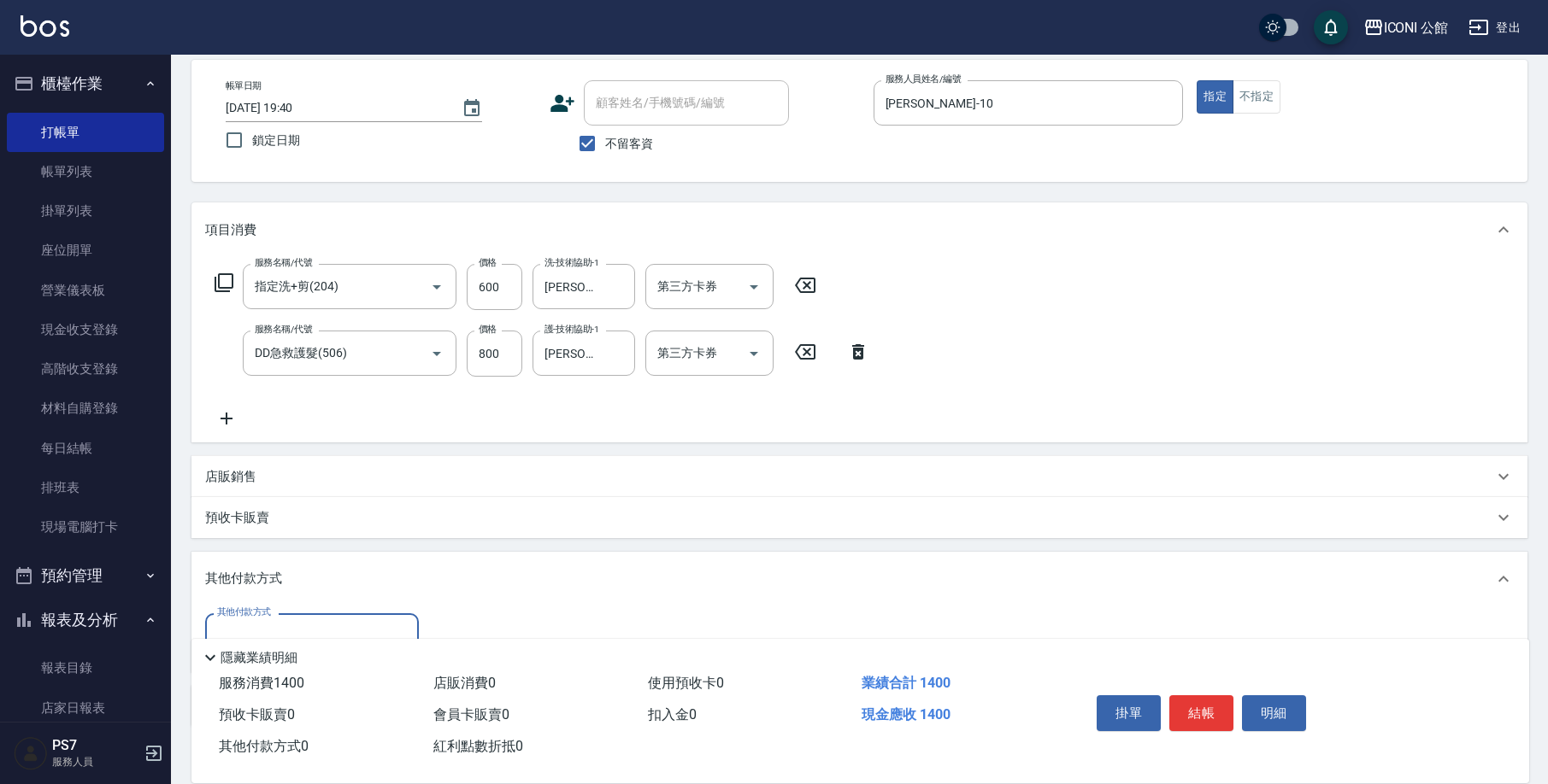
scroll to position [0, 0]
click at [371, 617] on div "其他付款方式" at bounding box center [312, 635] width 214 height 45
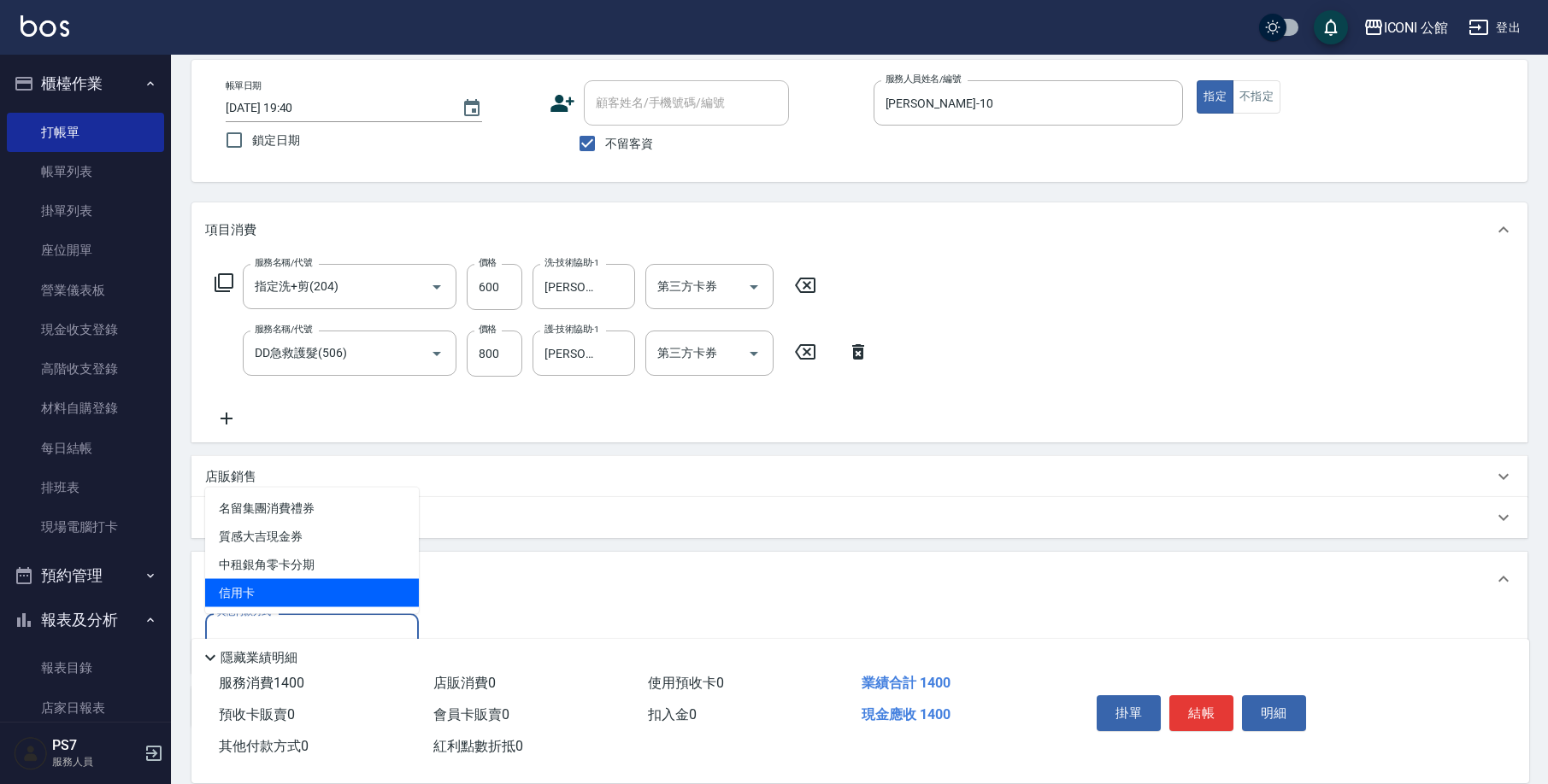
click at [369, 592] on span "信用卡" at bounding box center [312, 593] width 214 height 29
type input "信用卡"
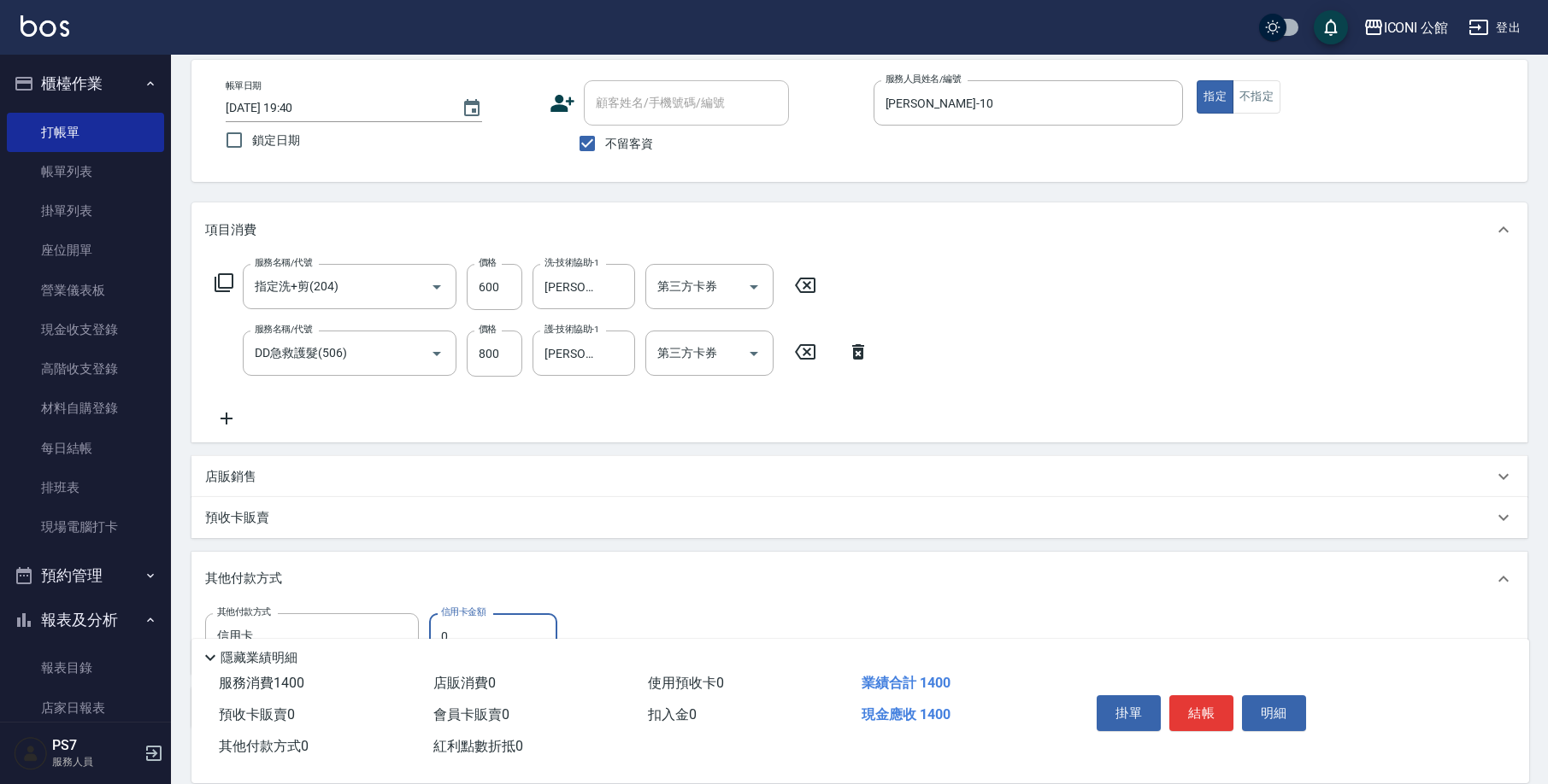
click at [518, 620] on input "0" at bounding box center [493, 636] width 128 height 46
type input "200"
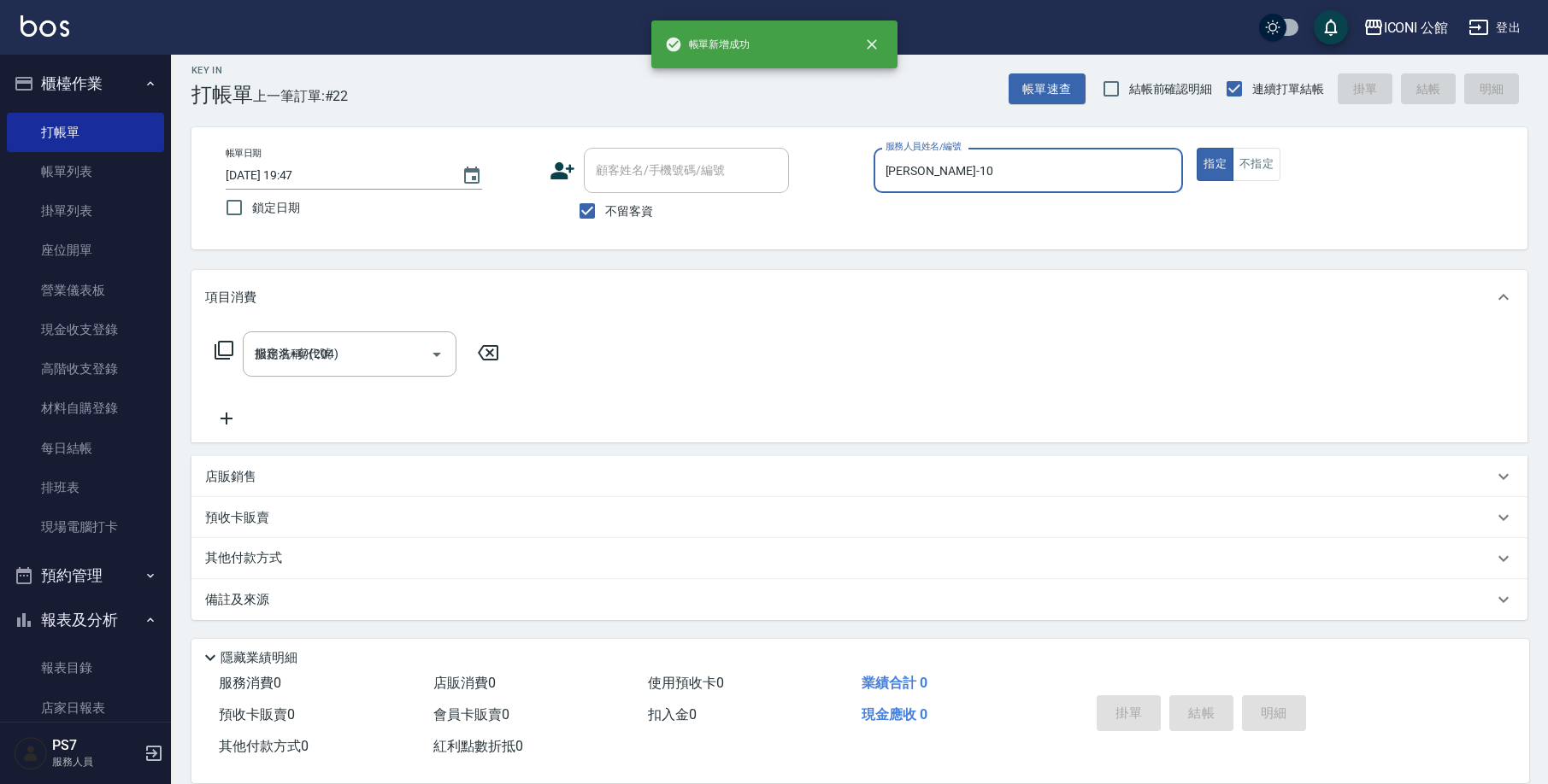
type input "2025/09/19 19:47"
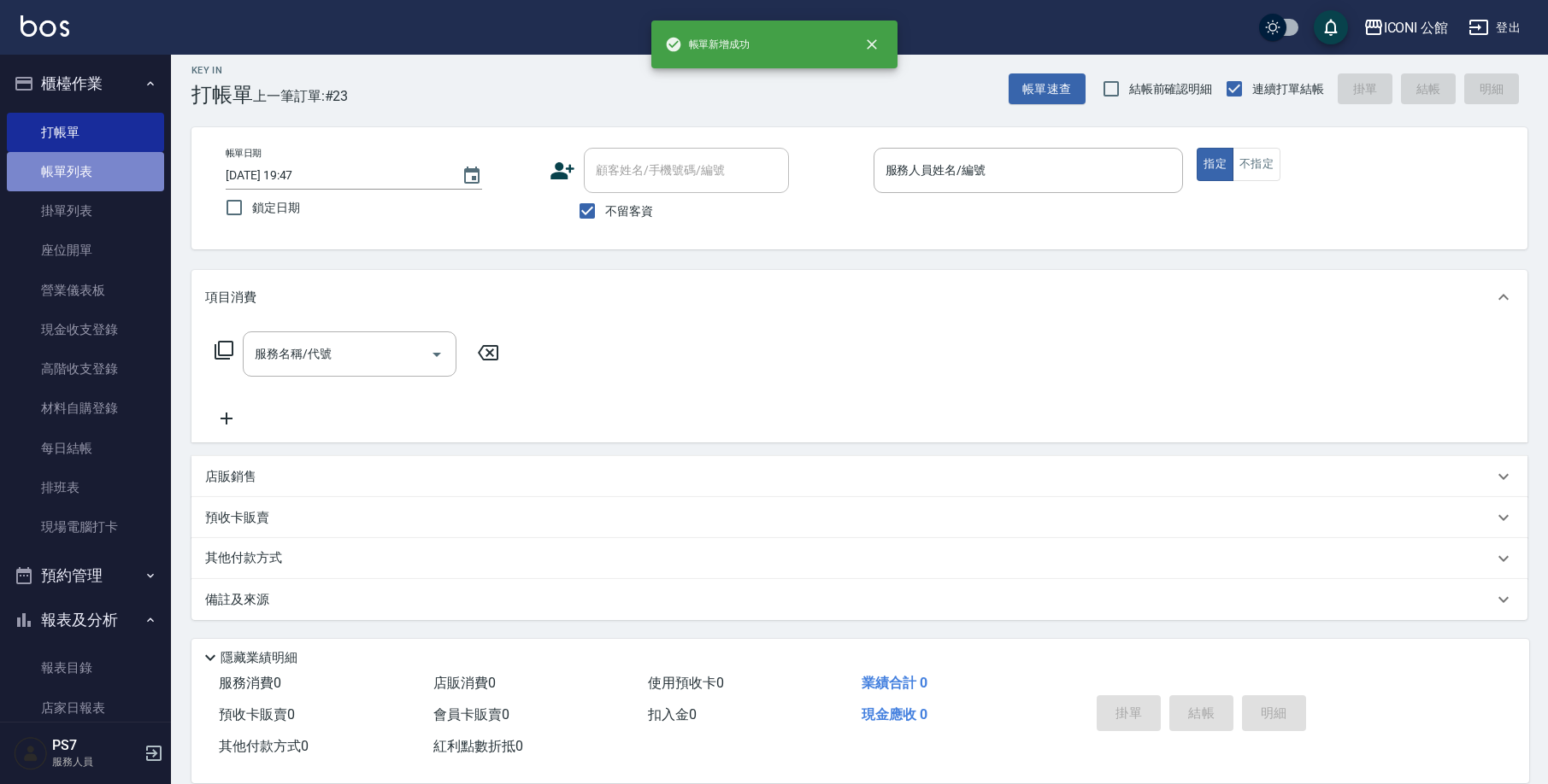
click at [99, 161] on link "帳單列表" at bounding box center [86, 172] width 157 height 39
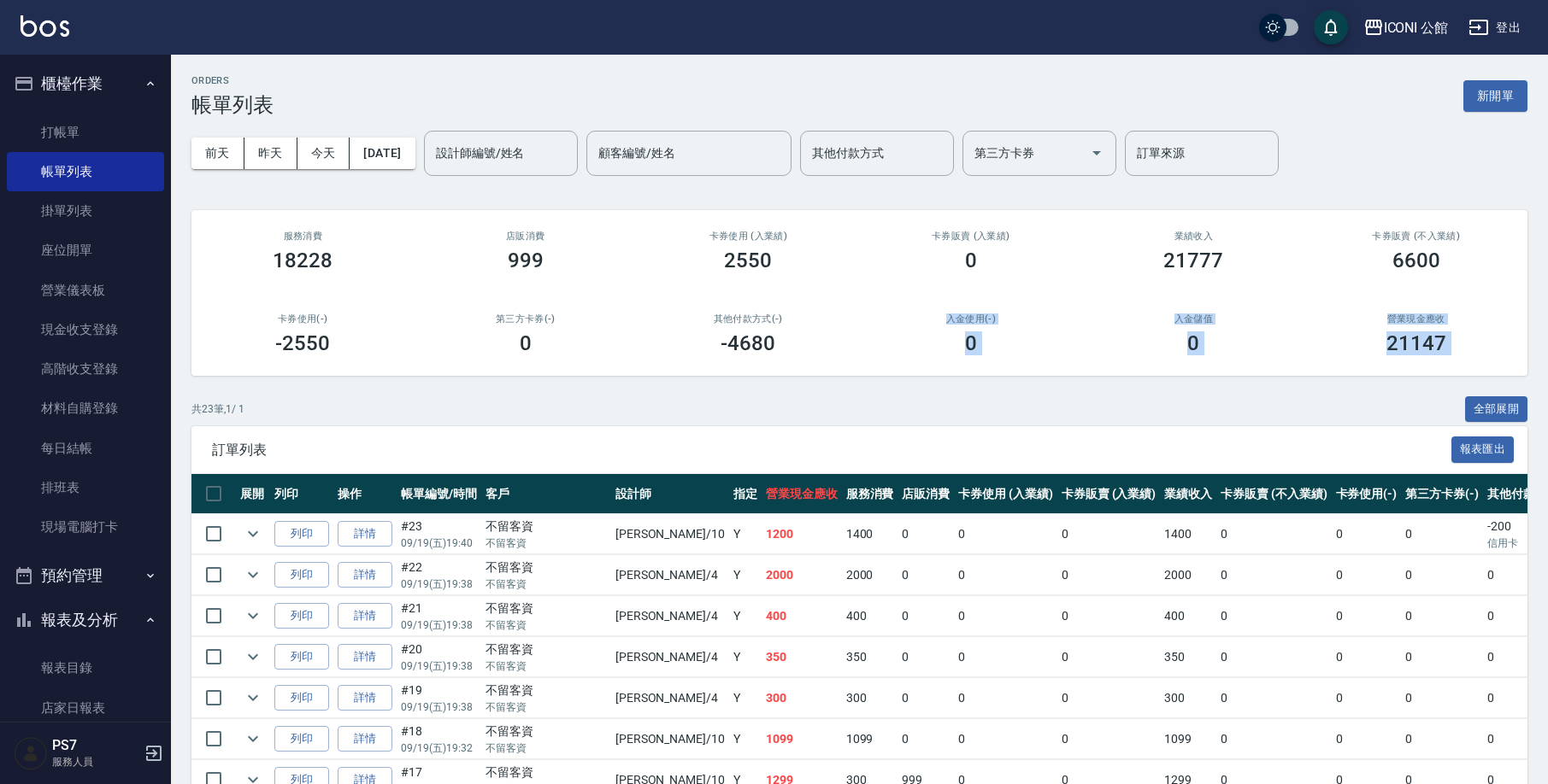
drag, startPoint x: 698, startPoint y: 366, endPoint x: 661, endPoint y: 372, distance: 37.5
click at [673, 375] on div "ORDERS 帳單列表 新開單 前天 昨天 今天 2025/09/19 設計師編號/姓名 設計師編號/姓名 顧客編號/姓名 顧客編號/姓名 其他付款方式 其他…" at bounding box center [859, 788] width 1377 height 1469
click at [529, 138] on div "設計師編號/姓名 設計師編號/姓名" at bounding box center [501, 153] width 154 height 45
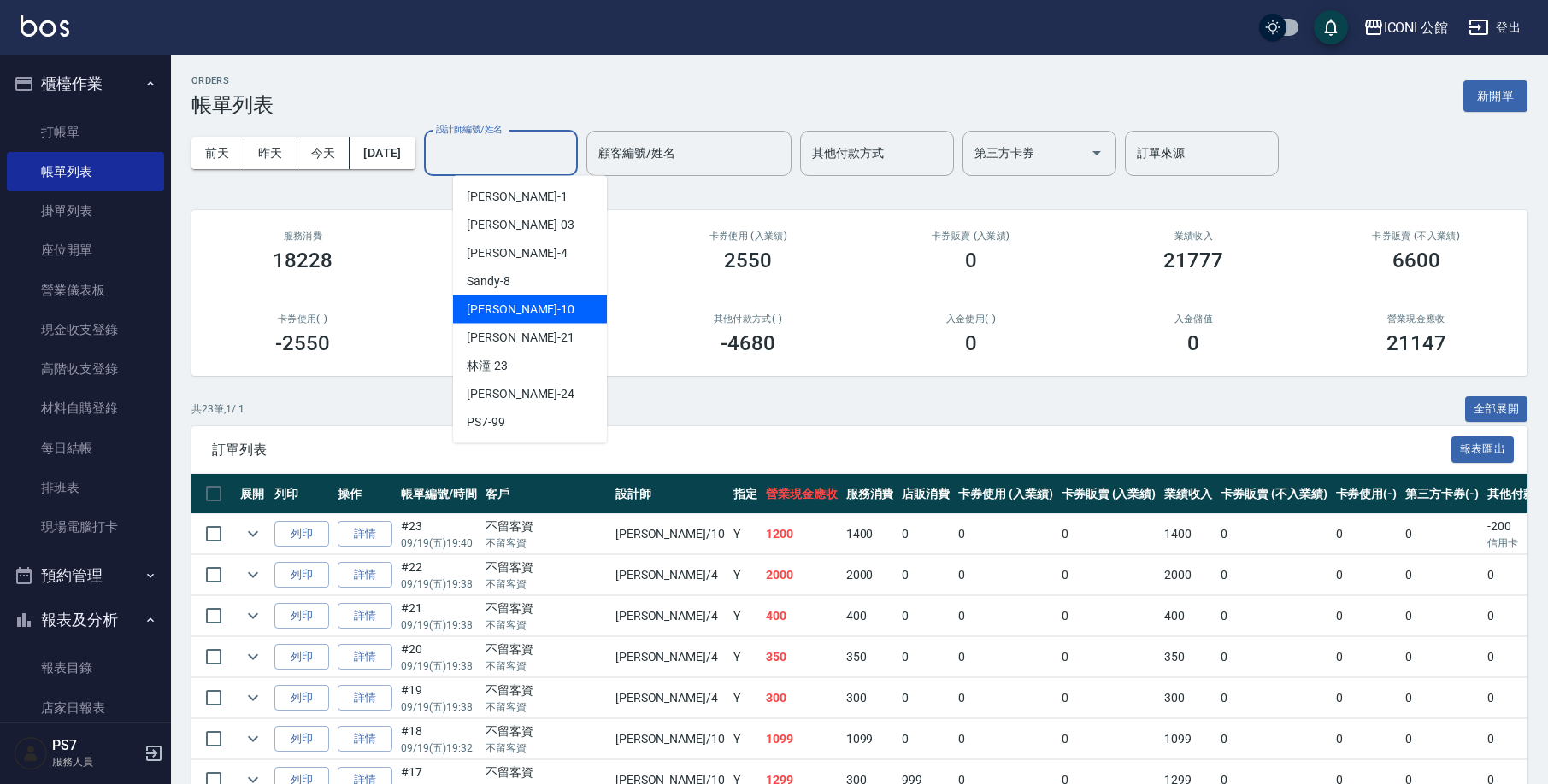
click at [541, 306] on div "Anna -10" at bounding box center [529, 310] width 154 height 29
type input "Anna-10"
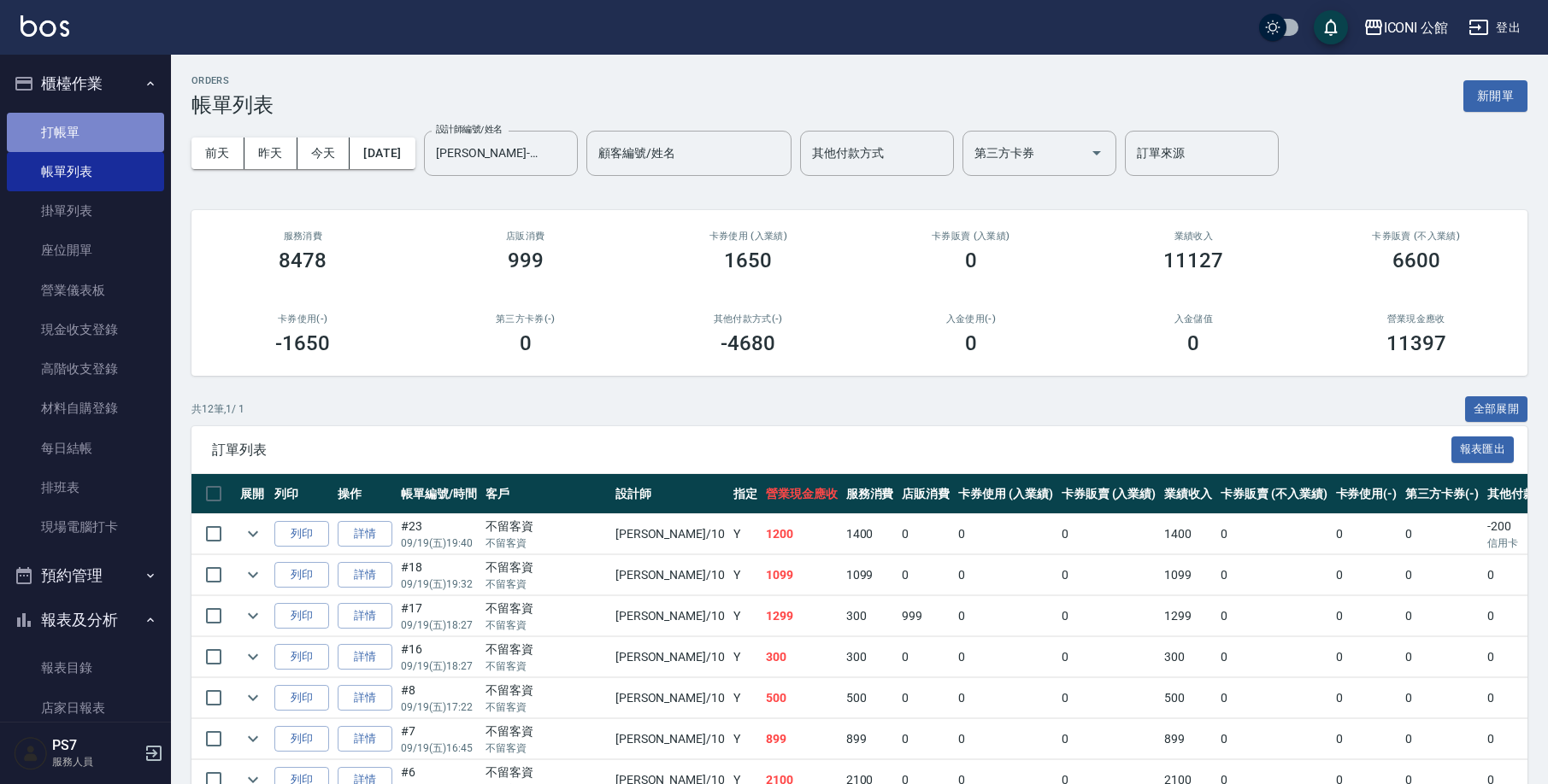
click at [103, 125] on link "打帳單" at bounding box center [86, 133] width 157 height 39
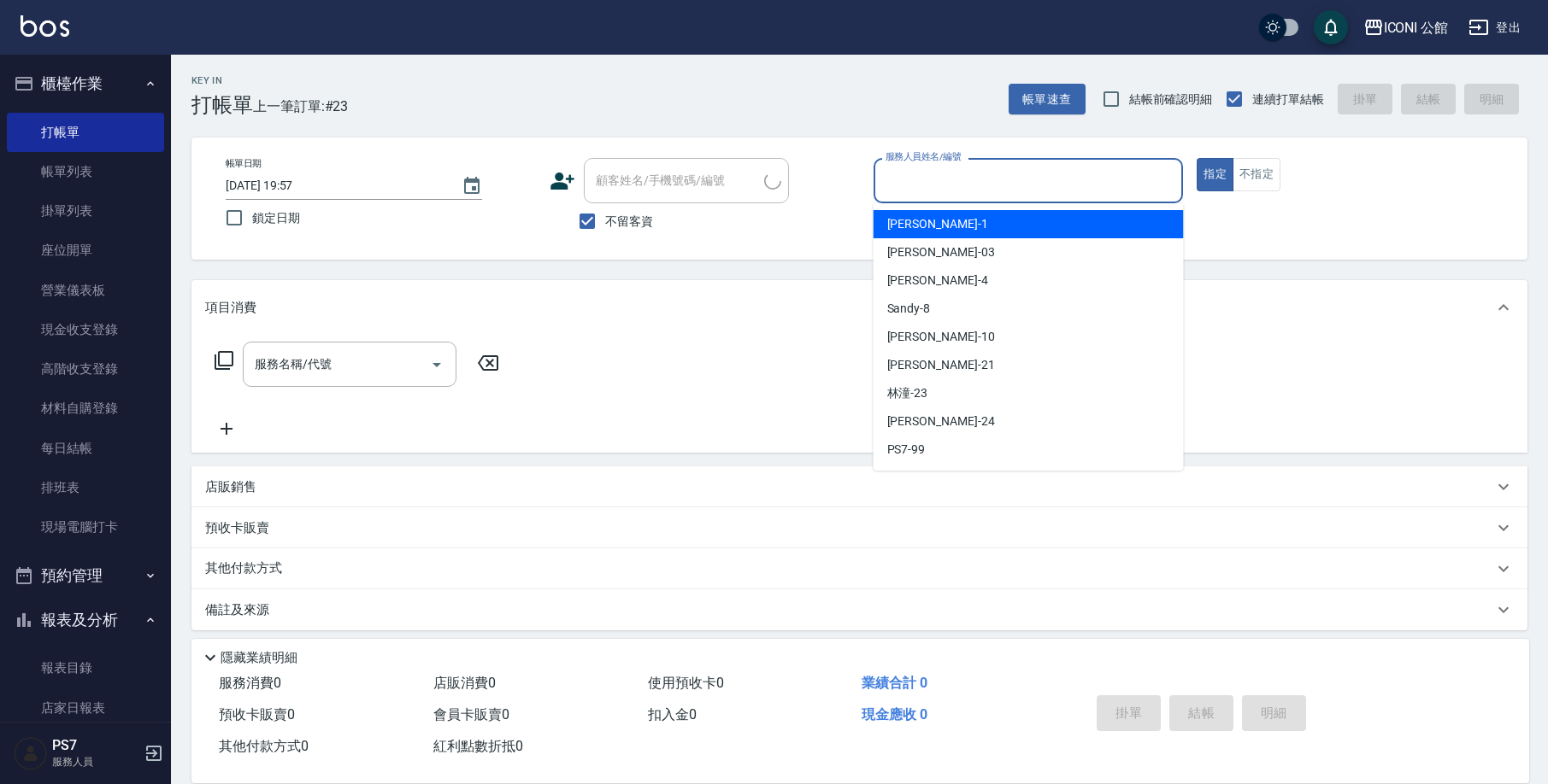
click at [961, 167] on input "服務人員姓名/編號" at bounding box center [1028, 181] width 295 height 30
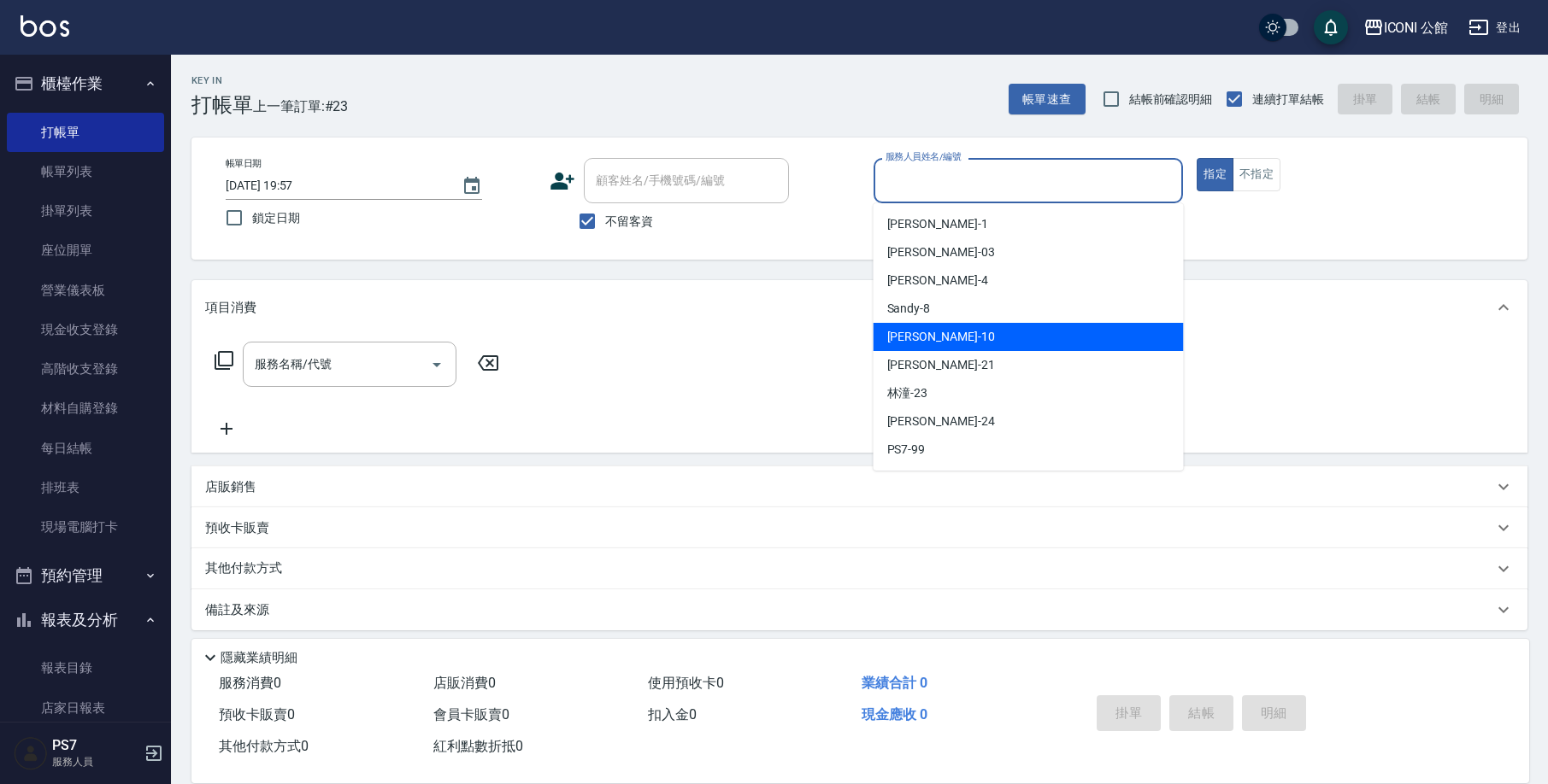
click at [942, 331] on div "Anna -10" at bounding box center [1028, 337] width 310 height 29
type input "Anna-10"
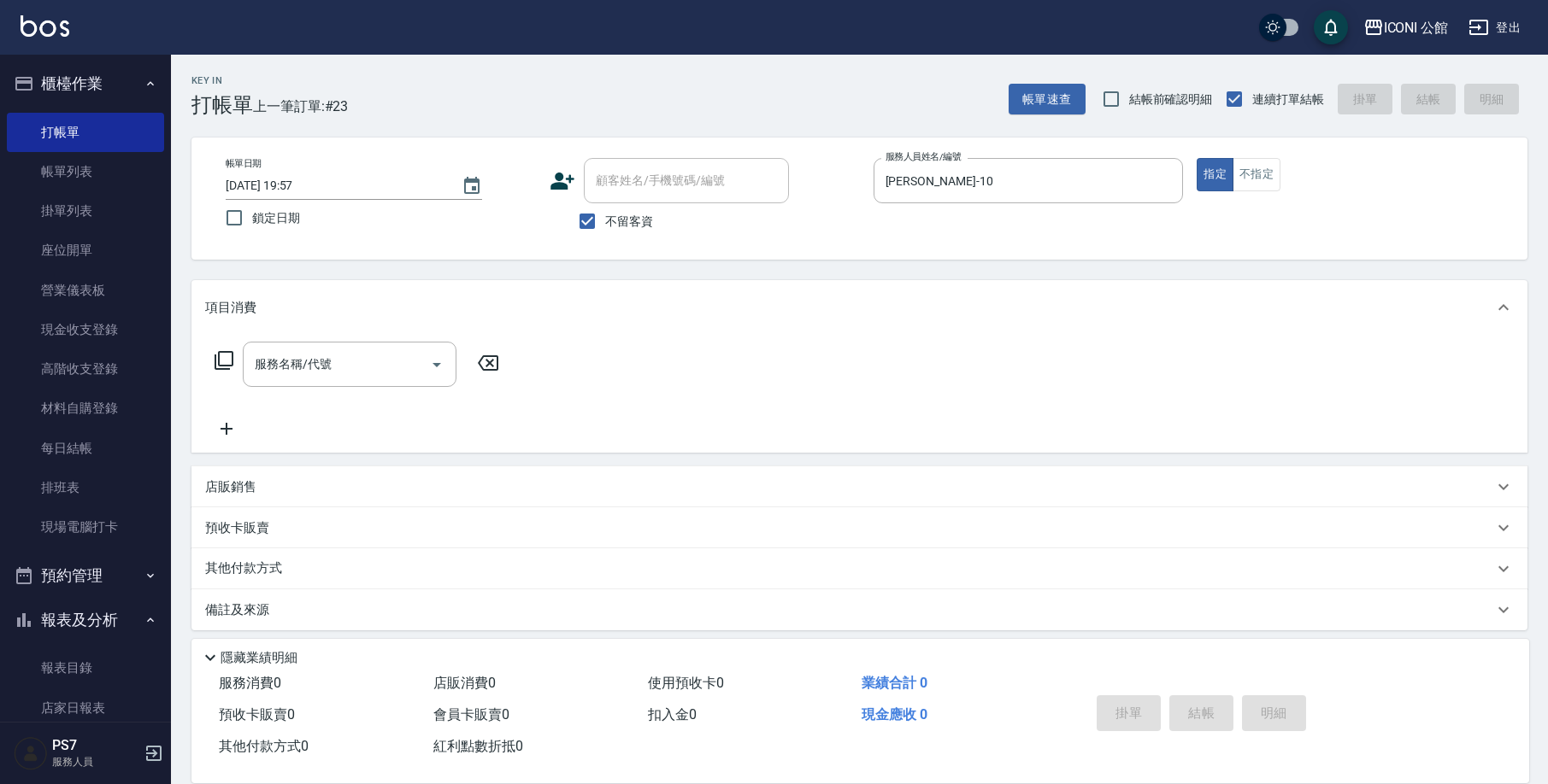
click at [220, 354] on icon at bounding box center [224, 360] width 20 height 20
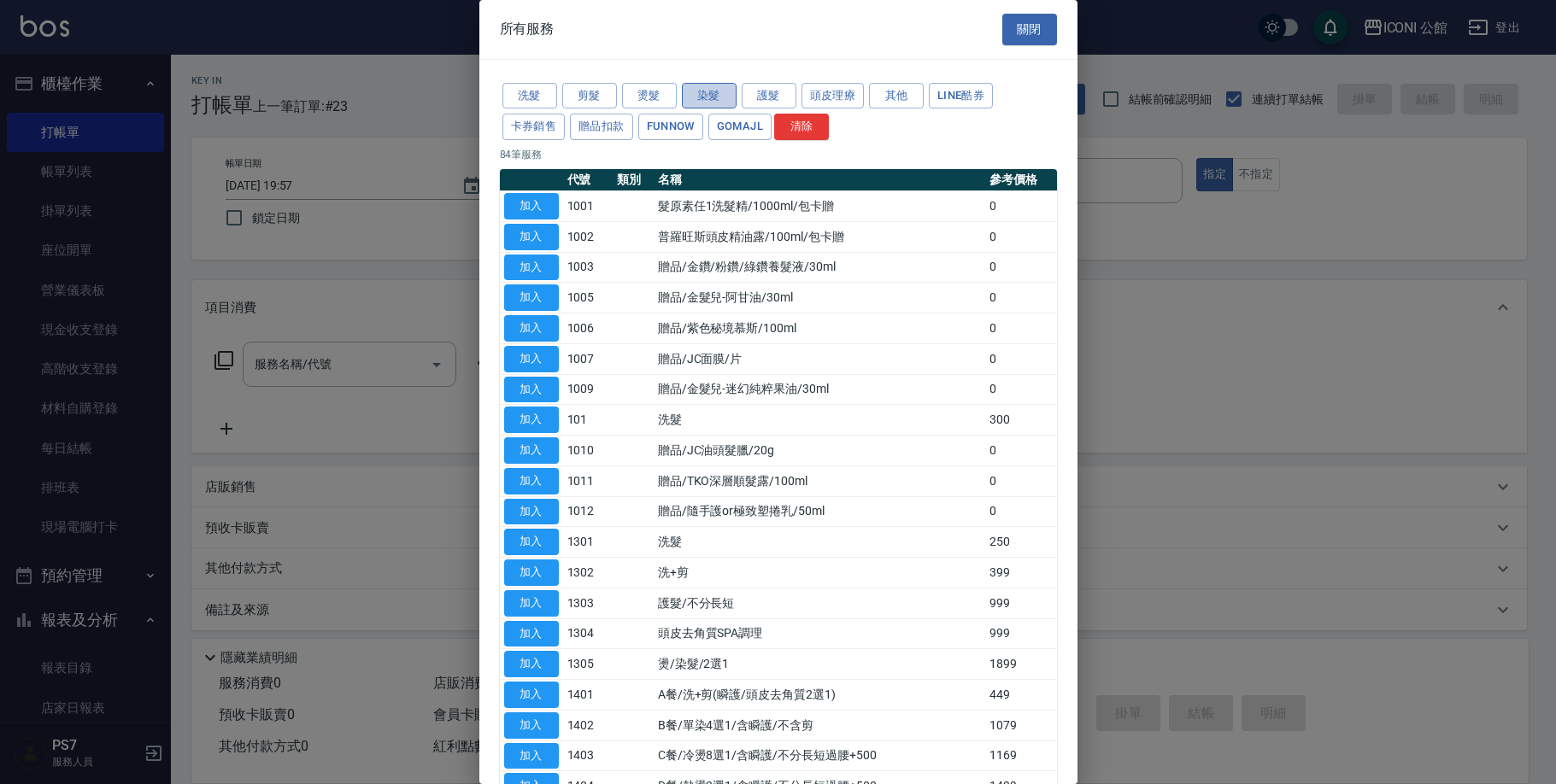
click at [716, 95] on button "染髮" at bounding box center [708, 96] width 54 height 27
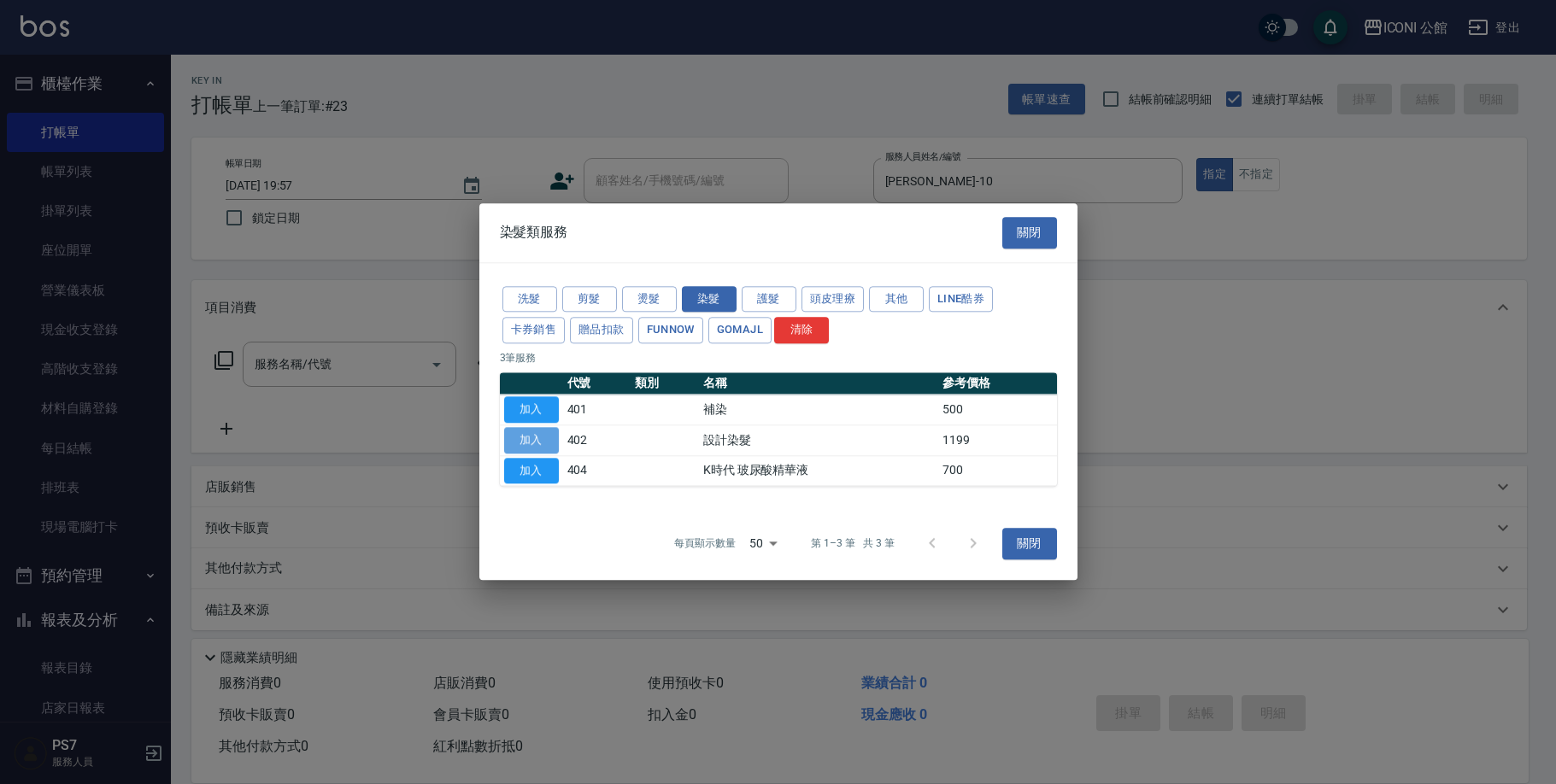
click at [545, 437] on button "加入" at bounding box center [531, 440] width 54 height 27
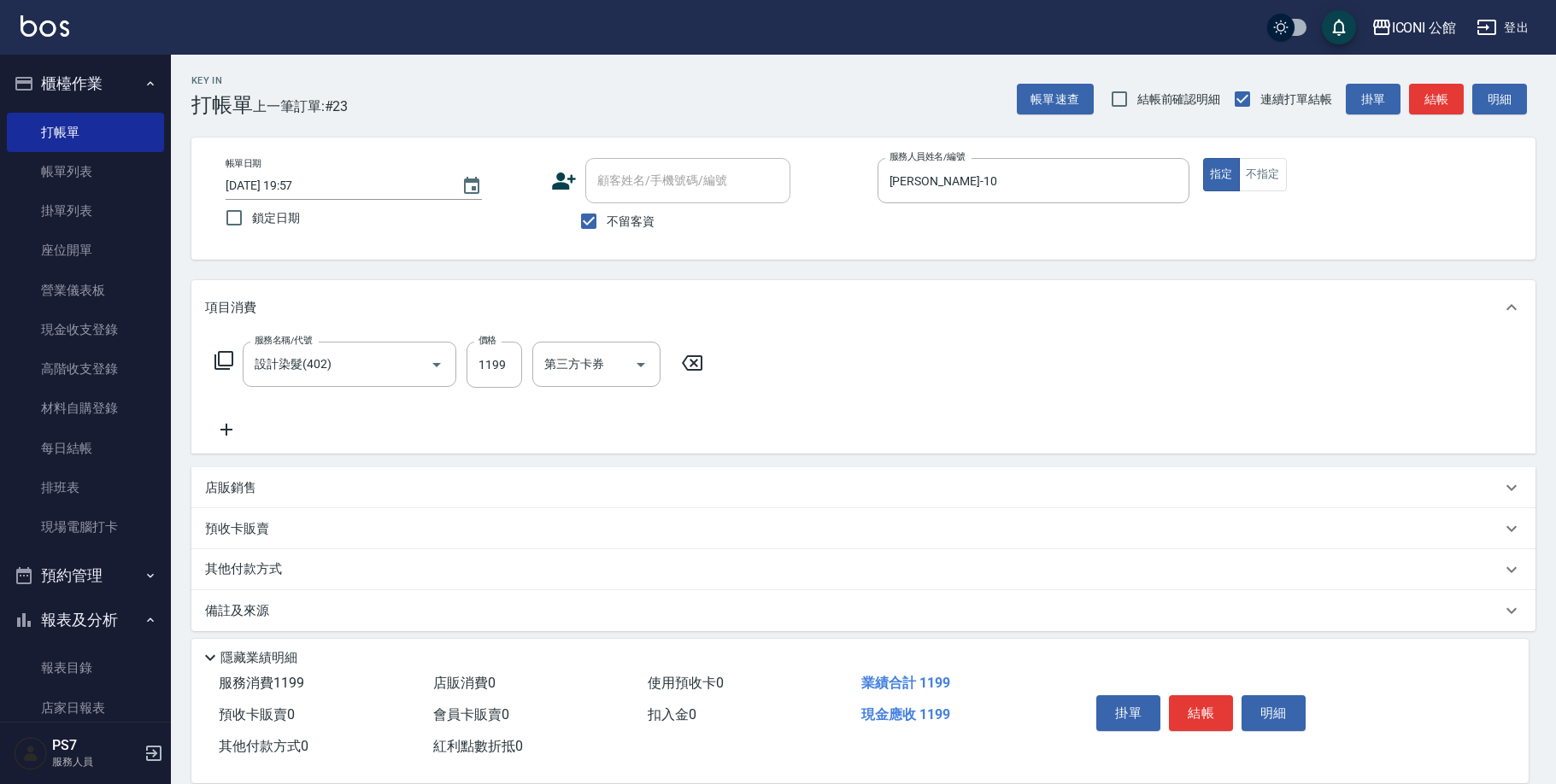
type input "設計染髮(402)"
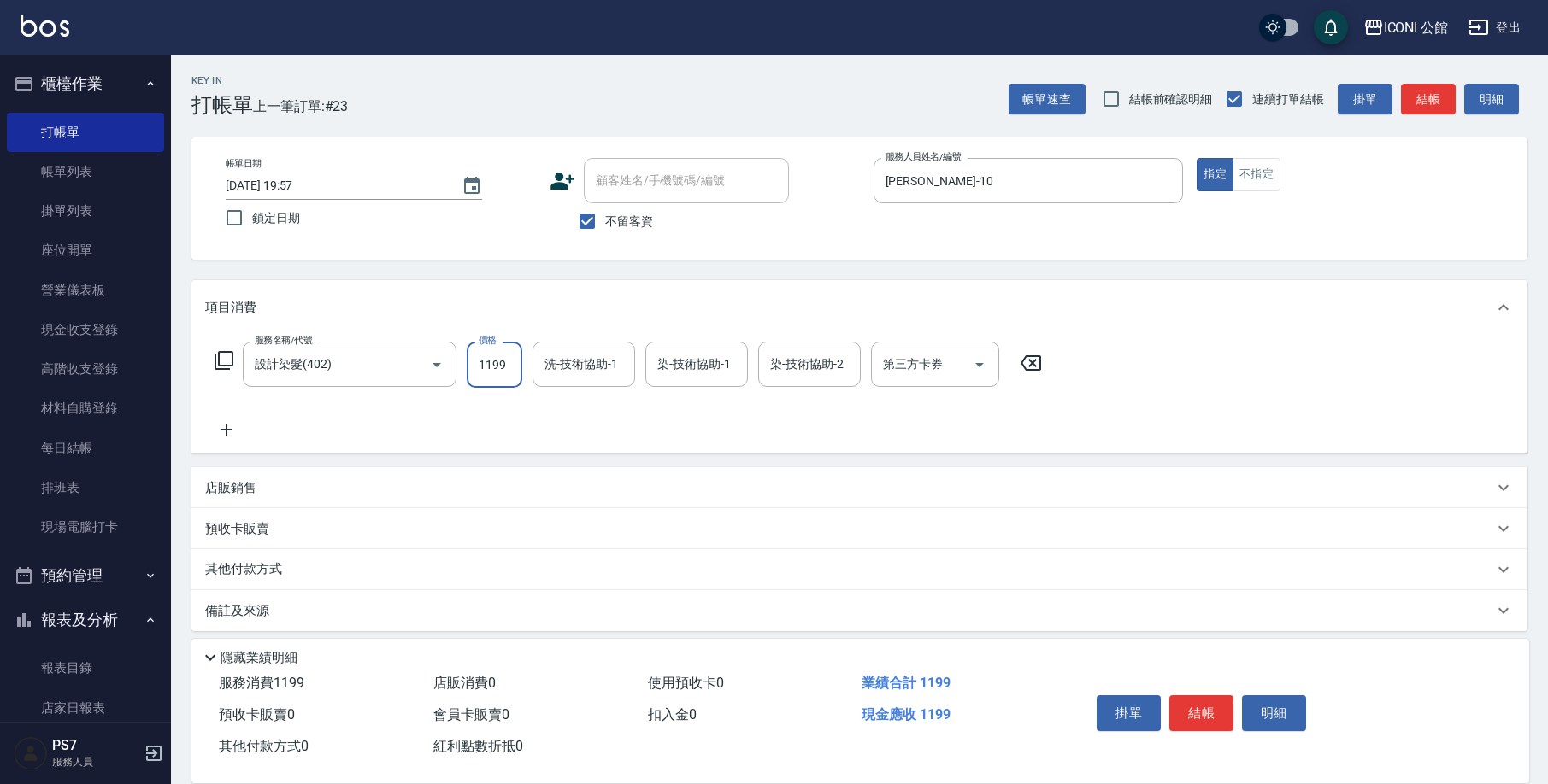
drag, startPoint x: 476, startPoint y: 363, endPoint x: 518, endPoint y: 369, distance: 42.4
click at [518, 369] on input "1199" at bounding box center [495, 365] width 55 height 46
type input "1480"
type input "Tim-21"
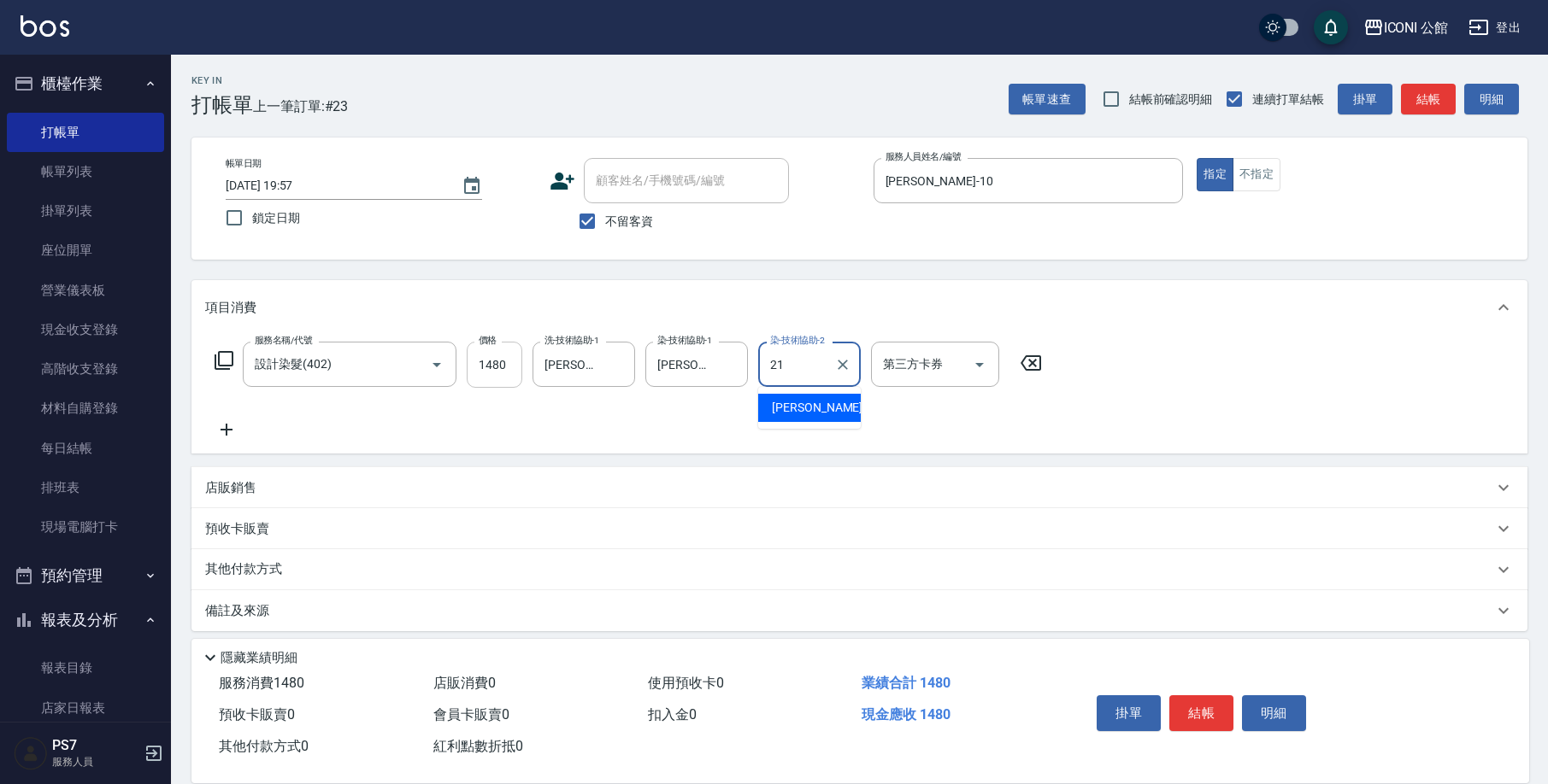
type input "Tim-21"
click at [221, 360] on icon at bounding box center [224, 360] width 20 height 20
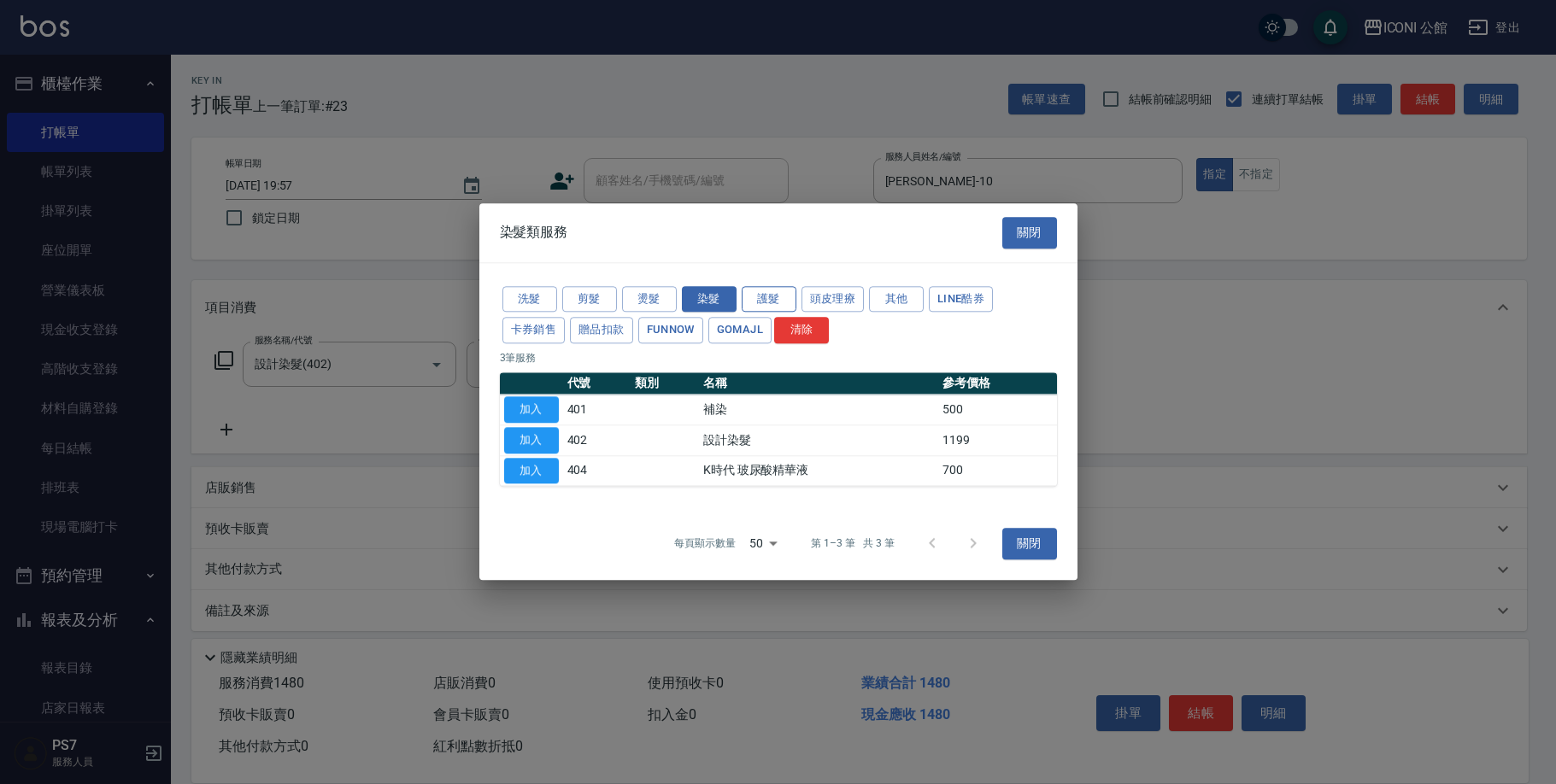
click at [765, 298] on button "護髮" at bounding box center [768, 299] width 54 height 27
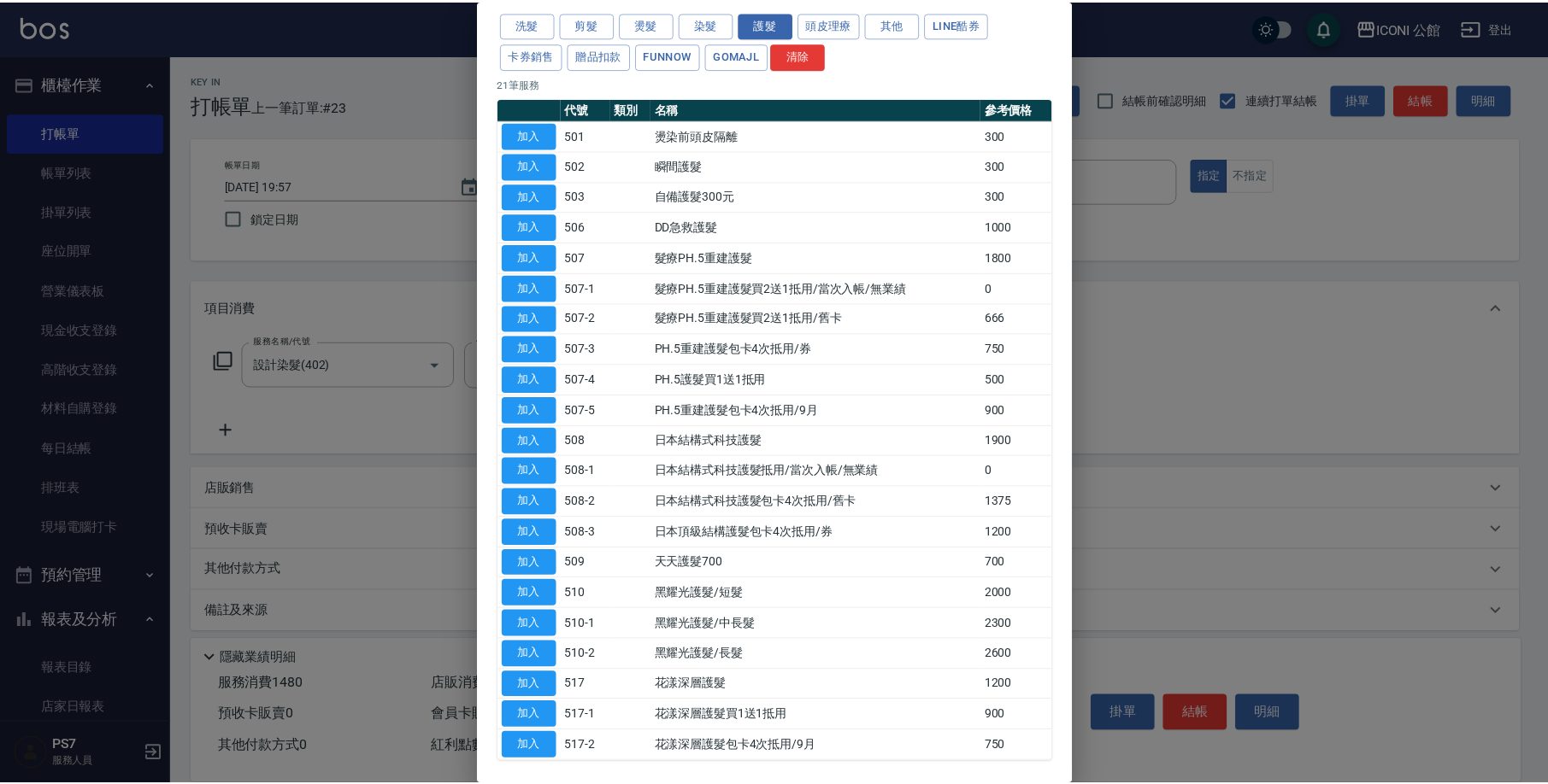
scroll to position [127, 0]
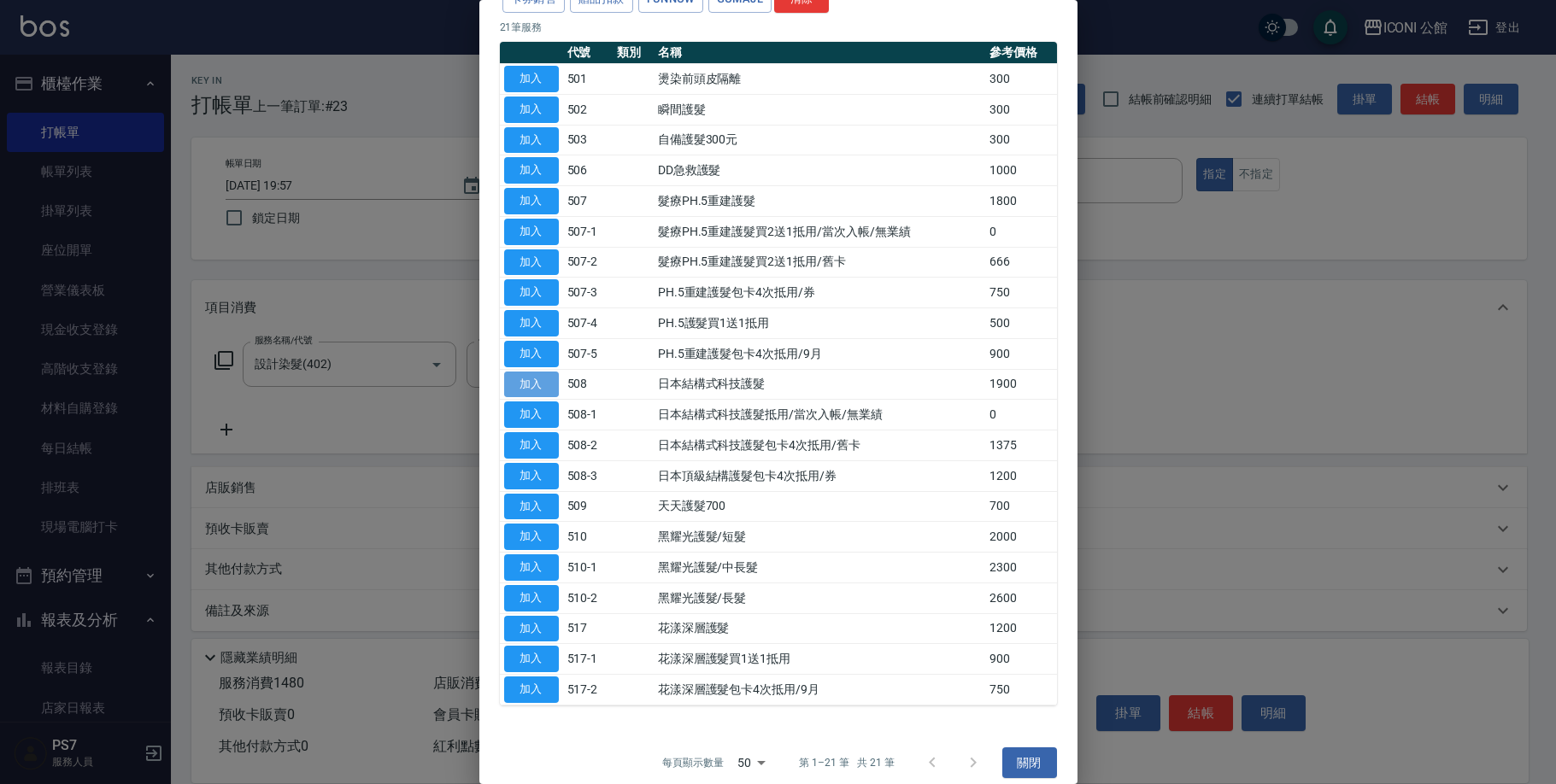
click at [542, 381] on button "加入" at bounding box center [531, 385] width 54 height 27
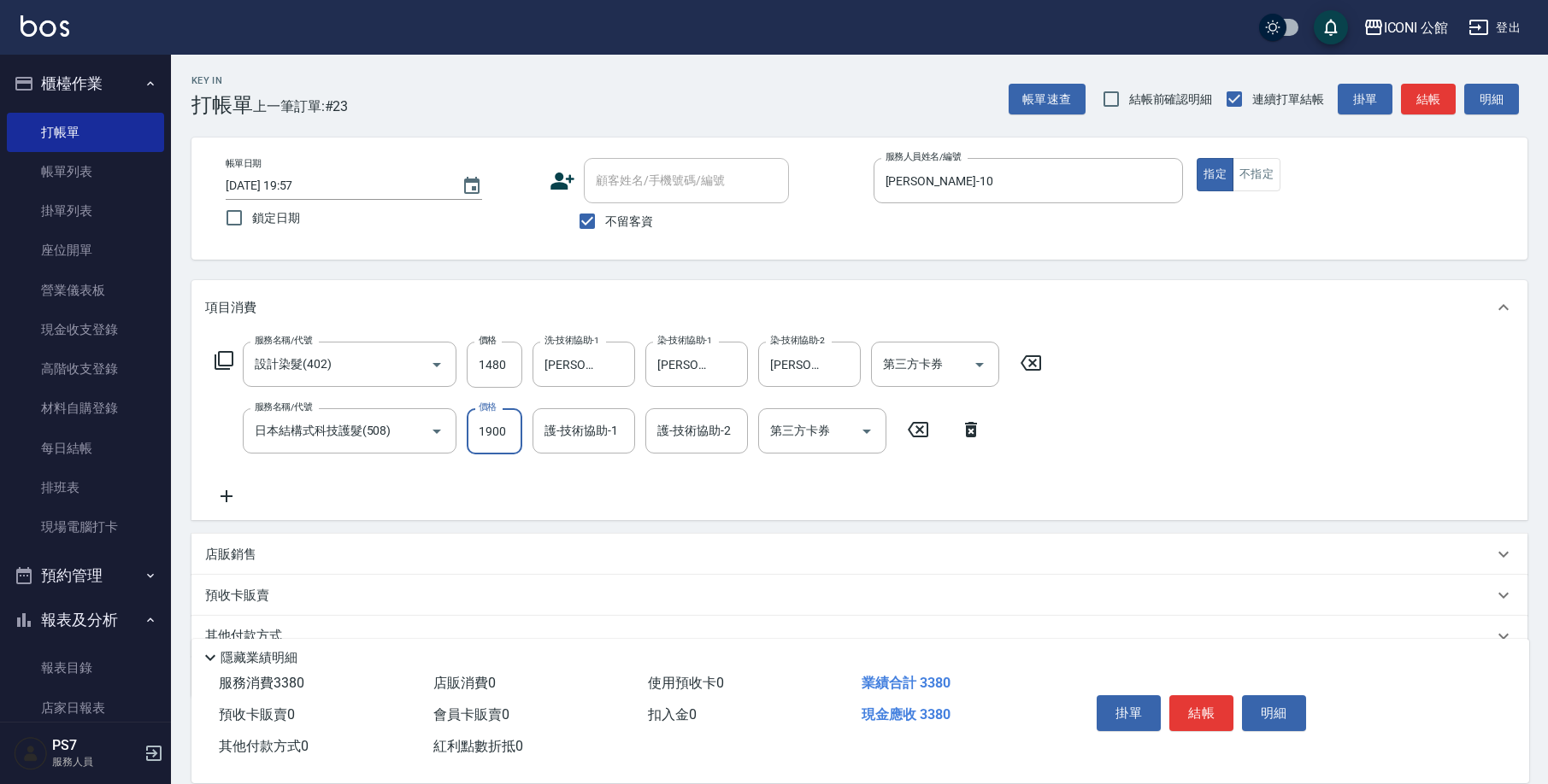
drag, startPoint x: 475, startPoint y: 429, endPoint x: 530, endPoint y: 446, distance: 57.6
click at [531, 442] on div "服務名稱/代號 日本結構式科技護髮(508) 服務名稱/代號 價格 1900 價格 護-技術協助-1 護-技術協助-1 護-技術協助-2 護-技術協助-2 第…" at bounding box center [598, 431] width 787 height 46
type input "1520"
type input "Tim-21"
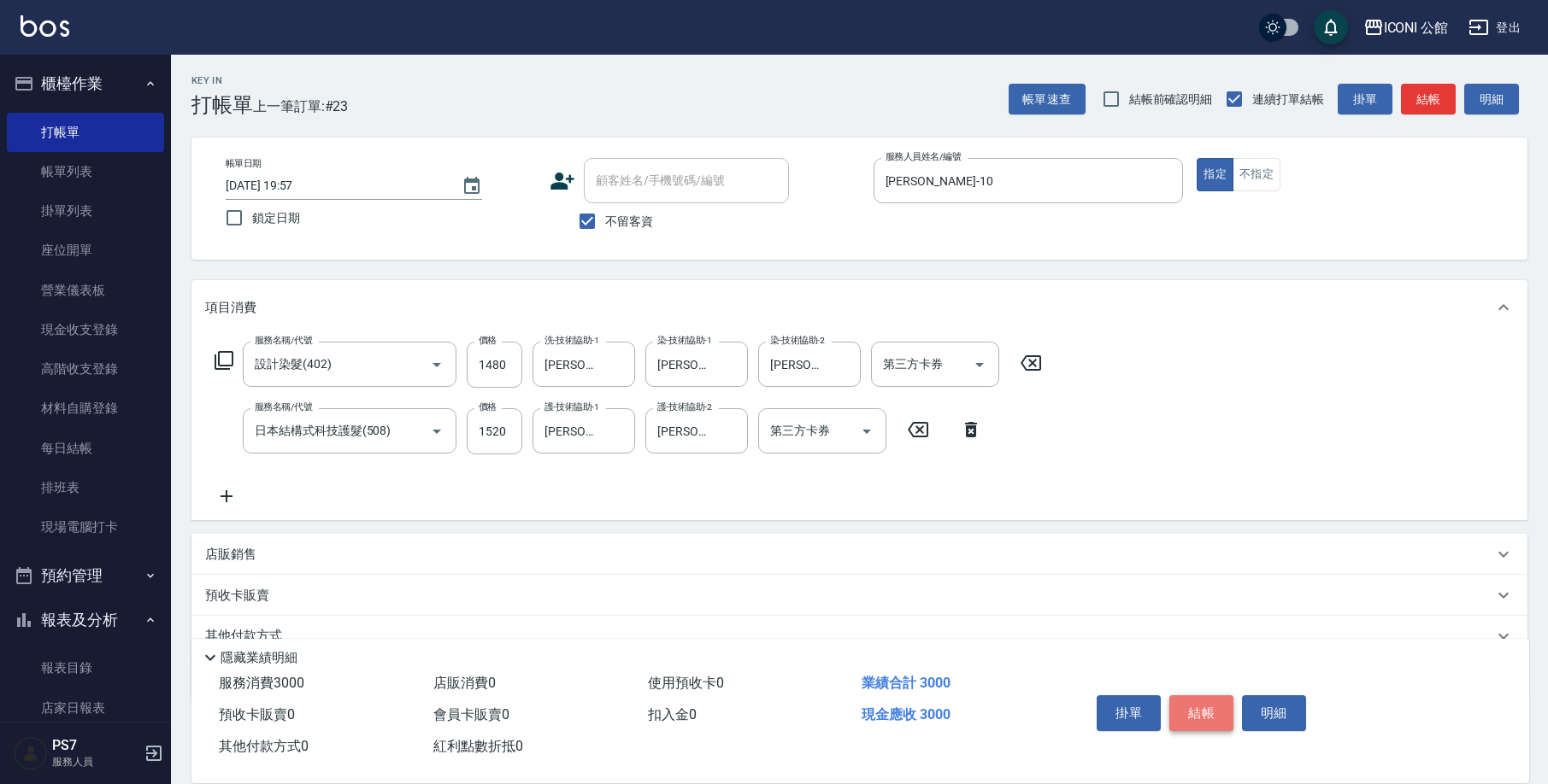
click at [1198, 705] on button "結帳" at bounding box center [1201, 714] width 64 height 36
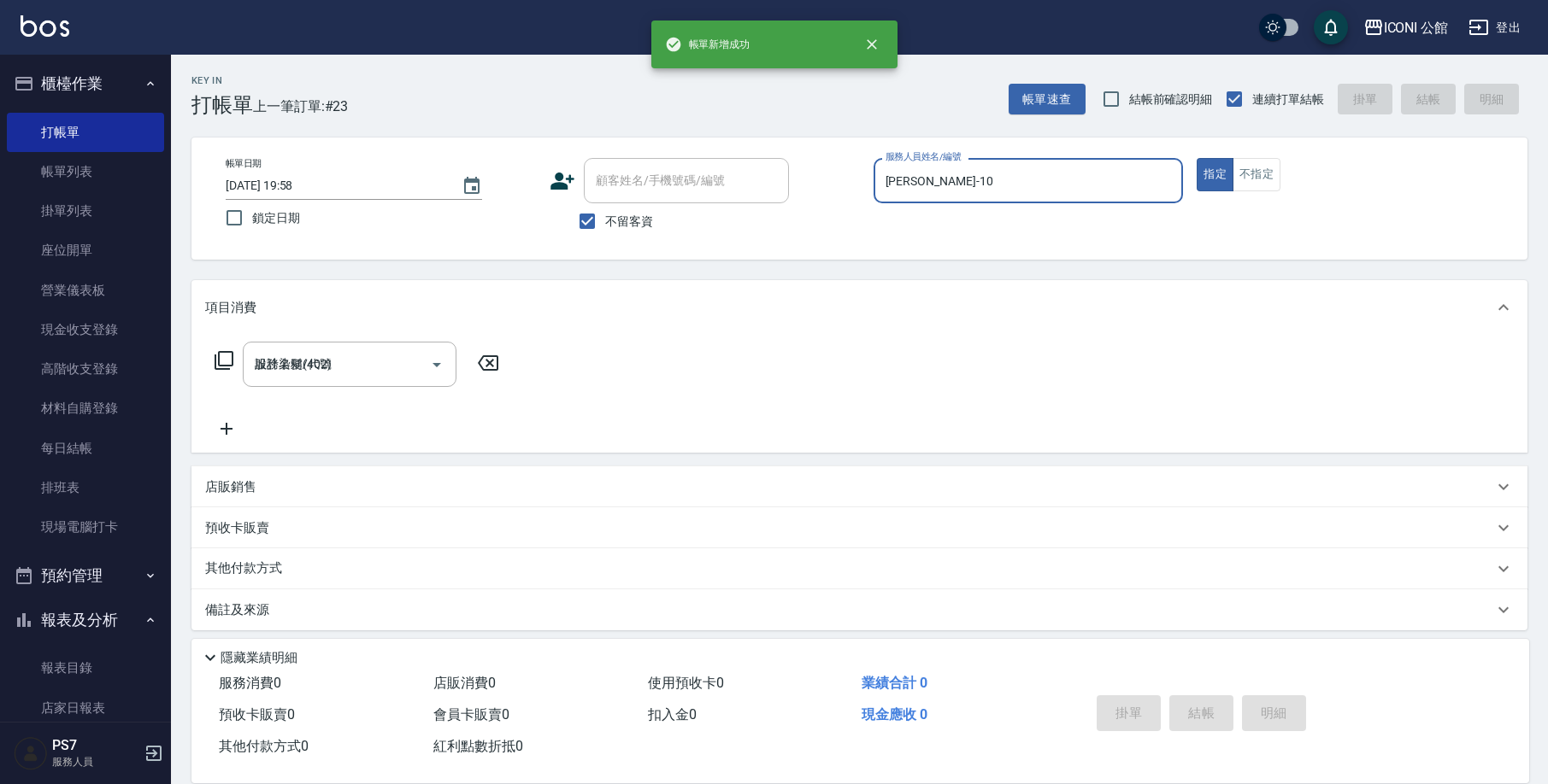
type input "2025/09/19 19:58"
click at [930, 184] on input "服務人員姓名/編號" at bounding box center [1028, 181] width 295 height 30
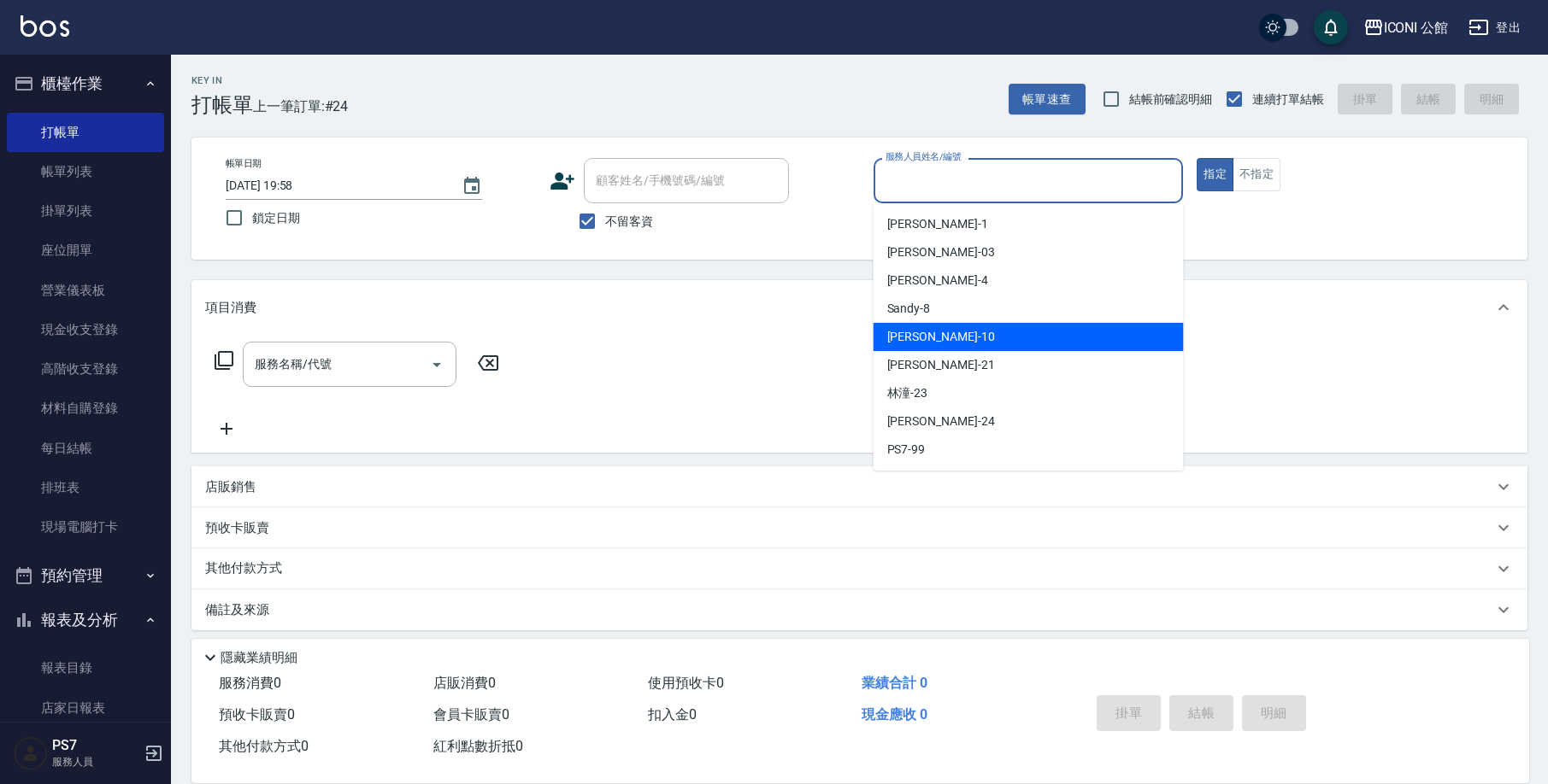
click at [949, 332] on div "Anna -10" at bounding box center [1028, 337] width 310 height 29
type input "Anna-10"
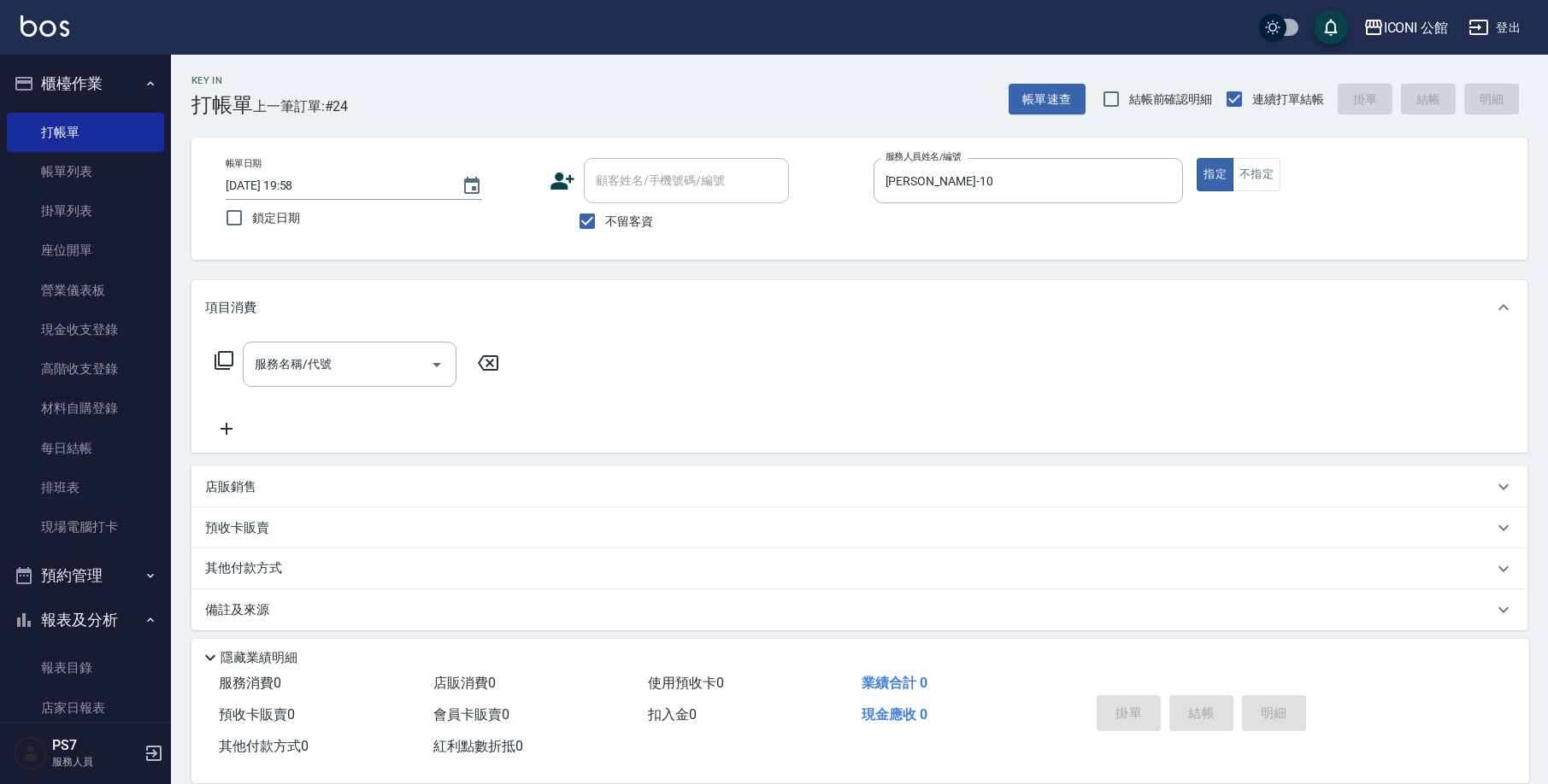
click at [222, 363] on icon at bounding box center [224, 360] width 20 height 20
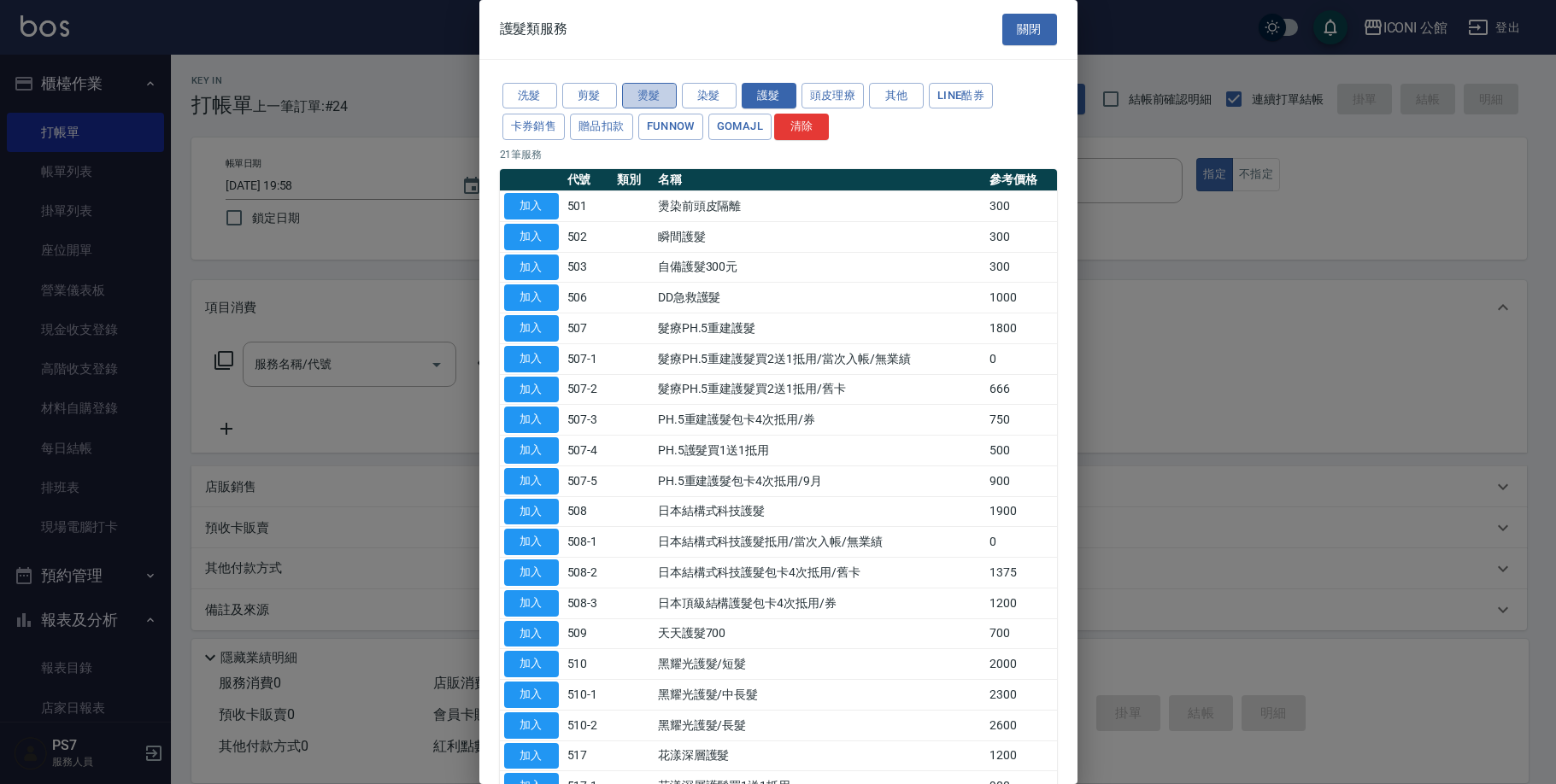
click at [646, 91] on button "燙髮" at bounding box center [649, 96] width 54 height 27
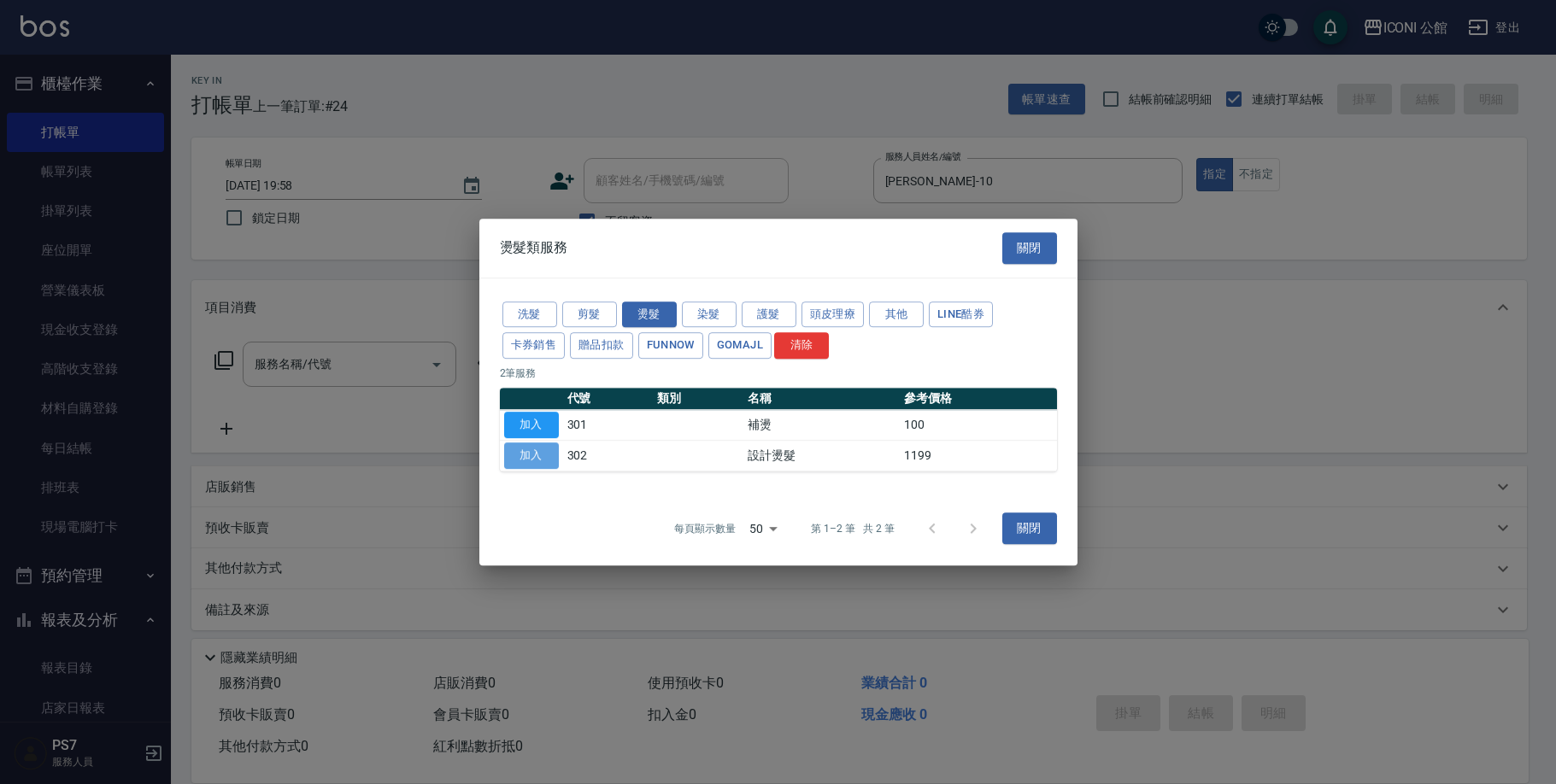
click at [526, 448] on button "加入" at bounding box center [531, 456] width 54 height 27
type input "設計燙髮(302)"
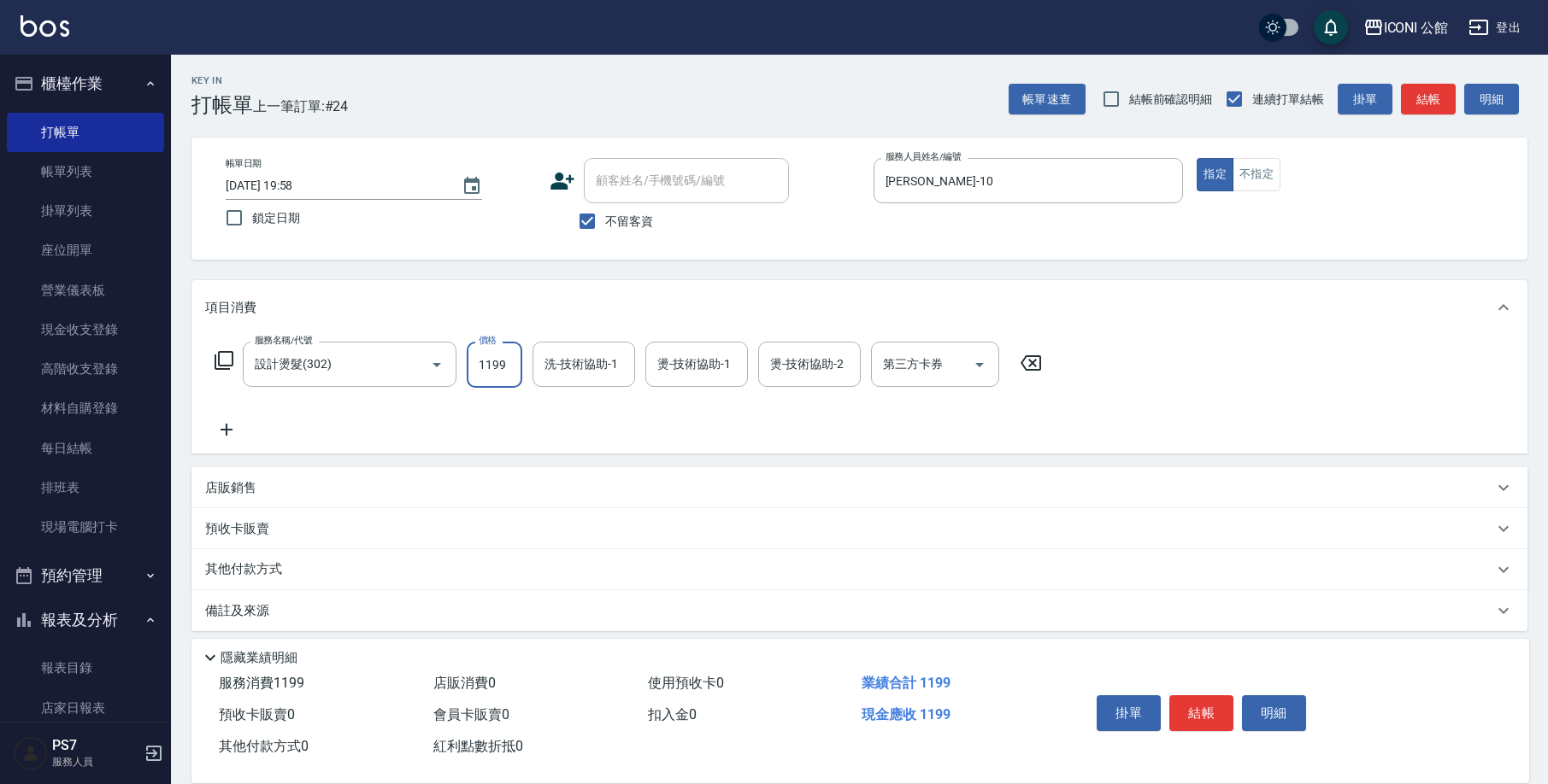
drag, startPoint x: 471, startPoint y: 370, endPoint x: 642, endPoint y: 382, distance: 171.4
click at [642, 382] on div "服務名稱/代號 設計燙髮(302) 服務名稱/代號 價格 1199 價格 洗-技術協助-1 洗-技術協助-1 燙-技術協助-1 燙-技術協助-1 燙-技術協助…" at bounding box center [628, 365] width 847 height 46
type input "1480"
type input "Tim-21"
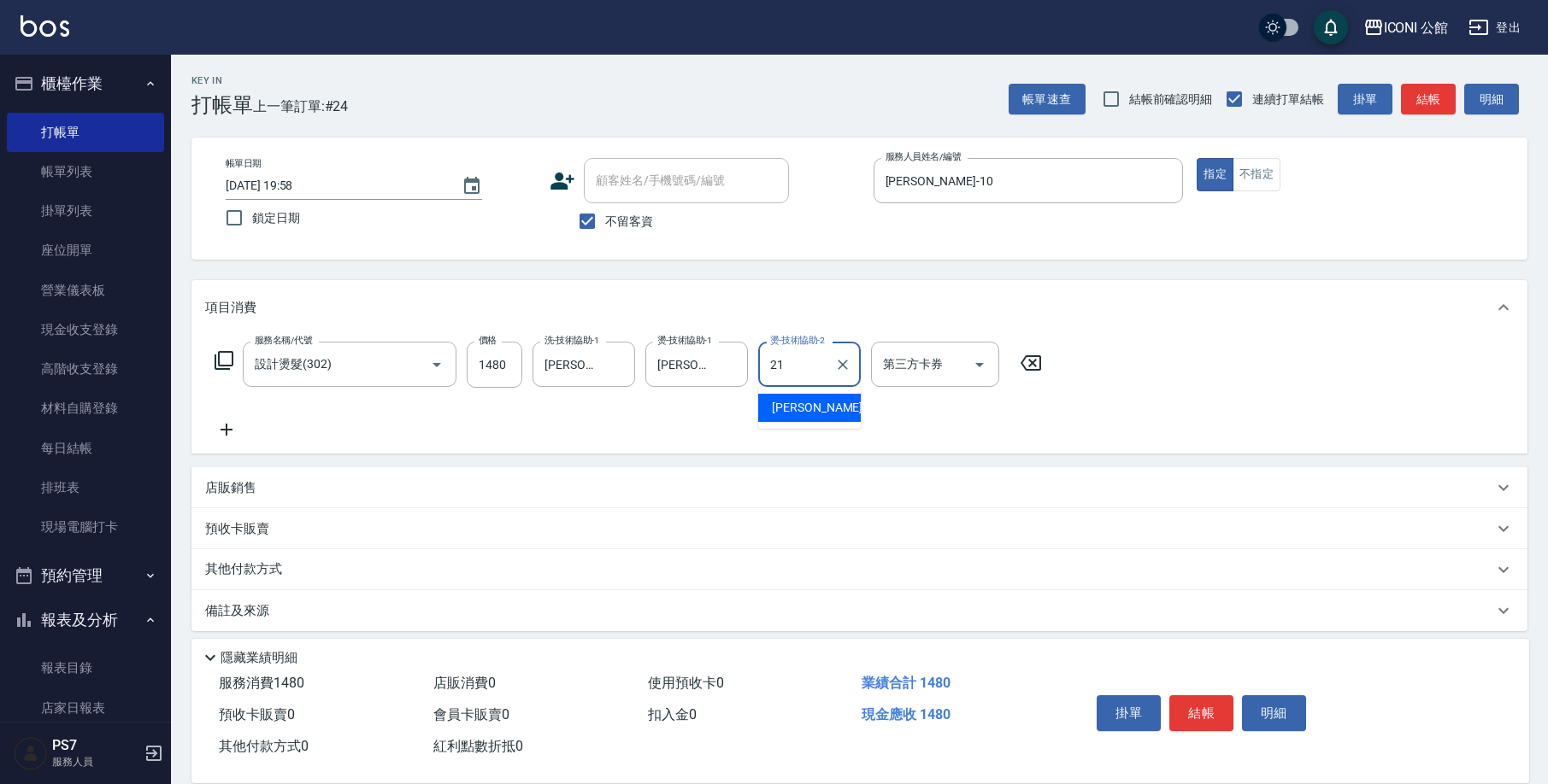
type input "Tim-21"
click at [225, 362] on icon at bounding box center [224, 360] width 20 height 20
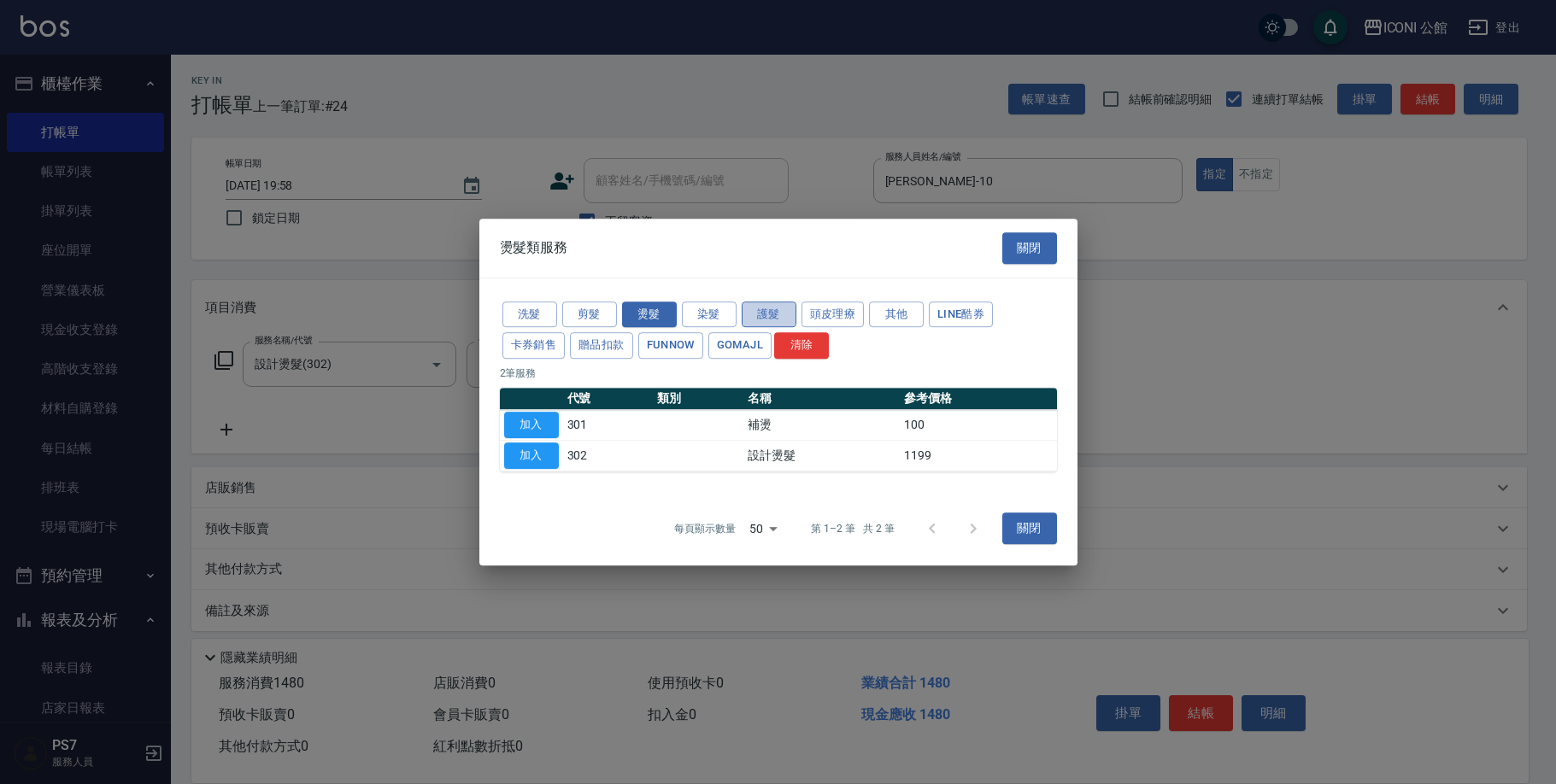
drag, startPoint x: 784, startPoint y: 317, endPoint x: 779, endPoint y: 325, distance: 9.4
click at [784, 318] on button "護髮" at bounding box center [768, 314] width 54 height 27
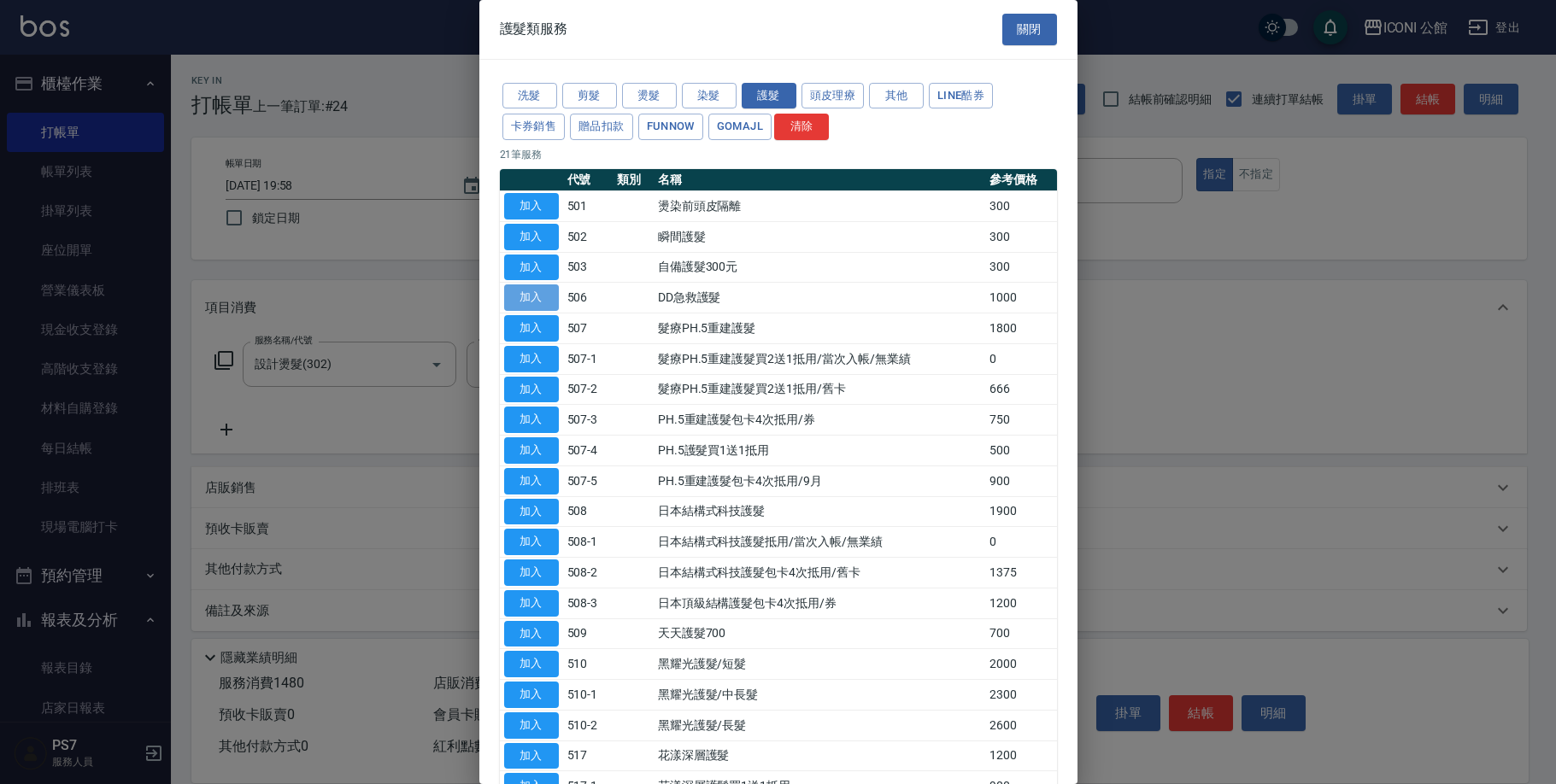
click at [528, 298] on button "加入" at bounding box center [531, 298] width 54 height 27
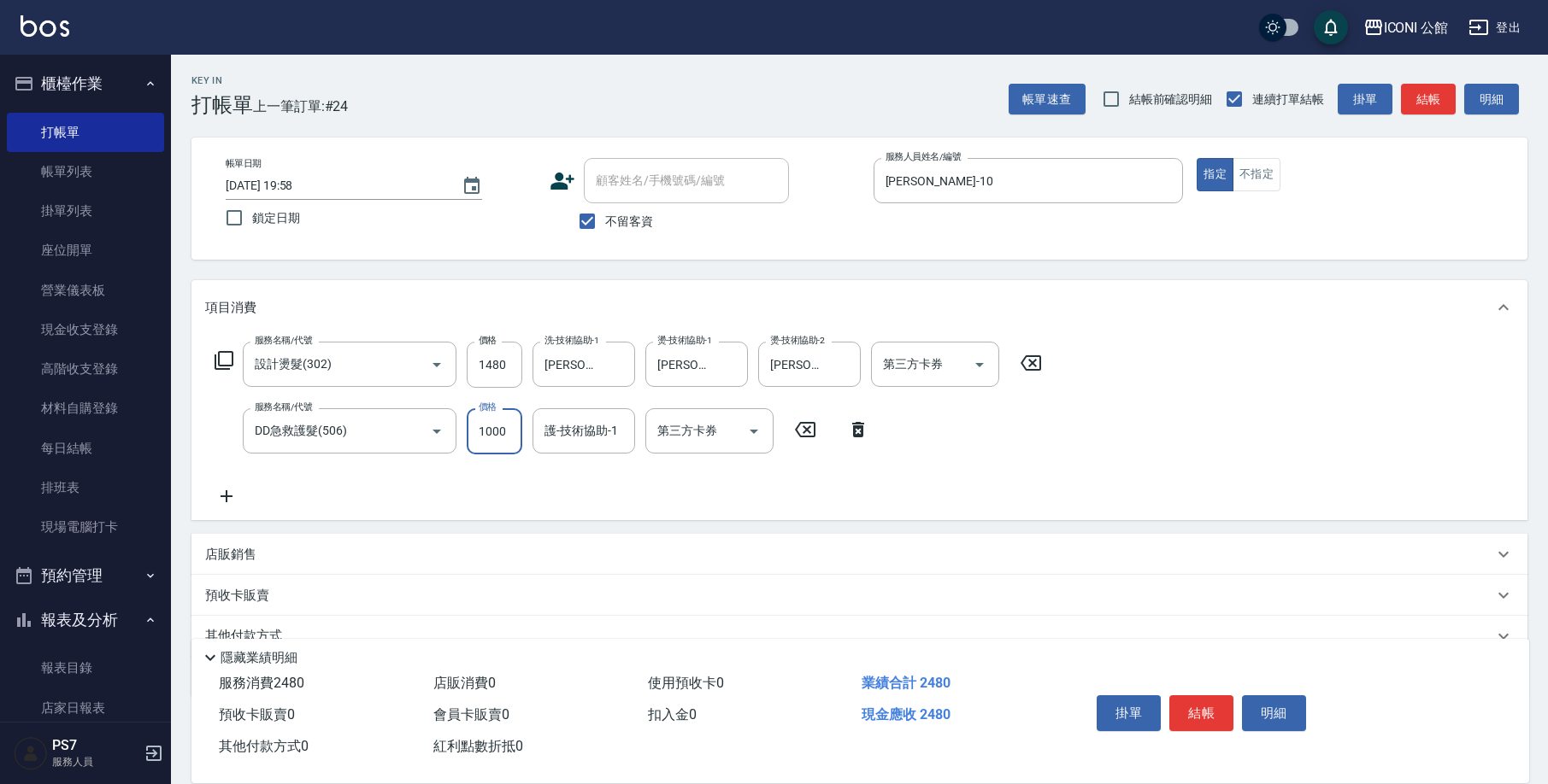
click at [470, 426] on input "1000" at bounding box center [495, 431] width 55 height 46
drag, startPoint x: 471, startPoint y: 427, endPoint x: 548, endPoint y: 447, distance: 79.6
click at [548, 447] on div "服務名稱/代號 DD急救護髮(506) 服務名稱/代號 價格 1000 價格 護-技術協助-1 護-技術協助-1 第三方卡券 第三方卡券" at bounding box center [542, 431] width 675 height 46
type input "800"
type input "Tim-21"
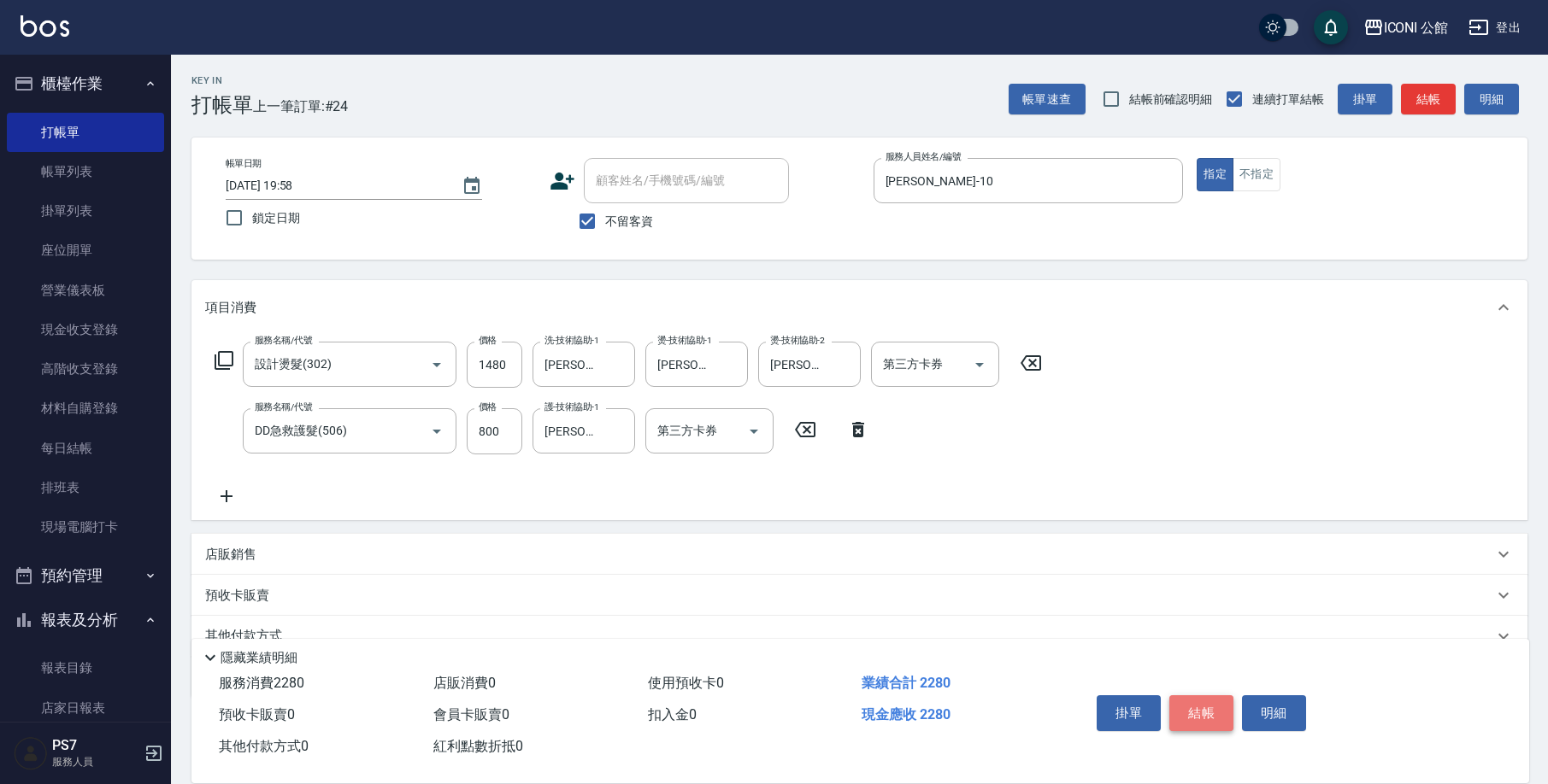
click at [1185, 705] on button "結帳" at bounding box center [1201, 714] width 64 height 36
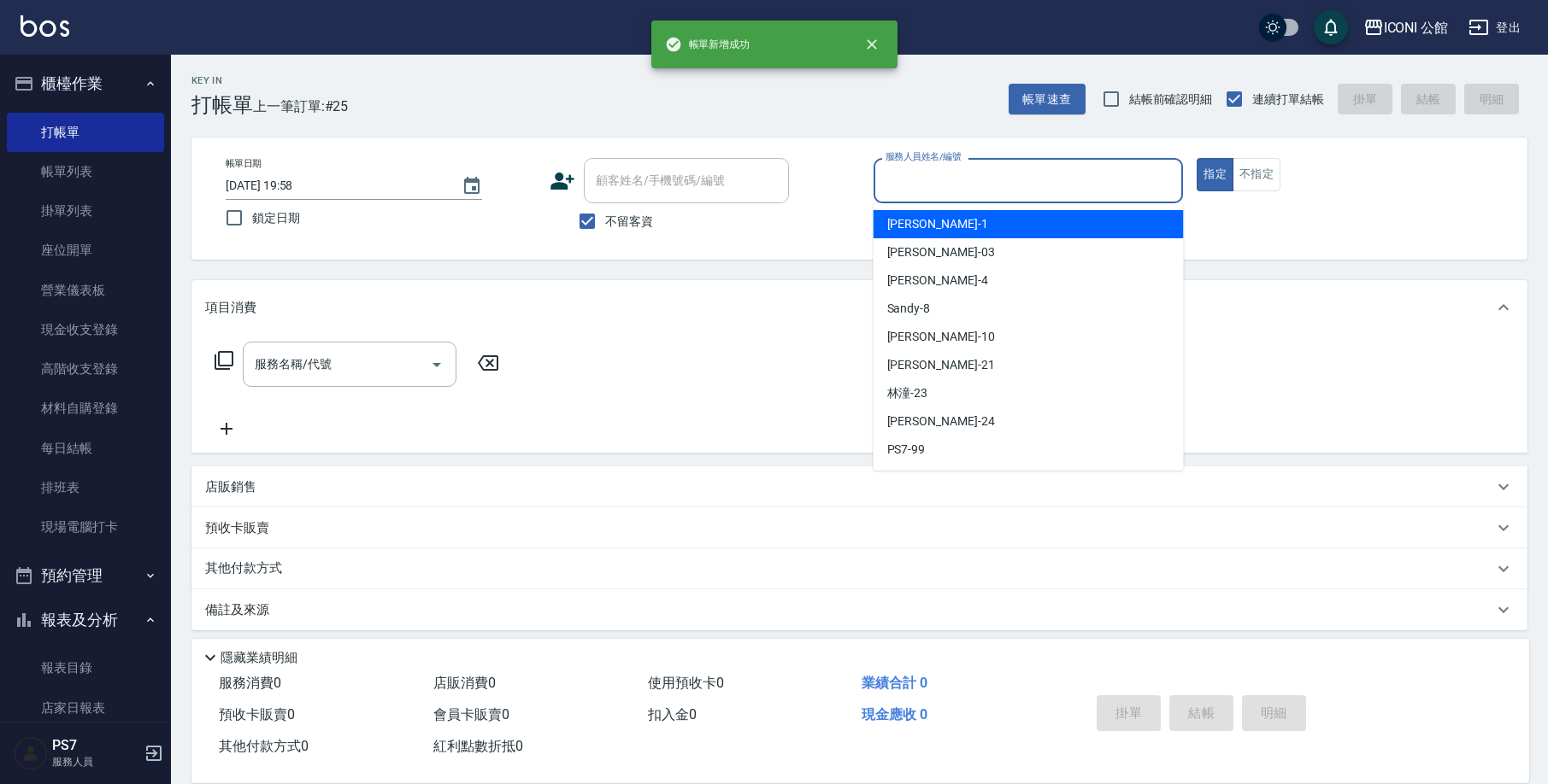
click at [943, 176] on input "服務人員姓名/編號" at bounding box center [1028, 181] width 295 height 30
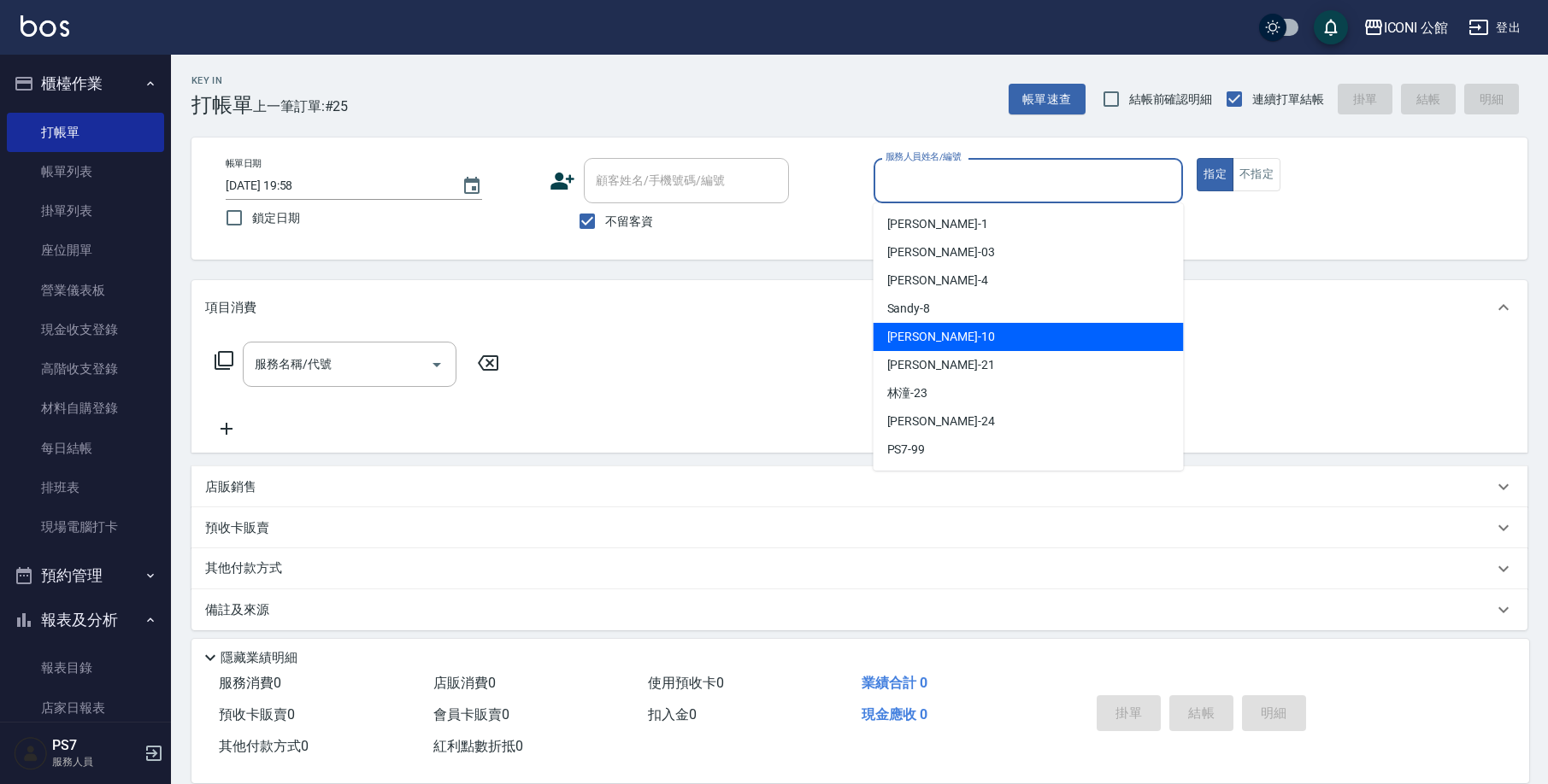
click at [977, 336] on div "Anna -10" at bounding box center [1028, 337] width 310 height 29
type input "Anna-10"
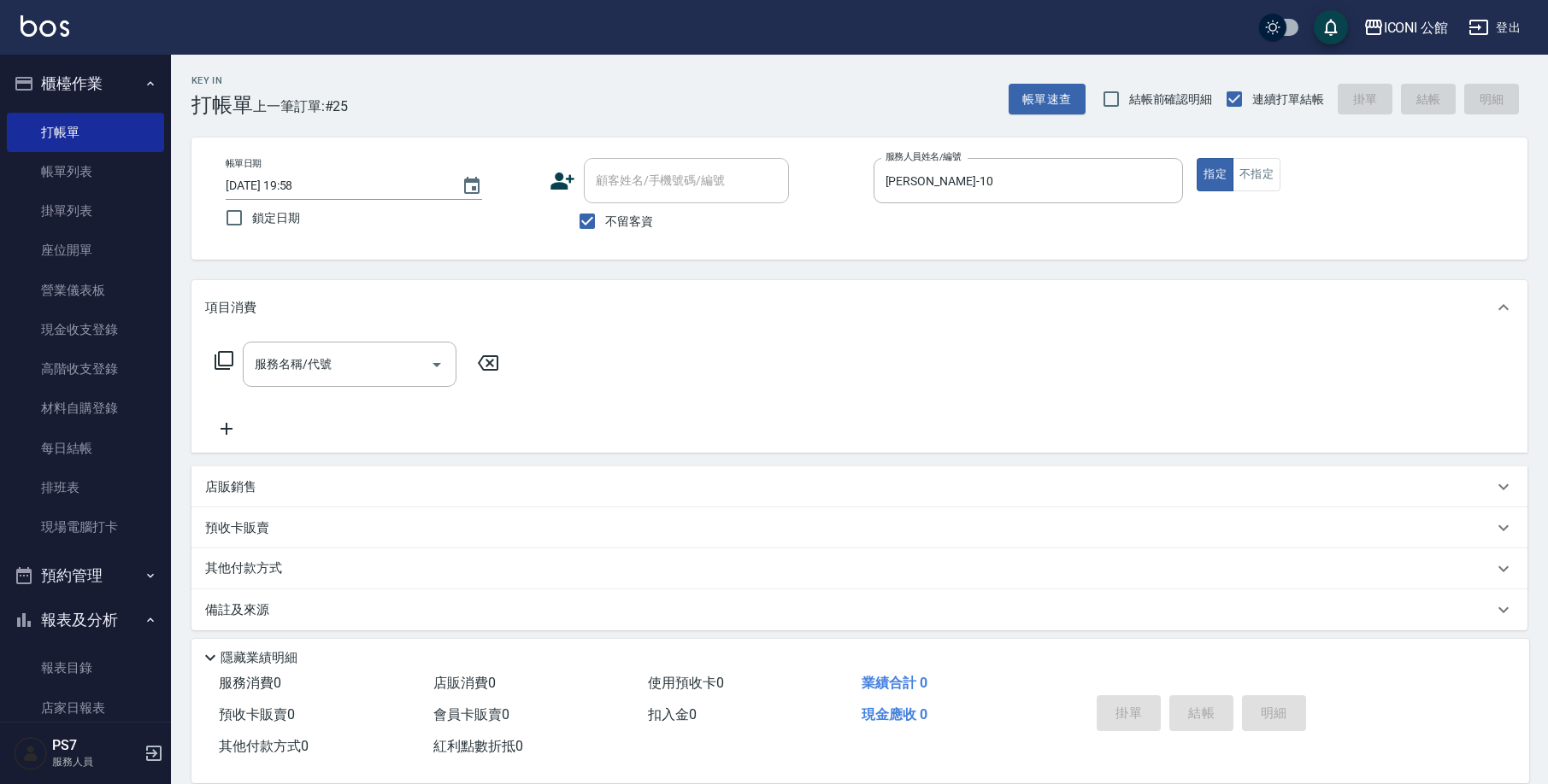
click at [222, 364] on icon at bounding box center [224, 360] width 19 height 19
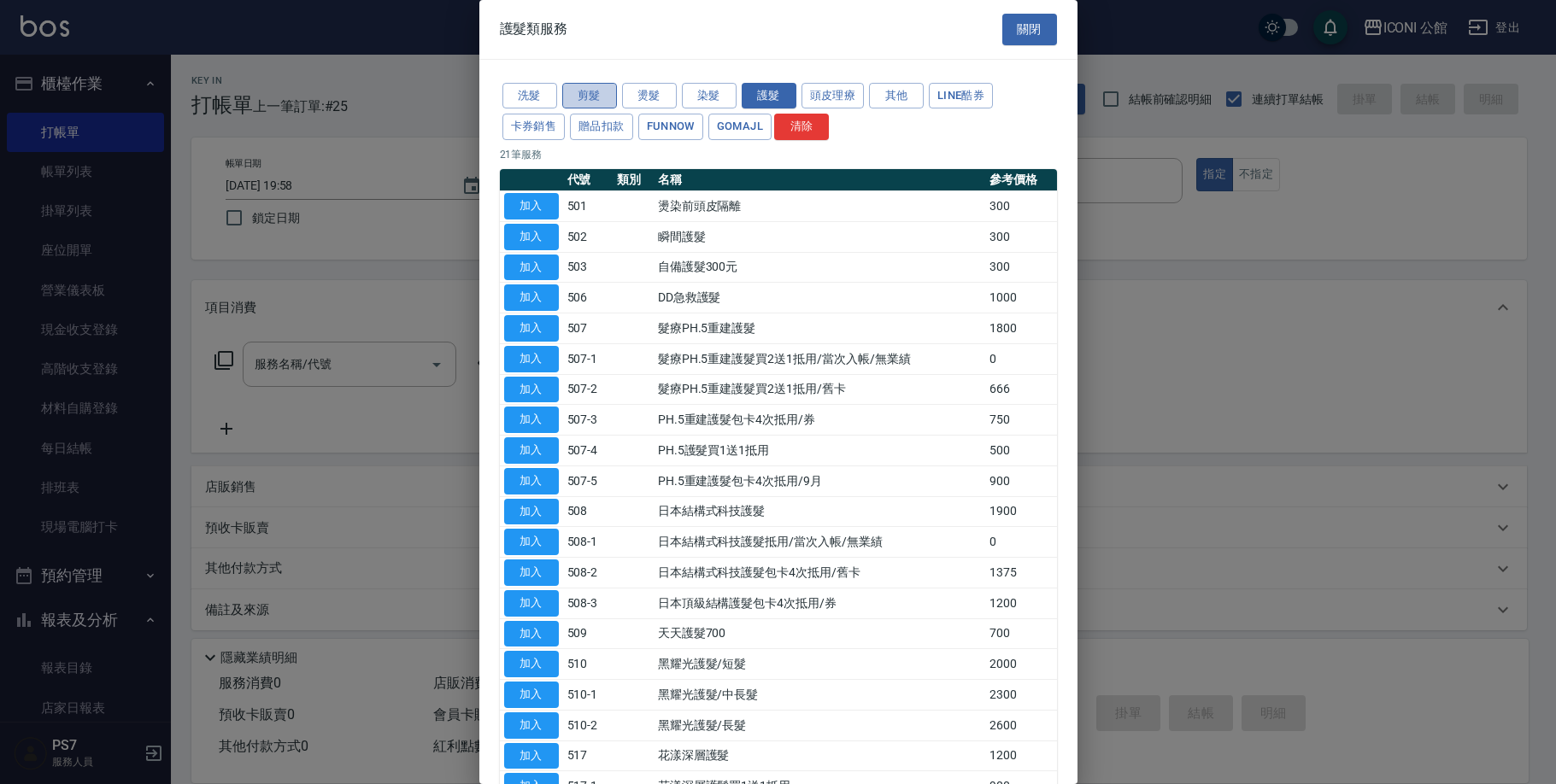
click at [592, 98] on button "剪髮" at bounding box center [589, 96] width 54 height 27
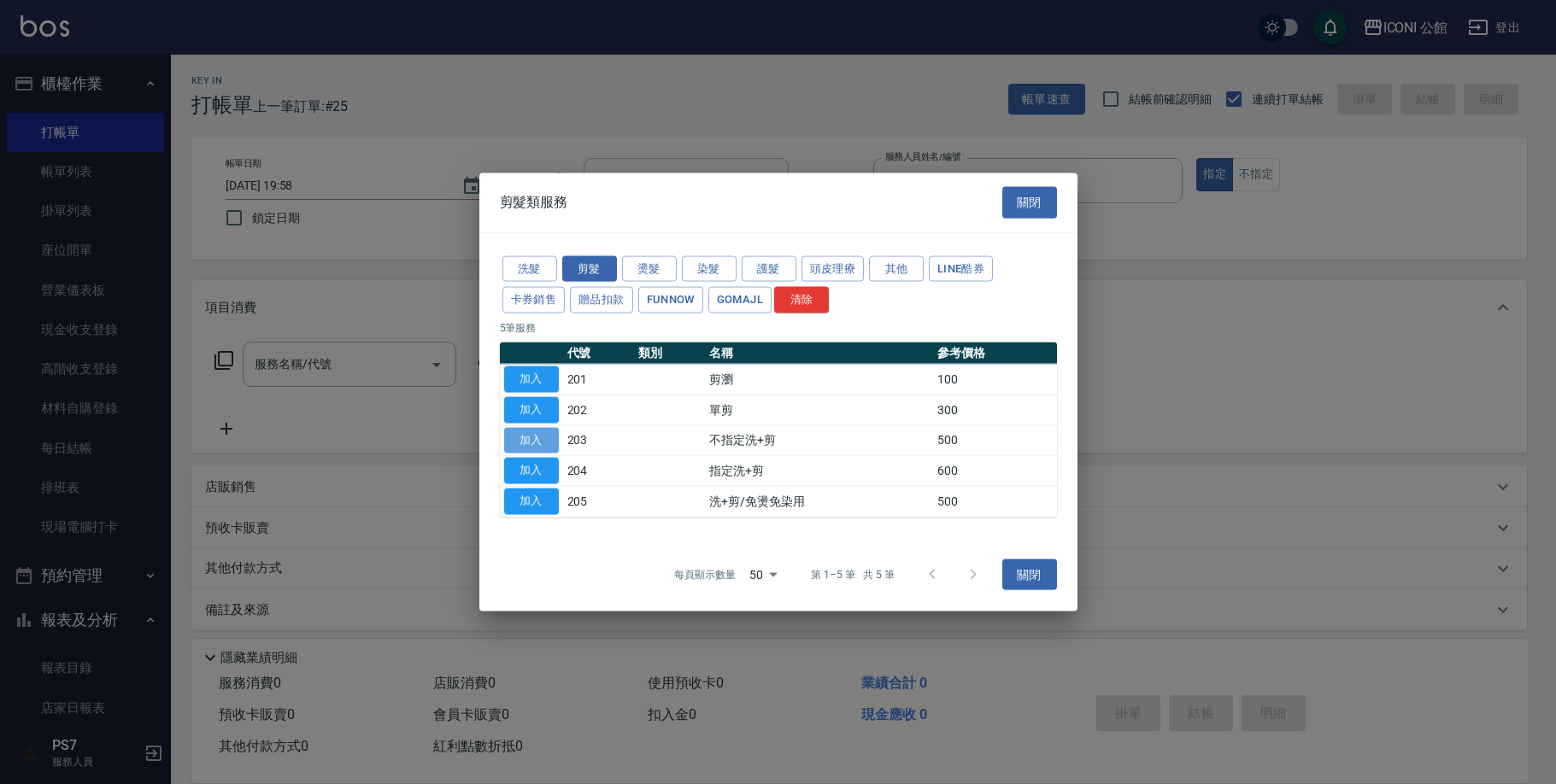
click at [525, 431] on button "加入" at bounding box center [531, 440] width 54 height 27
type input "不指定洗+剪(203)"
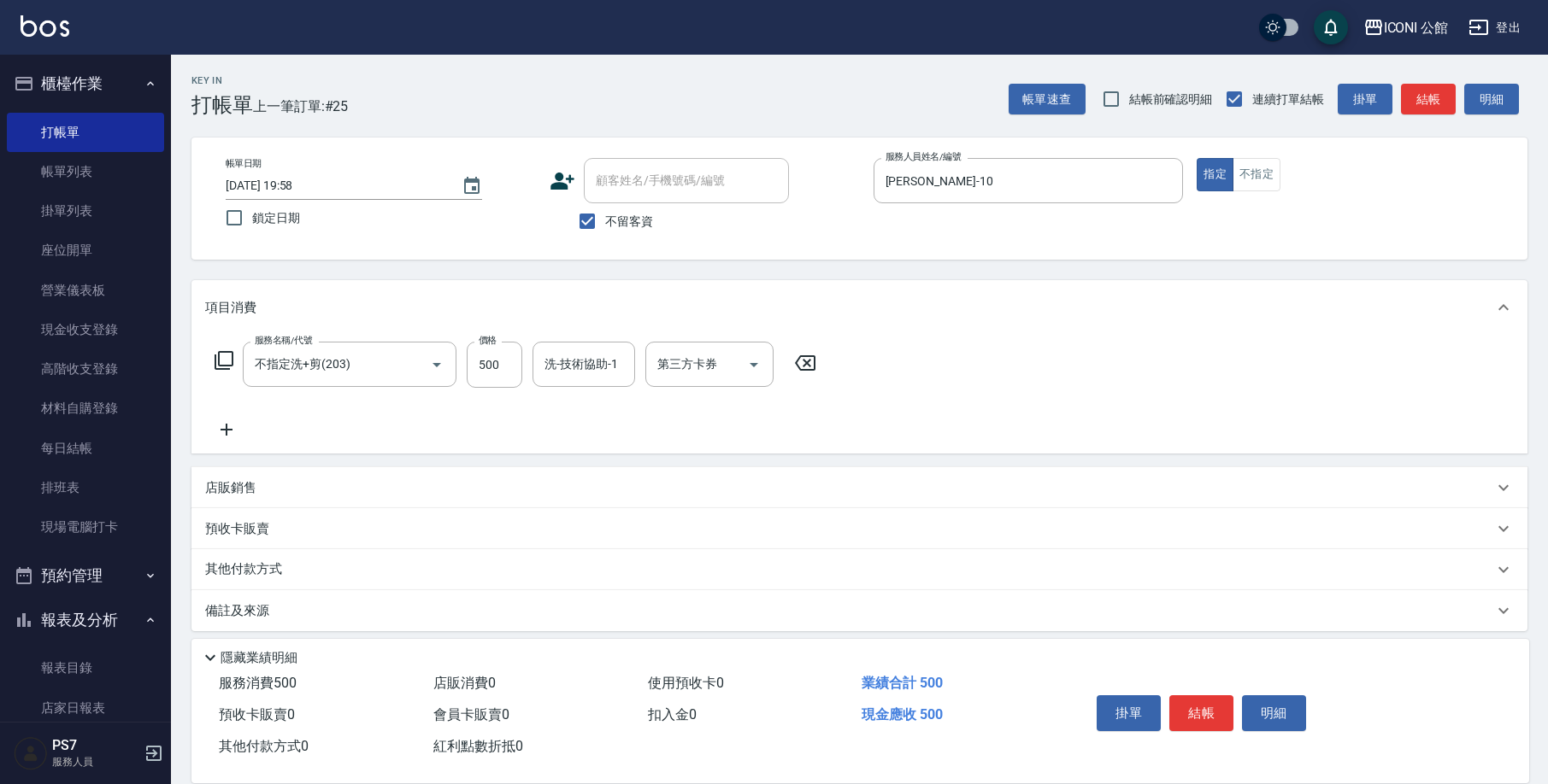
click at [225, 363] on icon at bounding box center [224, 360] width 20 height 20
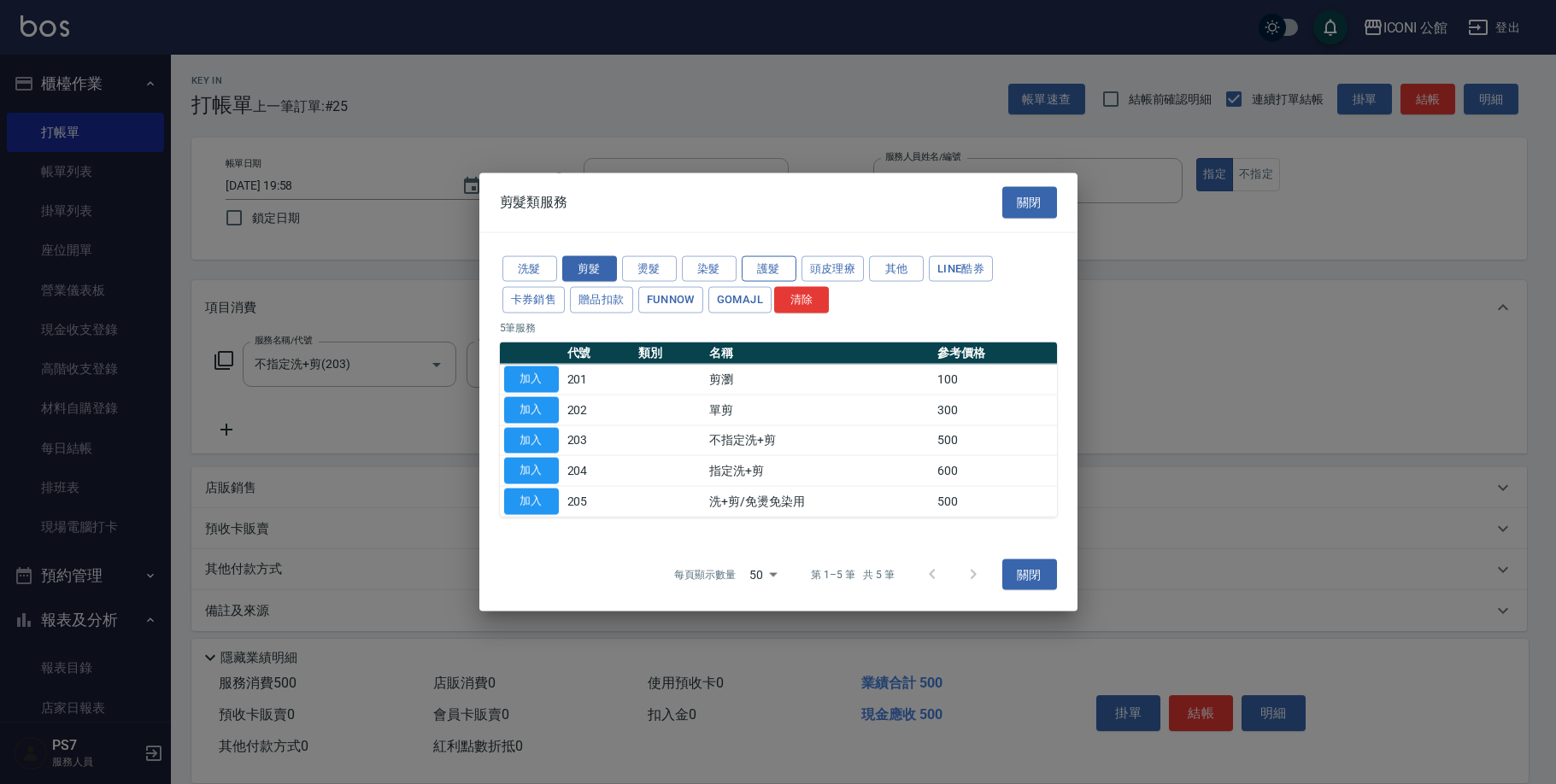
click at [770, 270] on button "護髮" at bounding box center [768, 269] width 54 height 27
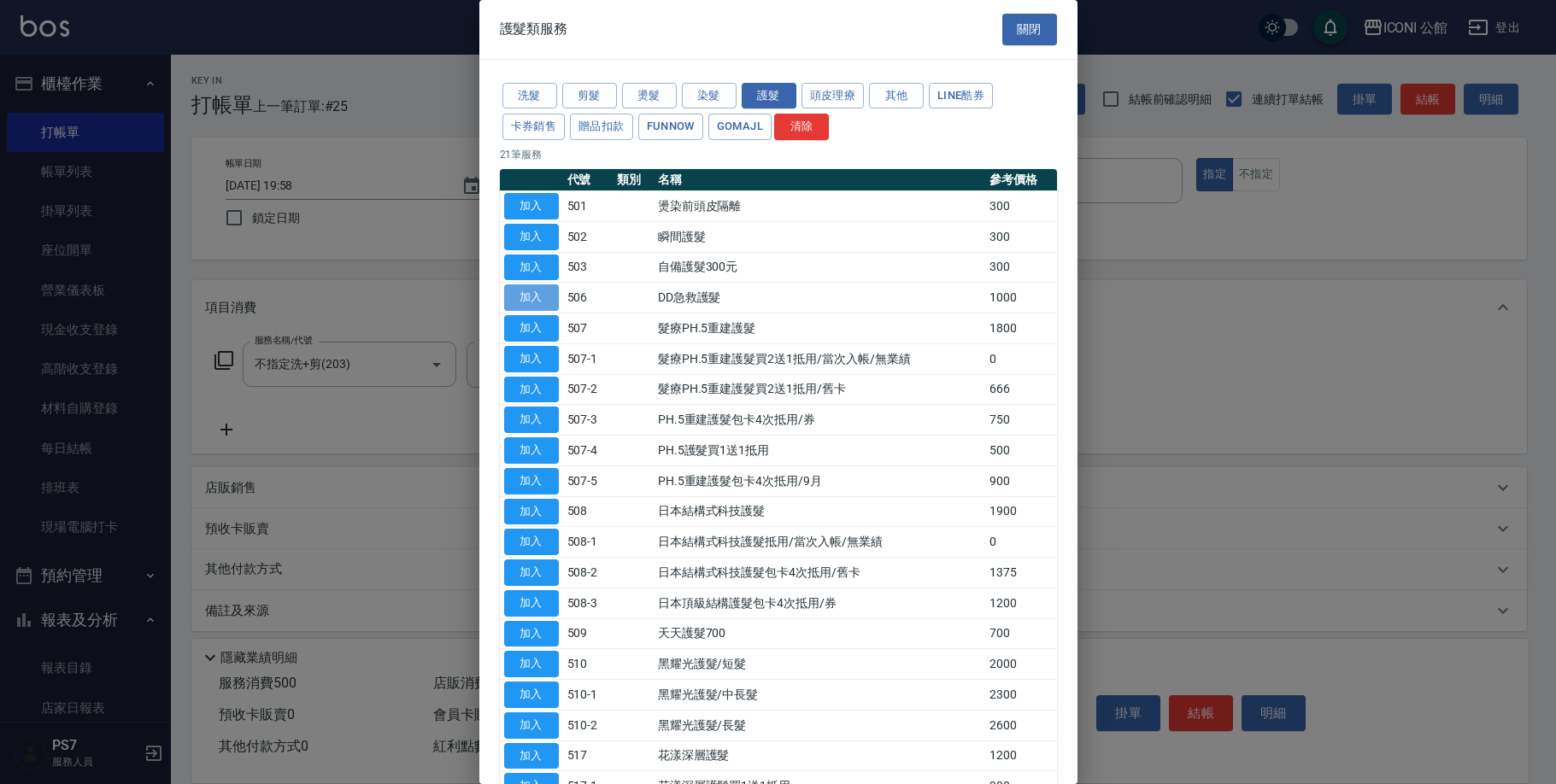
click at [511, 295] on button "加入" at bounding box center [531, 298] width 54 height 27
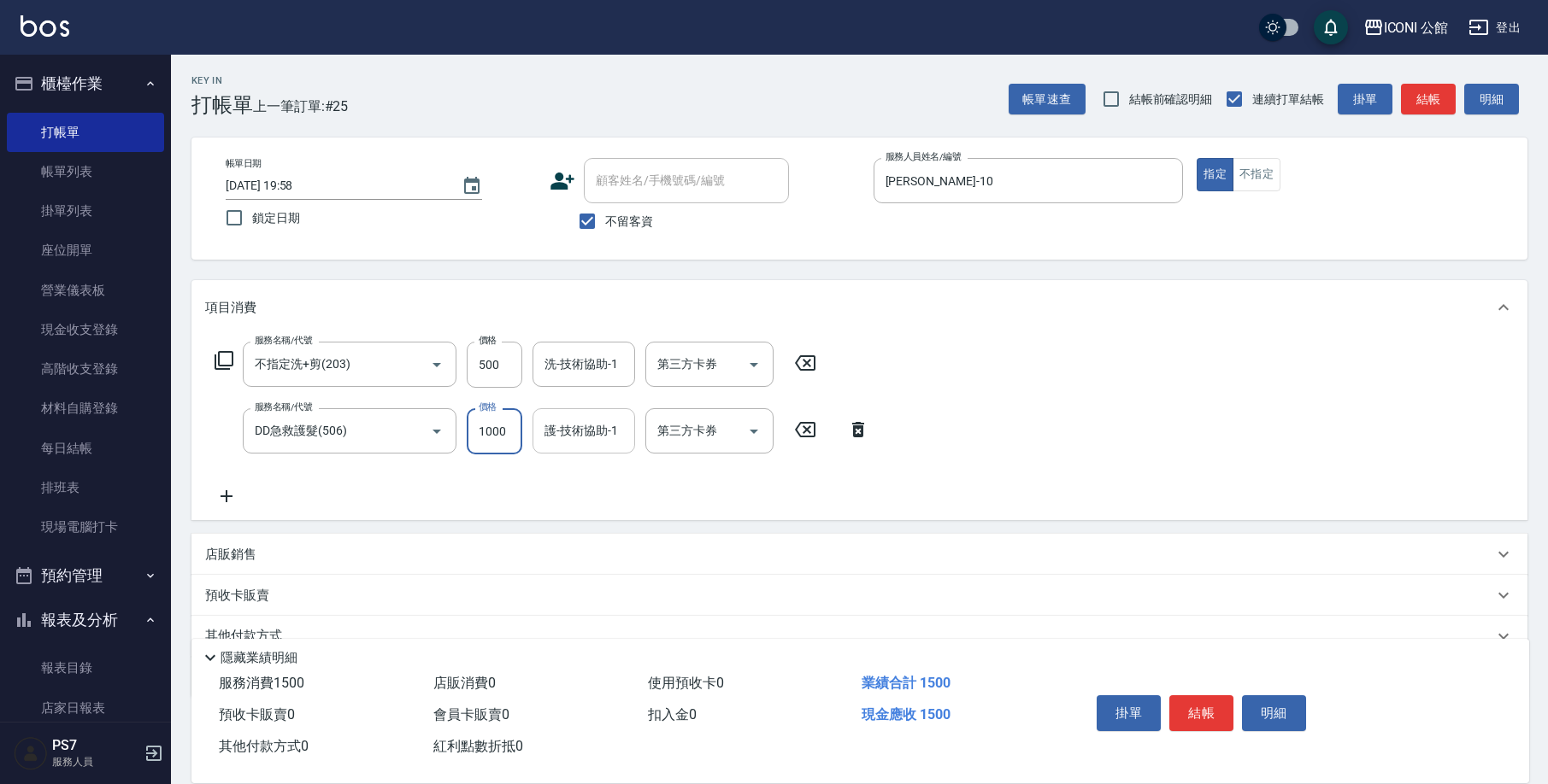
drag, startPoint x: 474, startPoint y: 432, endPoint x: 558, endPoint y: 432, distance: 84.0
click at [558, 432] on div "服務名稱/代號 DD急救護髮(506) 服務名稱/代號 價格 1000 價格 護-技術協助-1 護-技術協助-1 第三方卡券 第三方卡券" at bounding box center [542, 431] width 675 height 46
type input "800"
type input "Tim-21"
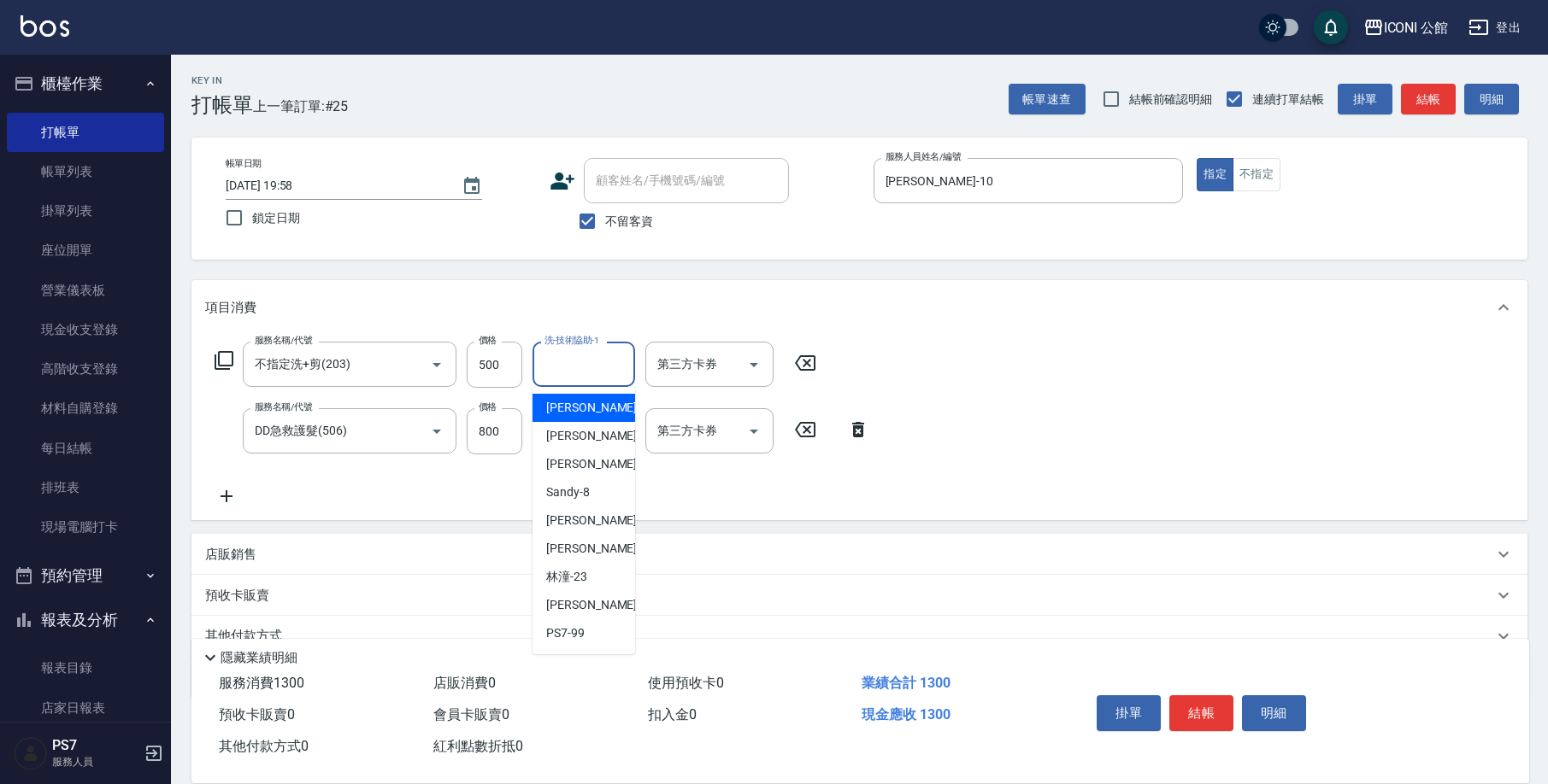
click at [579, 370] on input "洗-技術協助-1" at bounding box center [584, 364] width 87 height 30
type input "Tim-21"
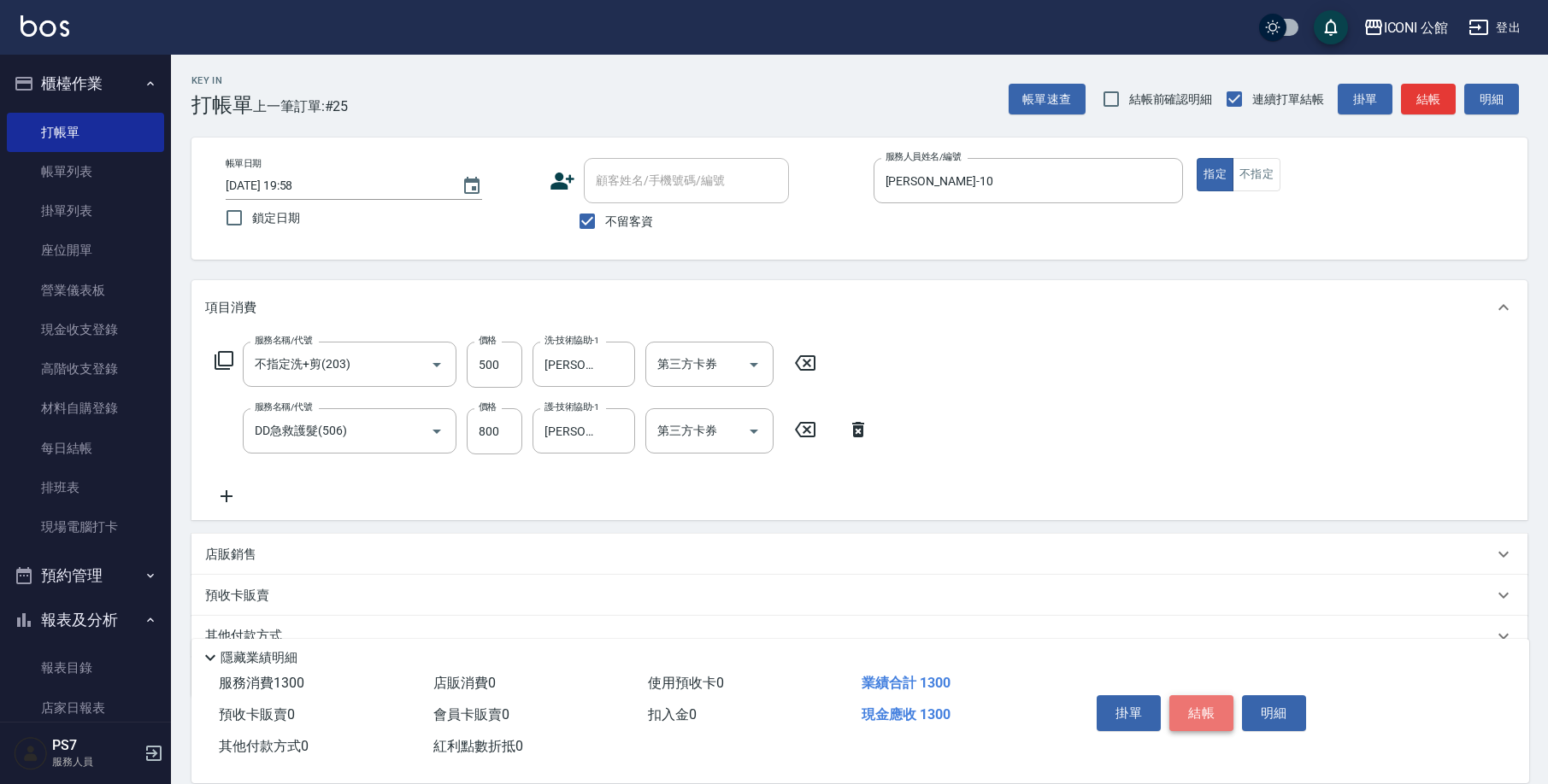
click at [1214, 706] on button "結帳" at bounding box center [1201, 714] width 64 height 36
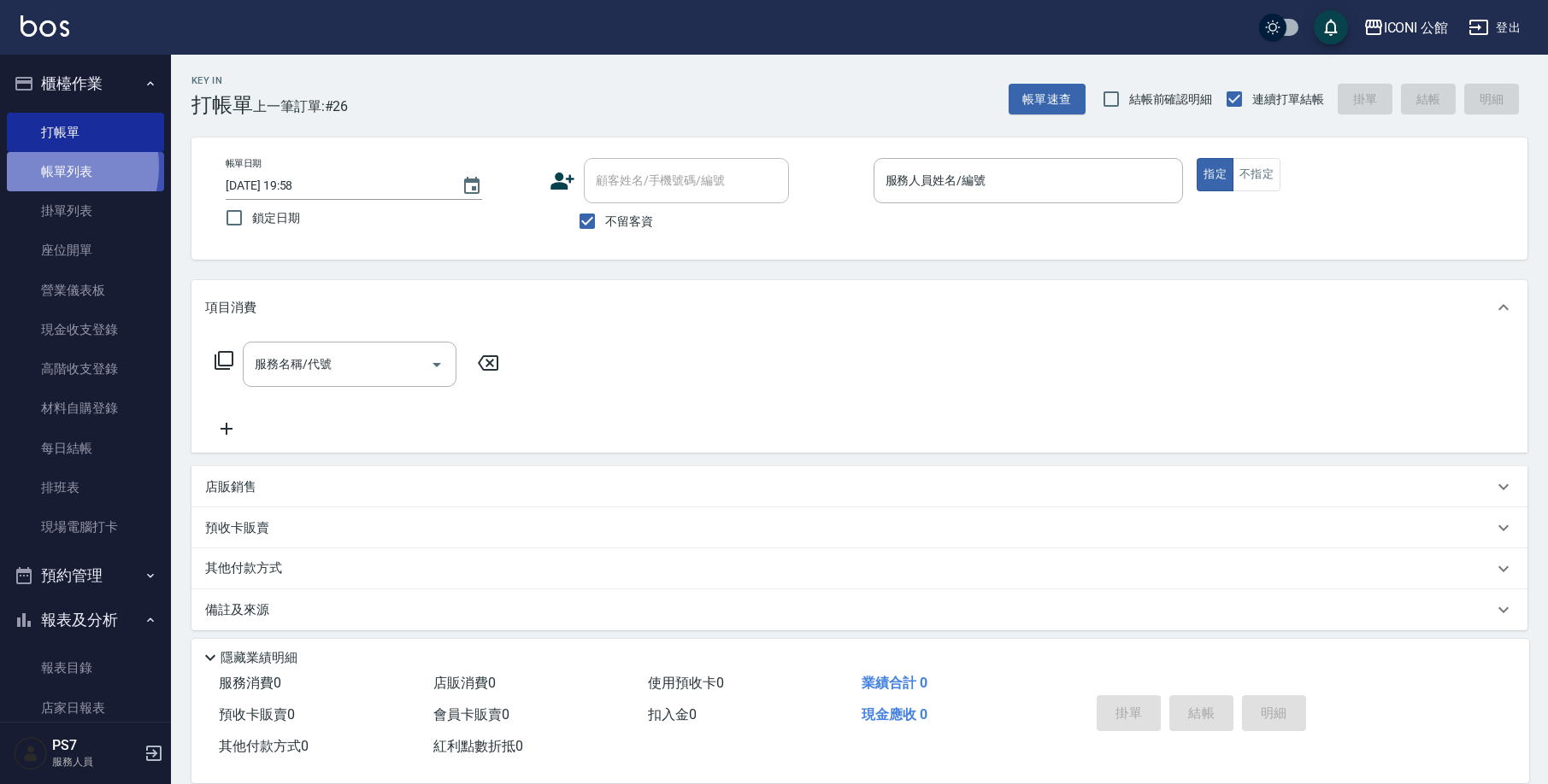
click at [52, 167] on link "帳單列表" at bounding box center [86, 172] width 157 height 39
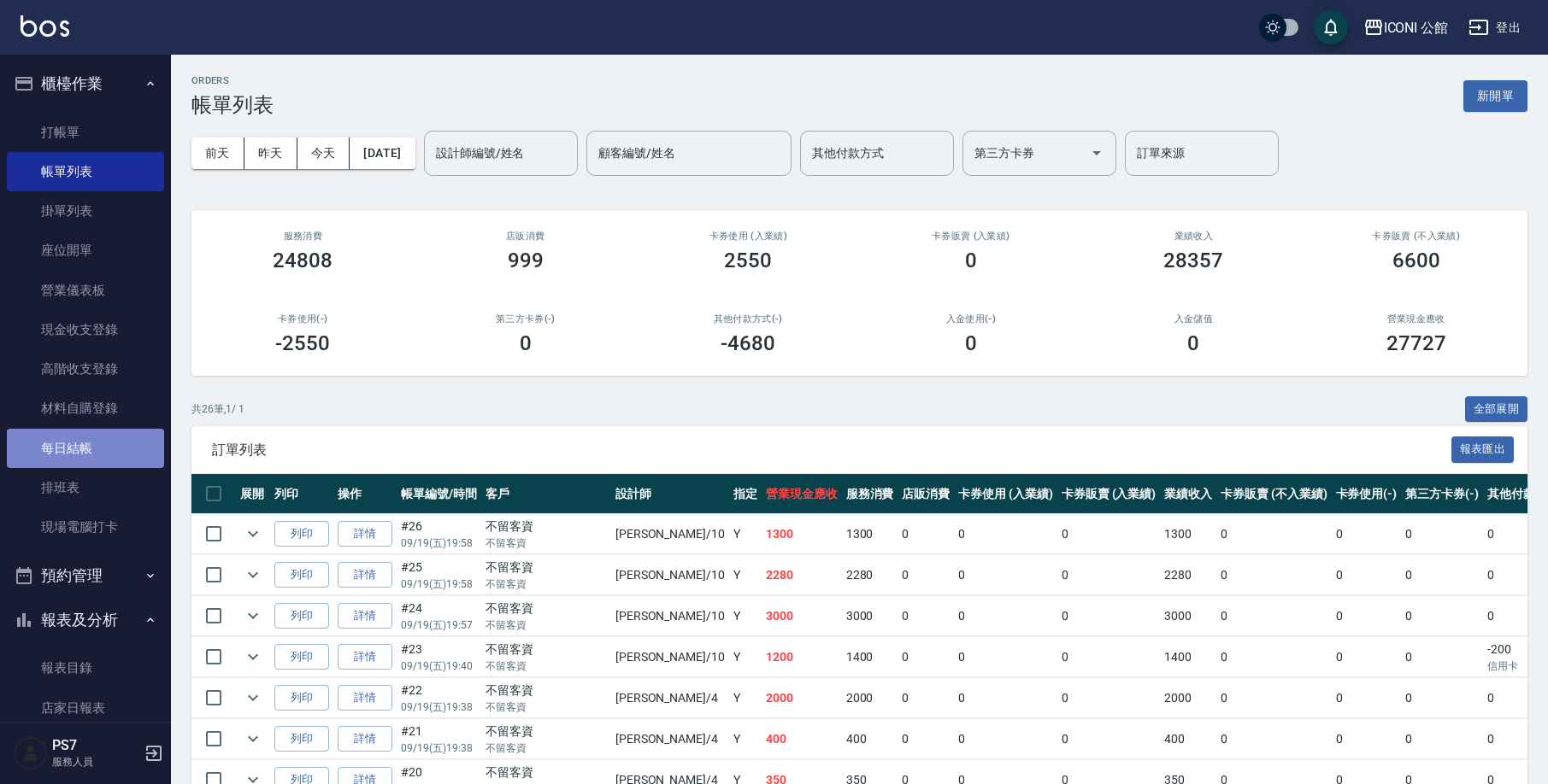
click at [86, 448] on link "每日結帳" at bounding box center [86, 448] width 157 height 39
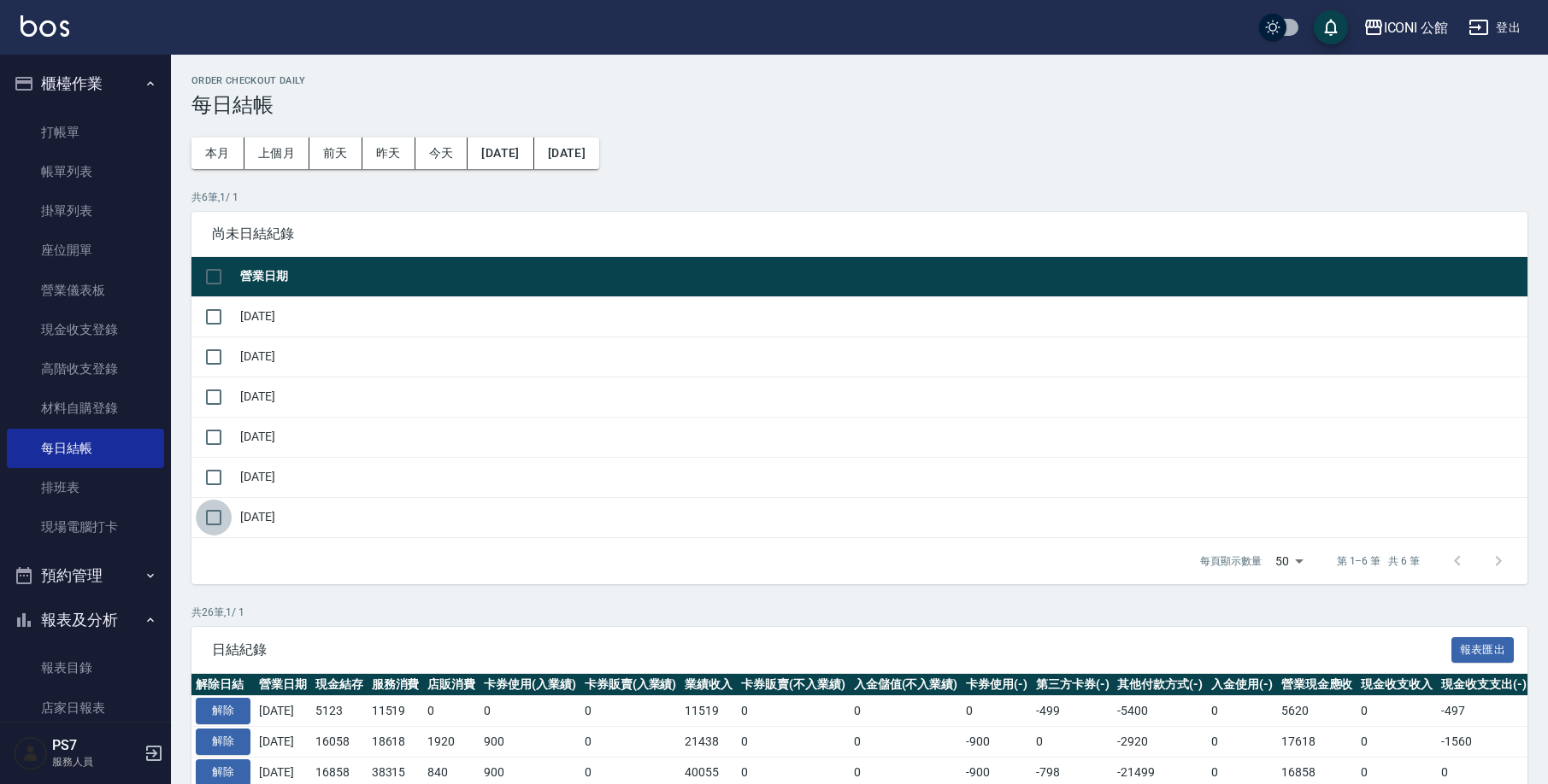
click at [211, 516] on input "checkbox" at bounding box center [214, 518] width 36 height 36
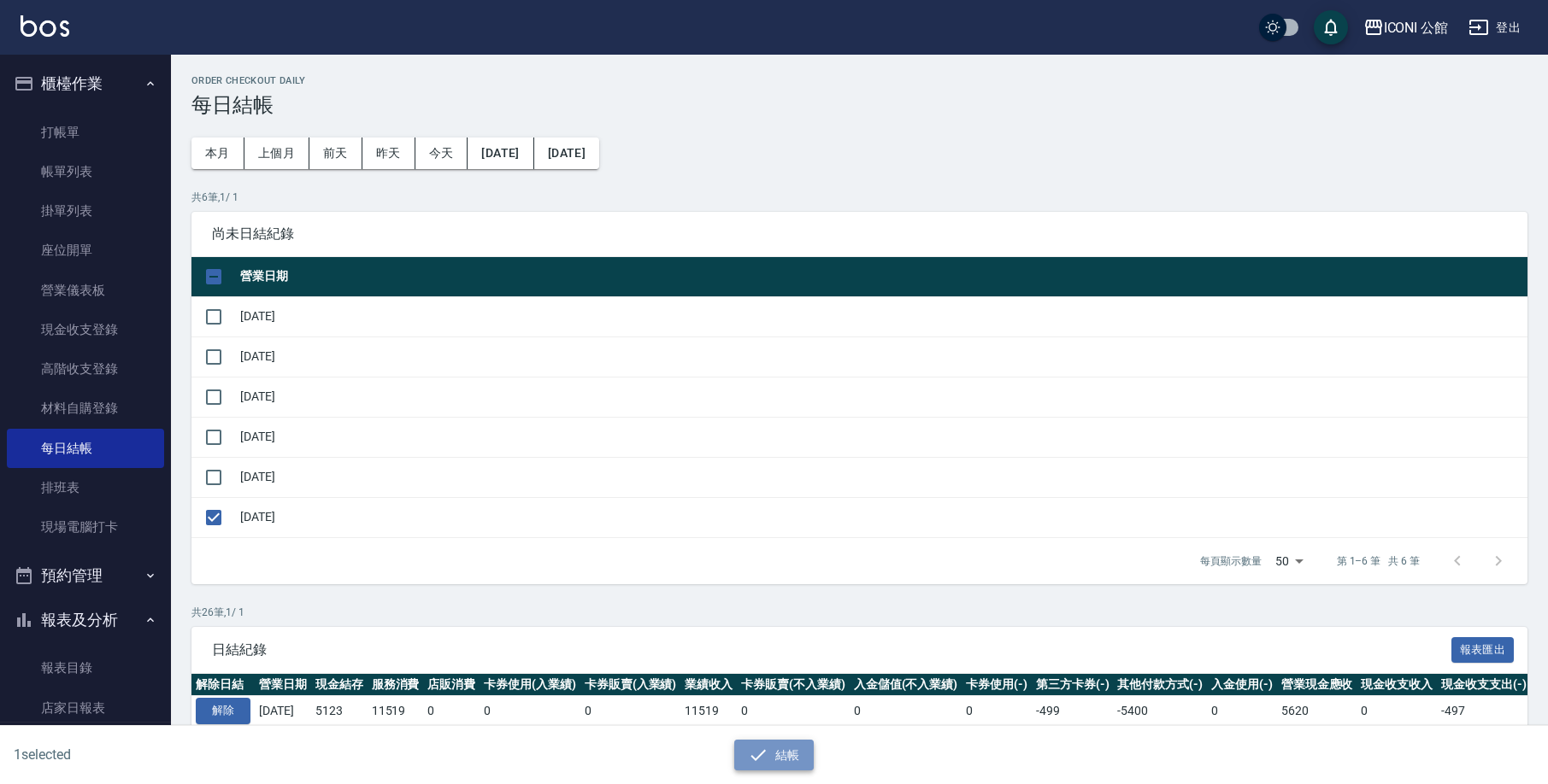
click at [783, 749] on button "結帳" at bounding box center [774, 755] width 79 height 31
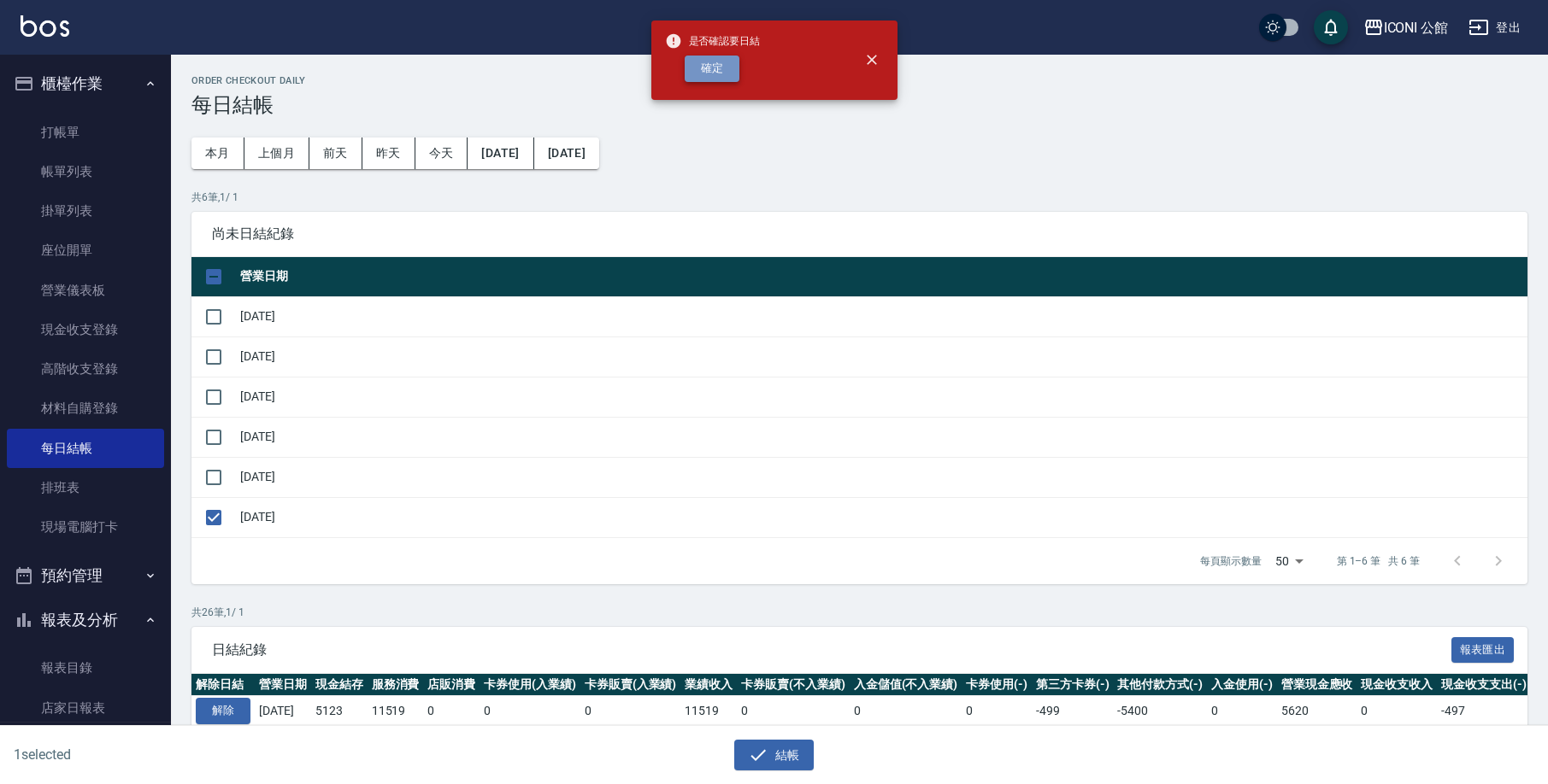
click at [715, 74] on button "確定" at bounding box center [711, 69] width 54 height 27
checkbox input "false"
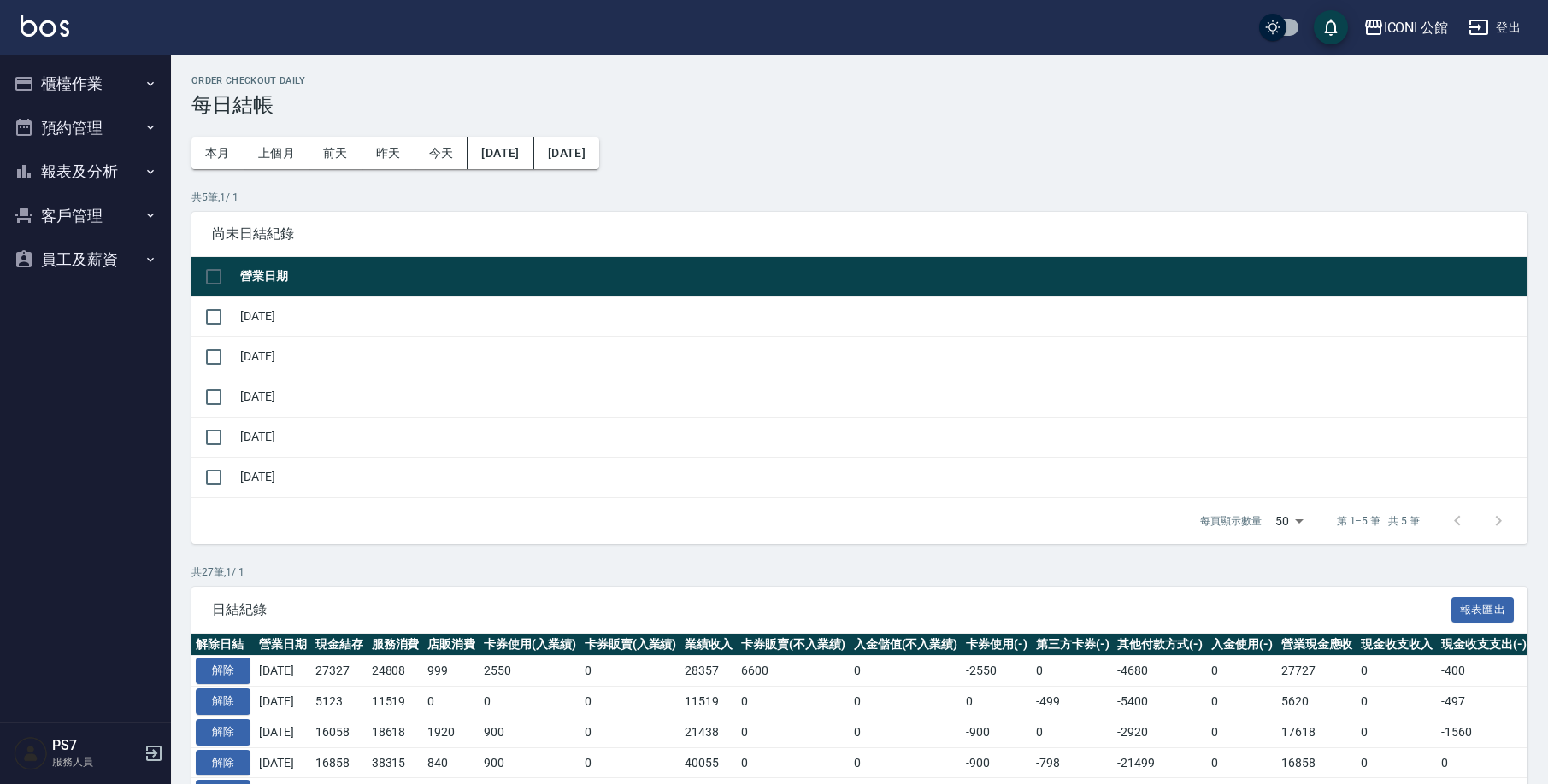
click at [108, 164] on button "報表及分析" at bounding box center [86, 172] width 157 height 45
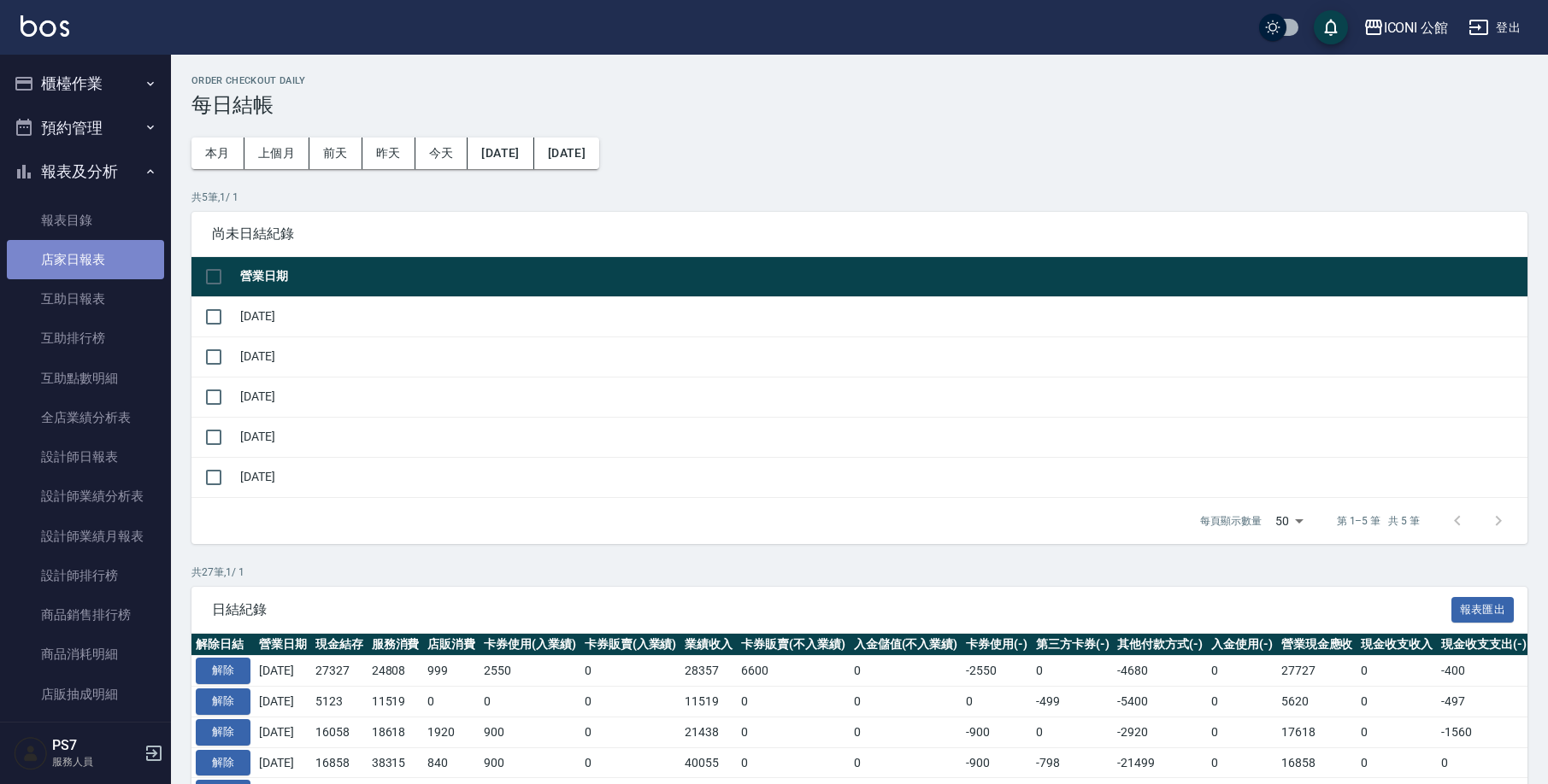
click at [107, 263] on link "店家日報表" at bounding box center [86, 259] width 157 height 39
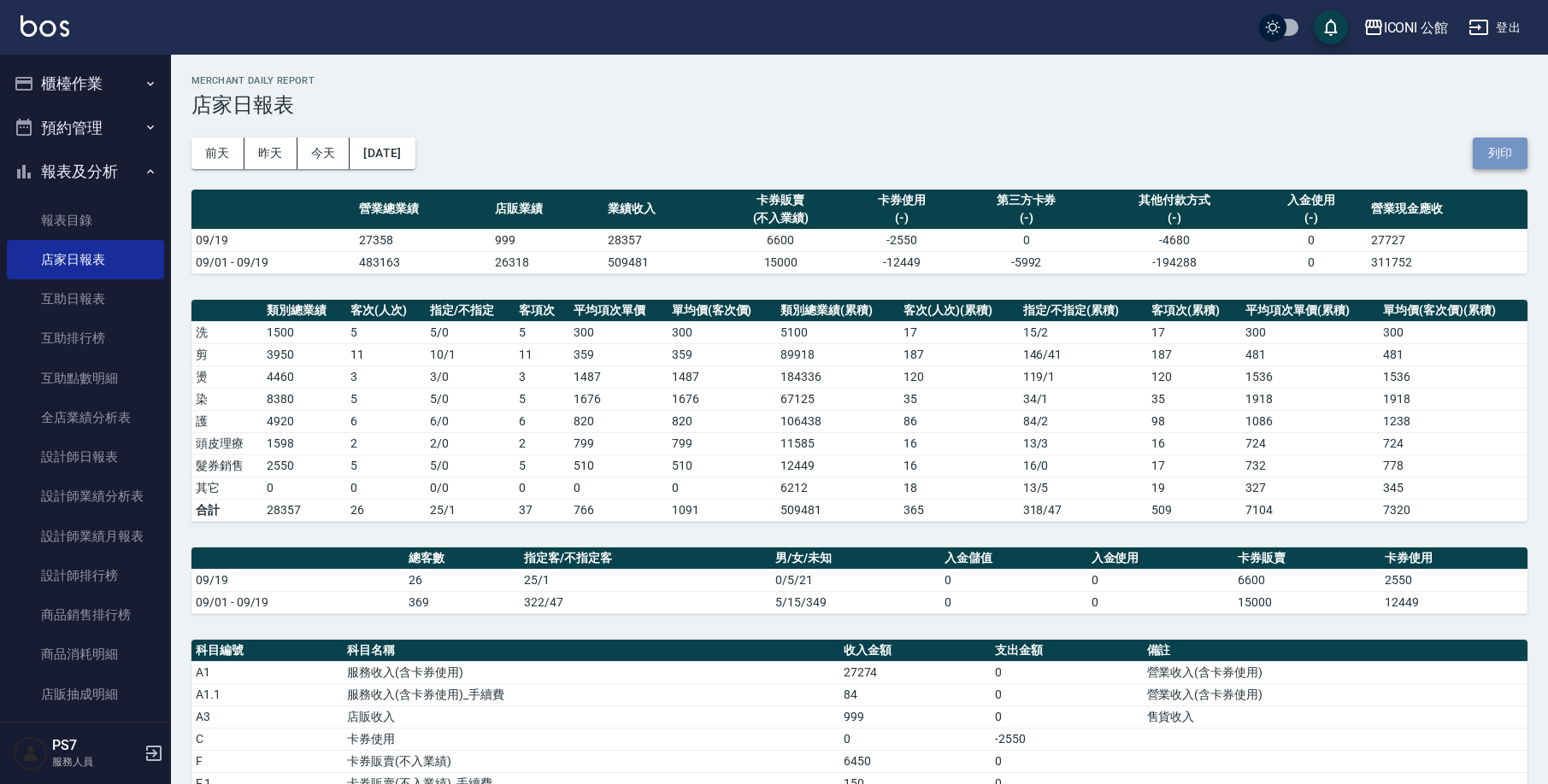
click at [1501, 148] on button "列印" at bounding box center [1499, 152] width 54 height 31
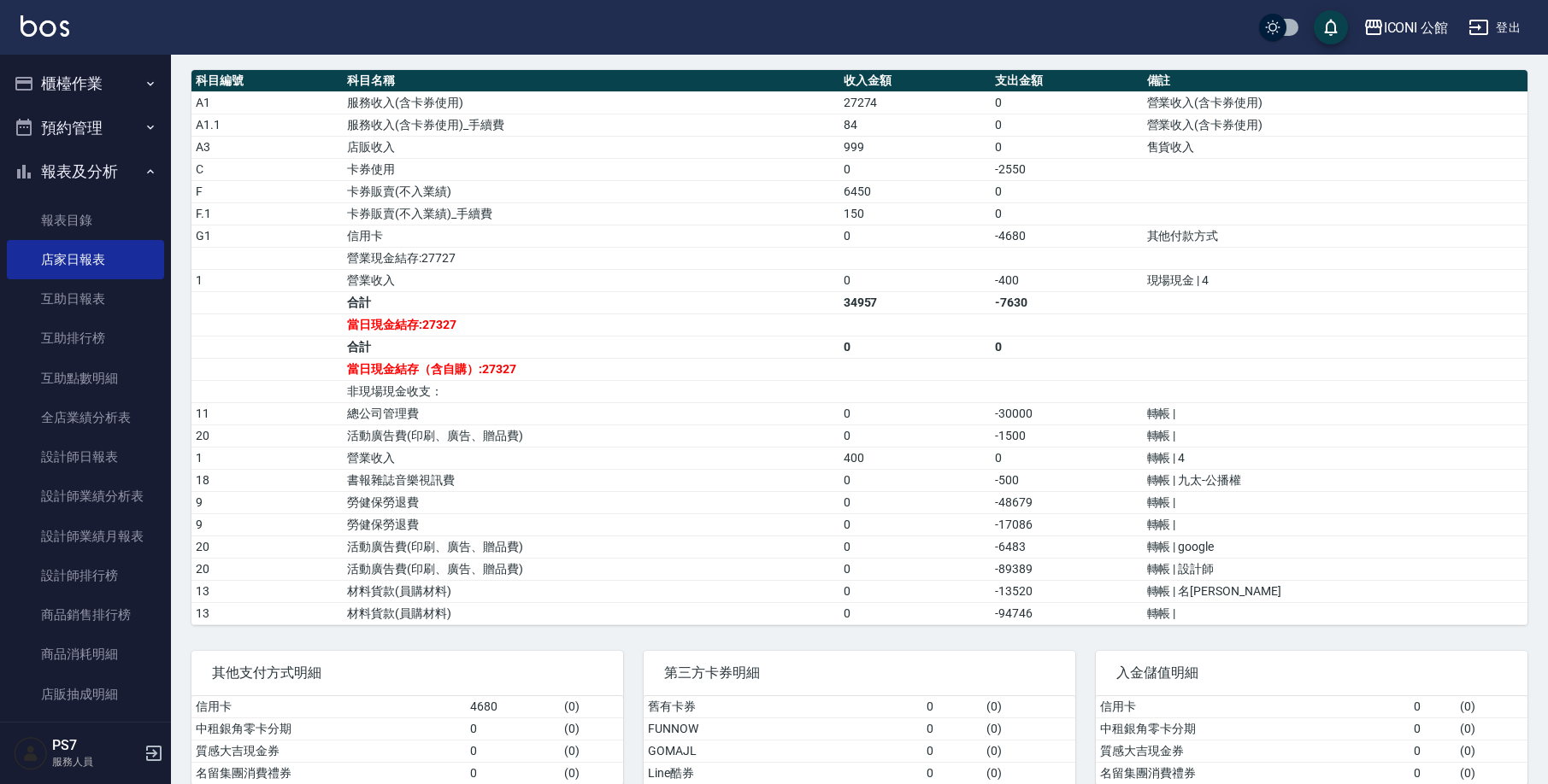
scroll to position [576, 0]
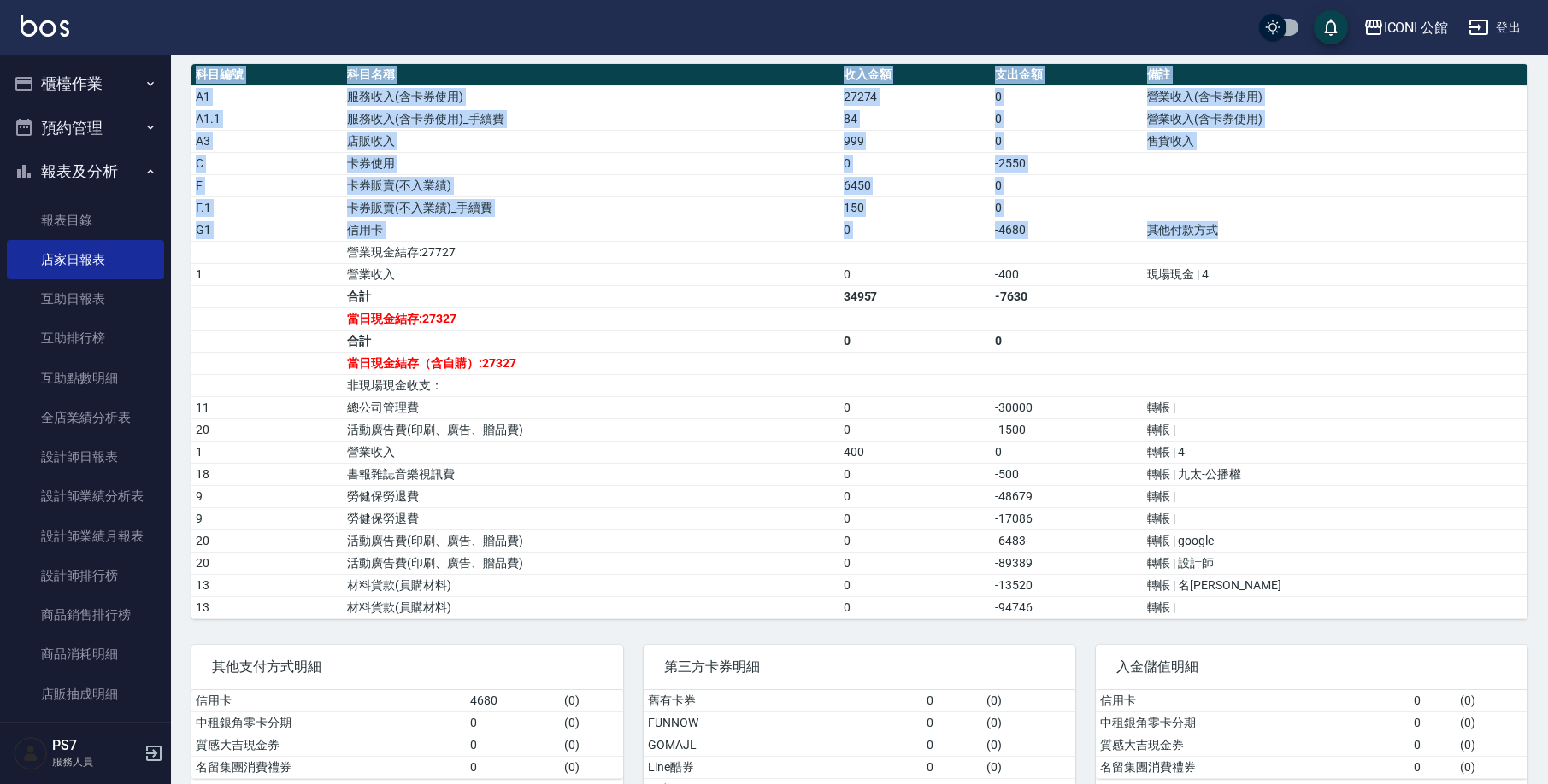
drag, startPoint x: 1547, startPoint y: 411, endPoint x: 1510, endPoint y: 237, distance: 177.9
click at [1509, 234] on div "ICONI 公館 [DATE] 店家日報表 列印時間： [DATE][PHONE_NUMBER]:07 Merchant Daily Report 店家日報表…" at bounding box center [859, 160] width 1377 height 1363
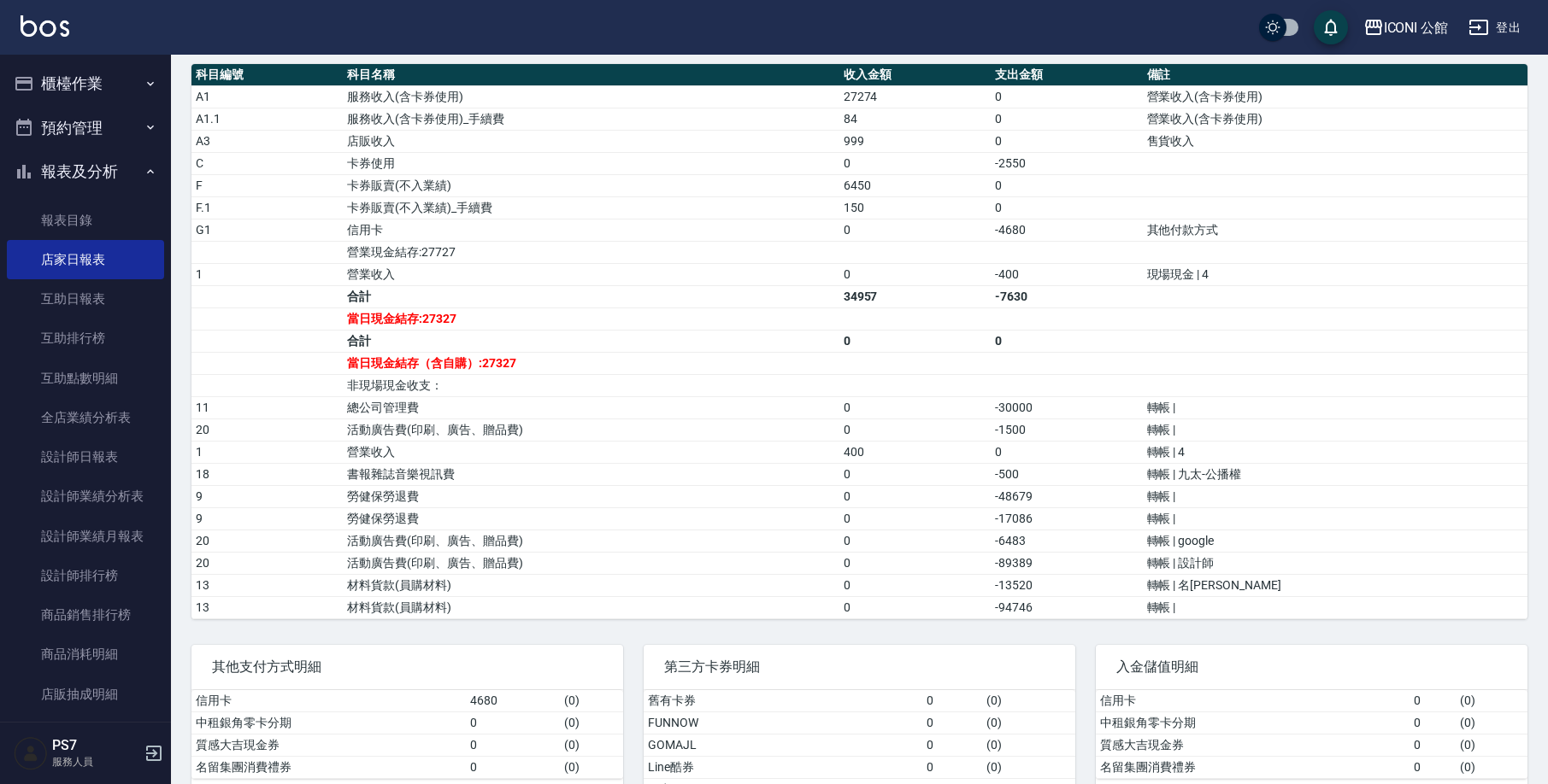
click at [1535, 265] on div "ICONI 公館 [DATE] 店家日報表 列印時間： [DATE][PHONE_NUMBER]:07 Merchant Daily Report 店家日報表…" at bounding box center [859, 160] width 1377 height 1363
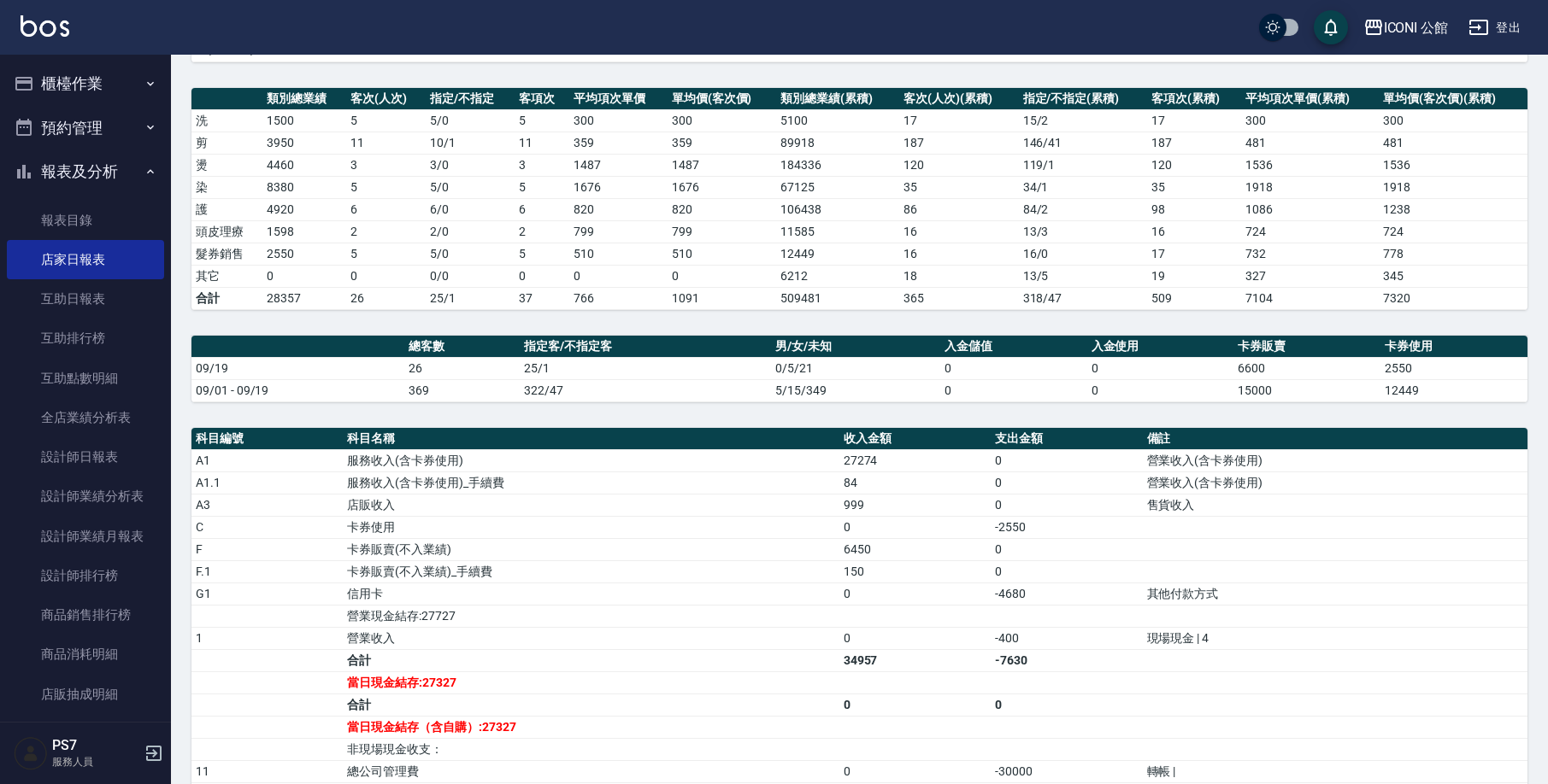
scroll to position [15, 0]
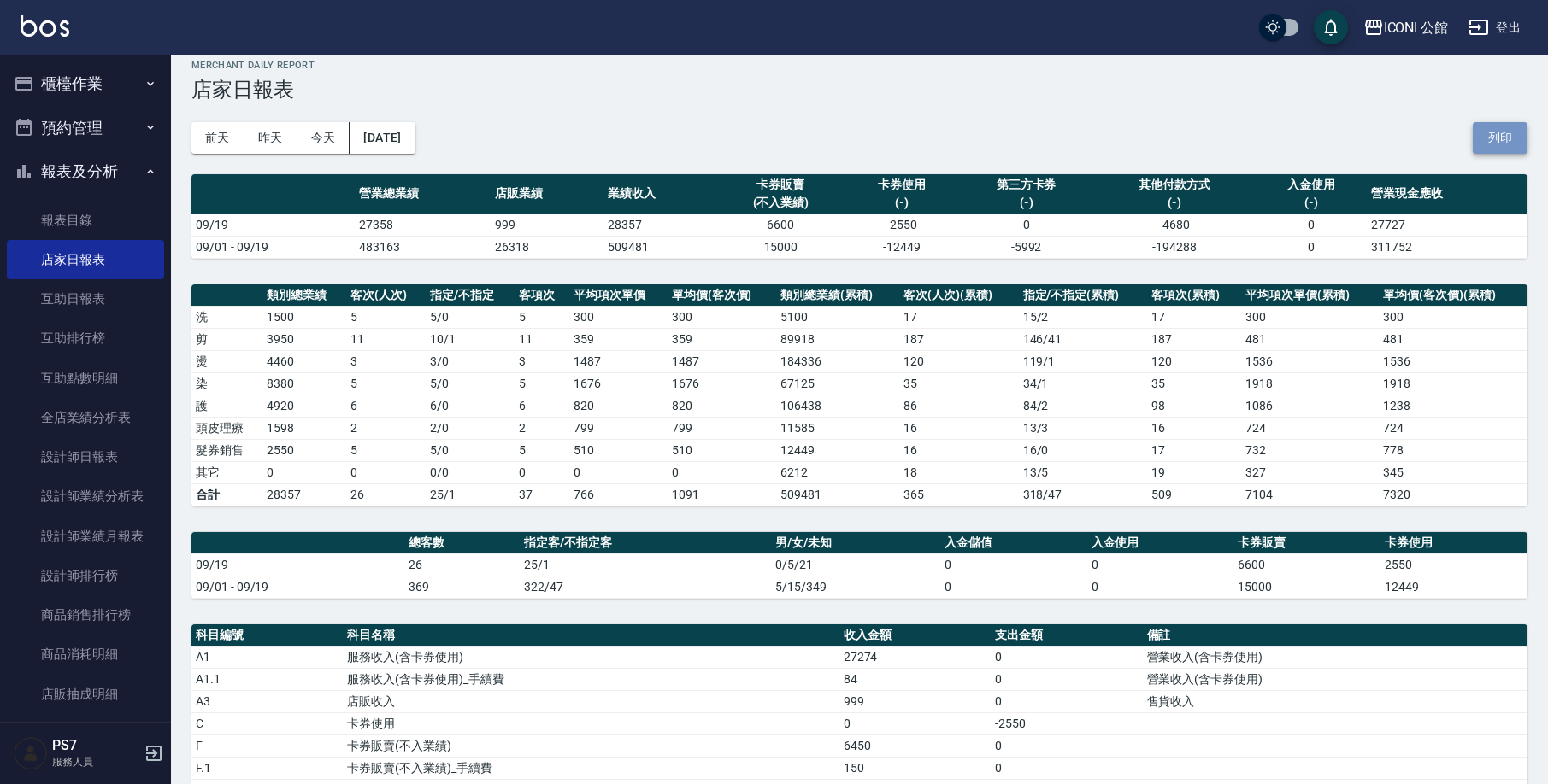
click at [1486, 135] on button "列印" at bounding box center [1499, 137] width 54 height 31
click at [94, 169] on button "報表及分析" at bounding box center [86, 172] width 157 height 45
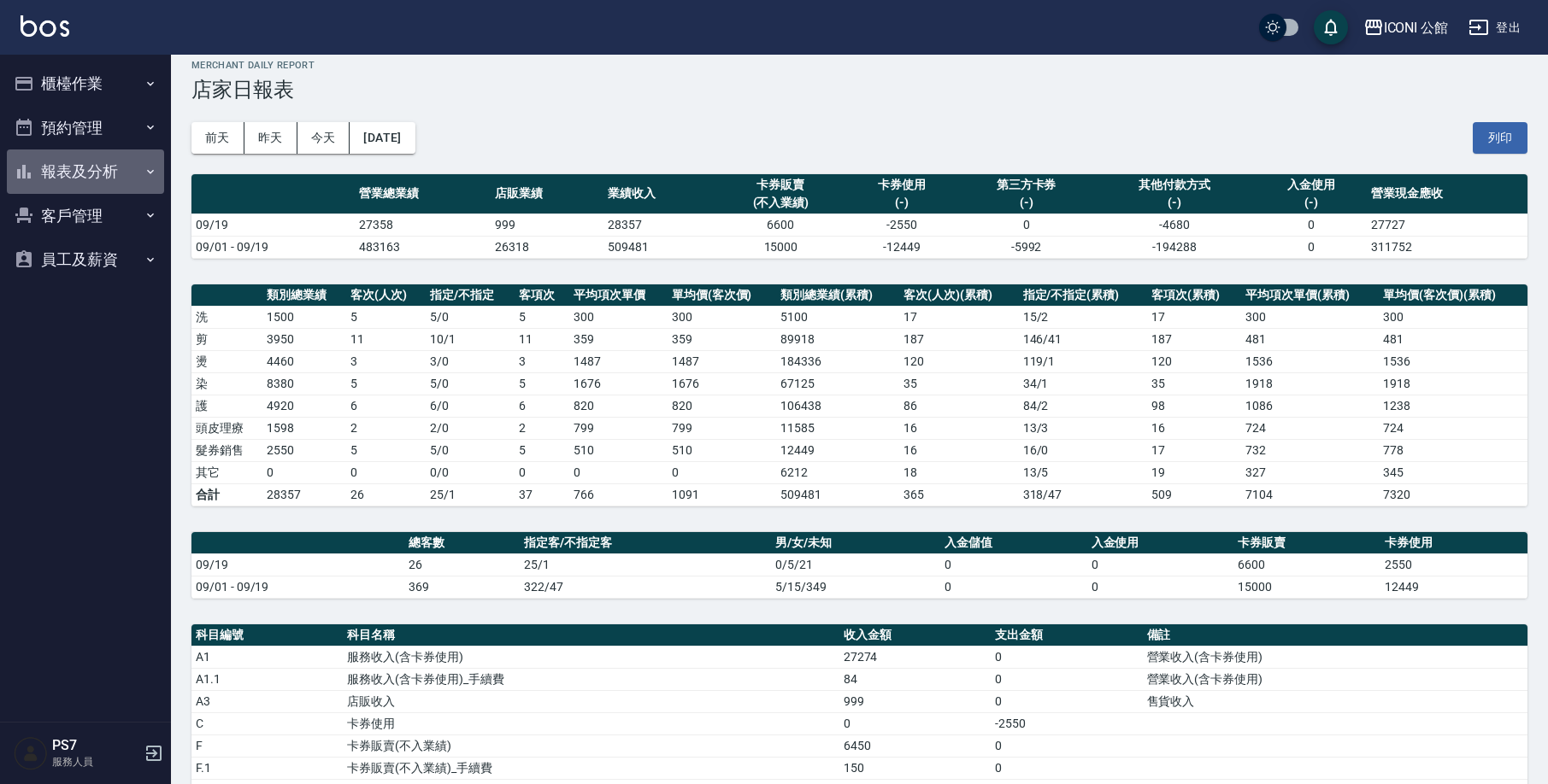
click at [96, 171] on button "報表及分析" at bounding box center [86, 172] width 157 height 45
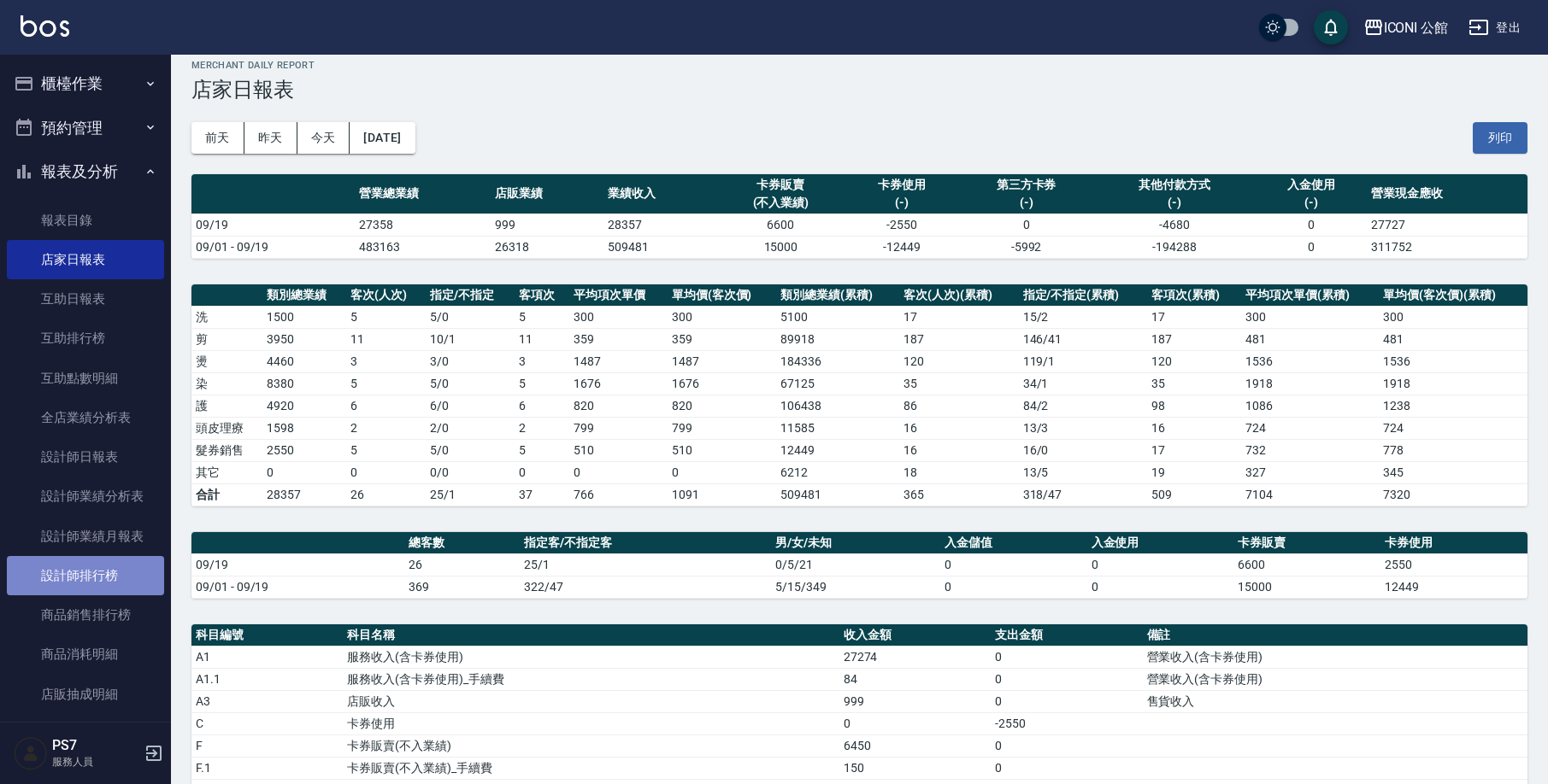
click at [93, 581] on link "設計師排行榜" at bounding box center [86, 576] width 157 height 39
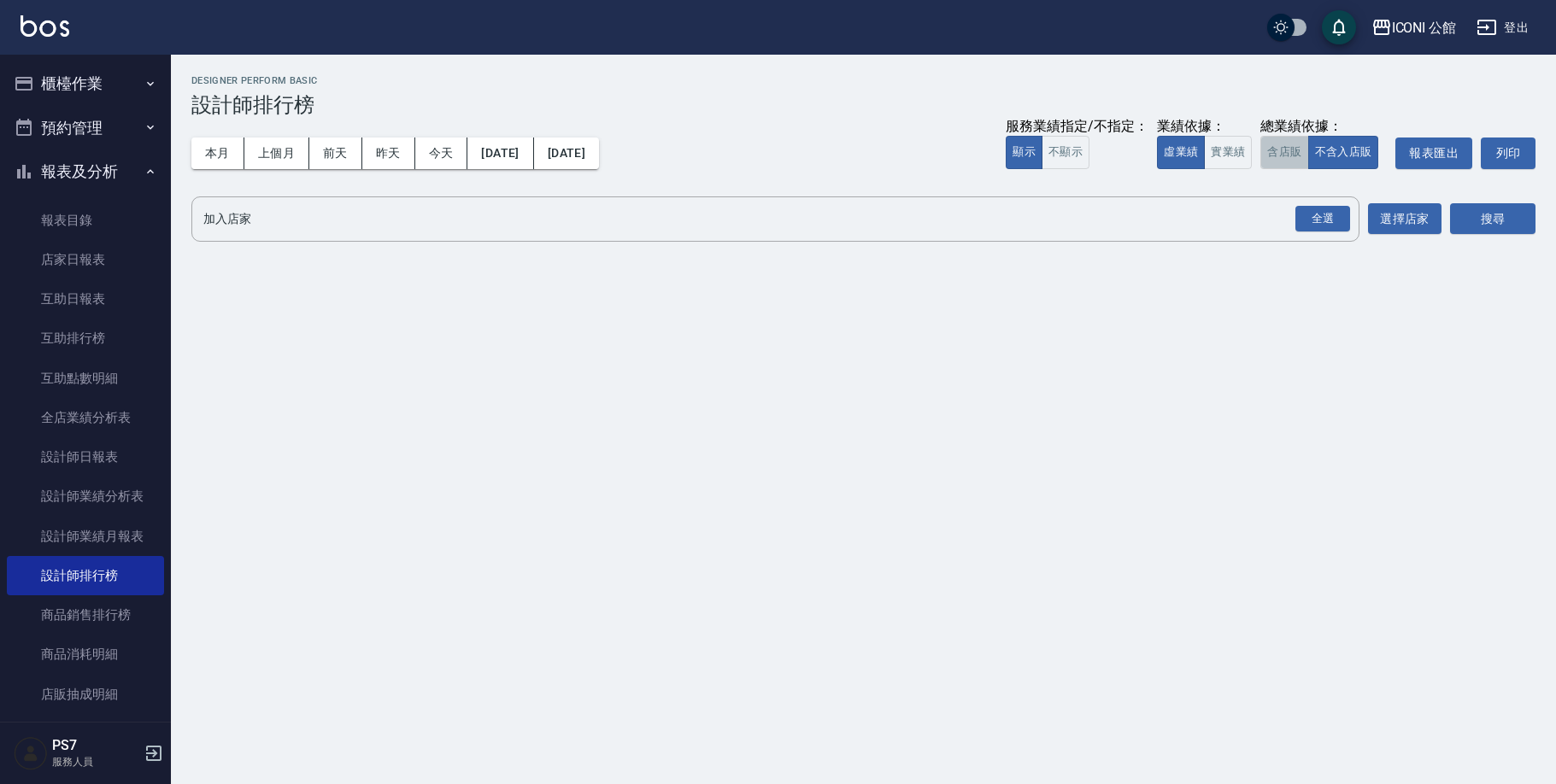
click at [1269, 148] on button "含店販" at bounding box center [1284, 151] width 48 height 33
click at [1312, 212] on div "全選" at bounding box center [1323, 219] width 54 height 27
click at [1515, 221] on button "搜尋" at bounding box center [1493, 219] width 86 height 31
